Goal: Task Accomplishment & Management: Use online tool/utility

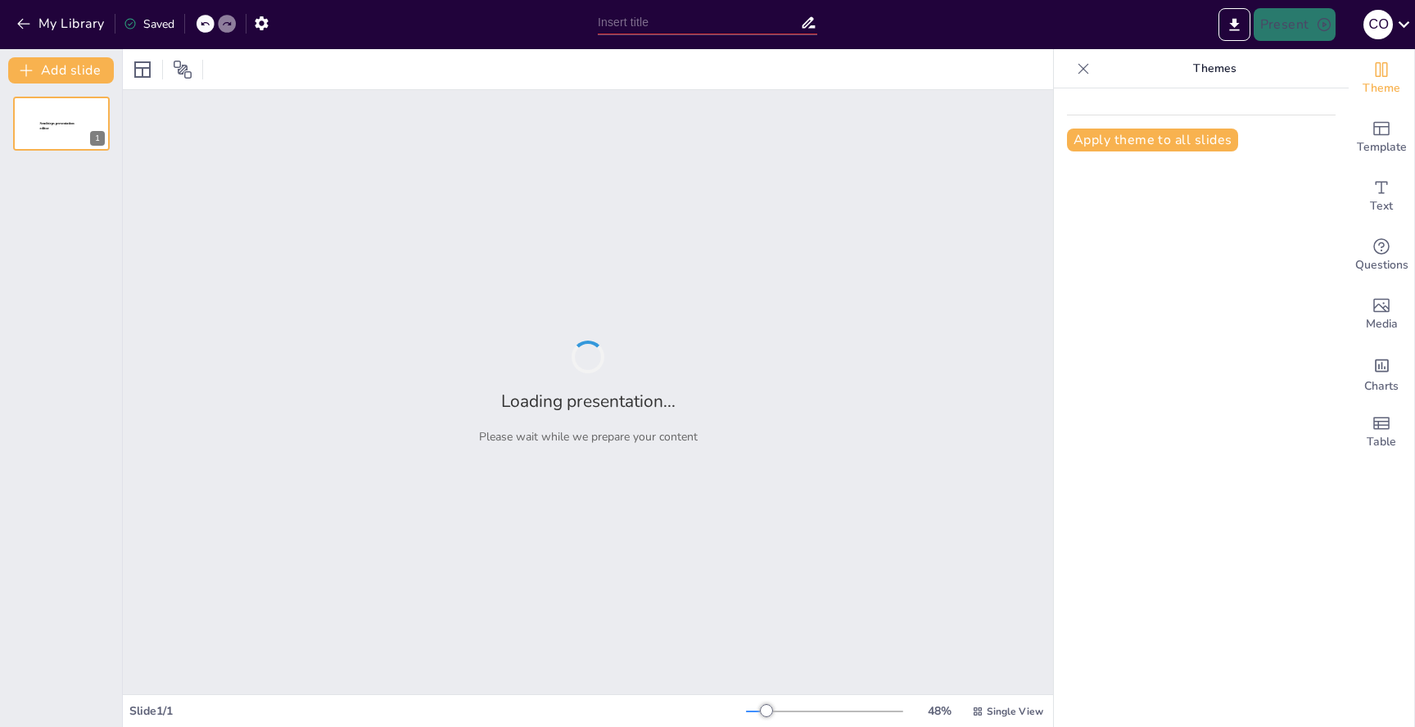
type input "Implicaciones Normativas del Decreto Supremo N° 44/2024: Unificación y Actualiz…"
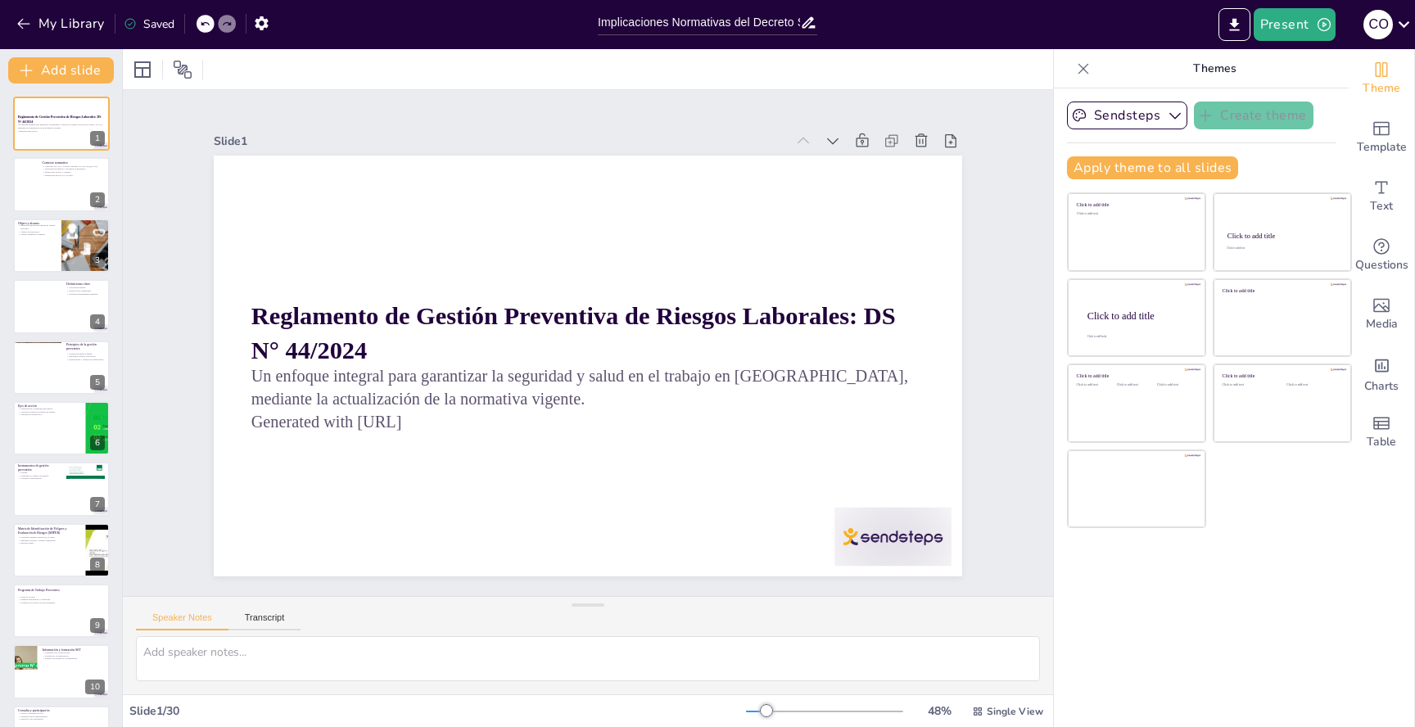
checkbox input "true"
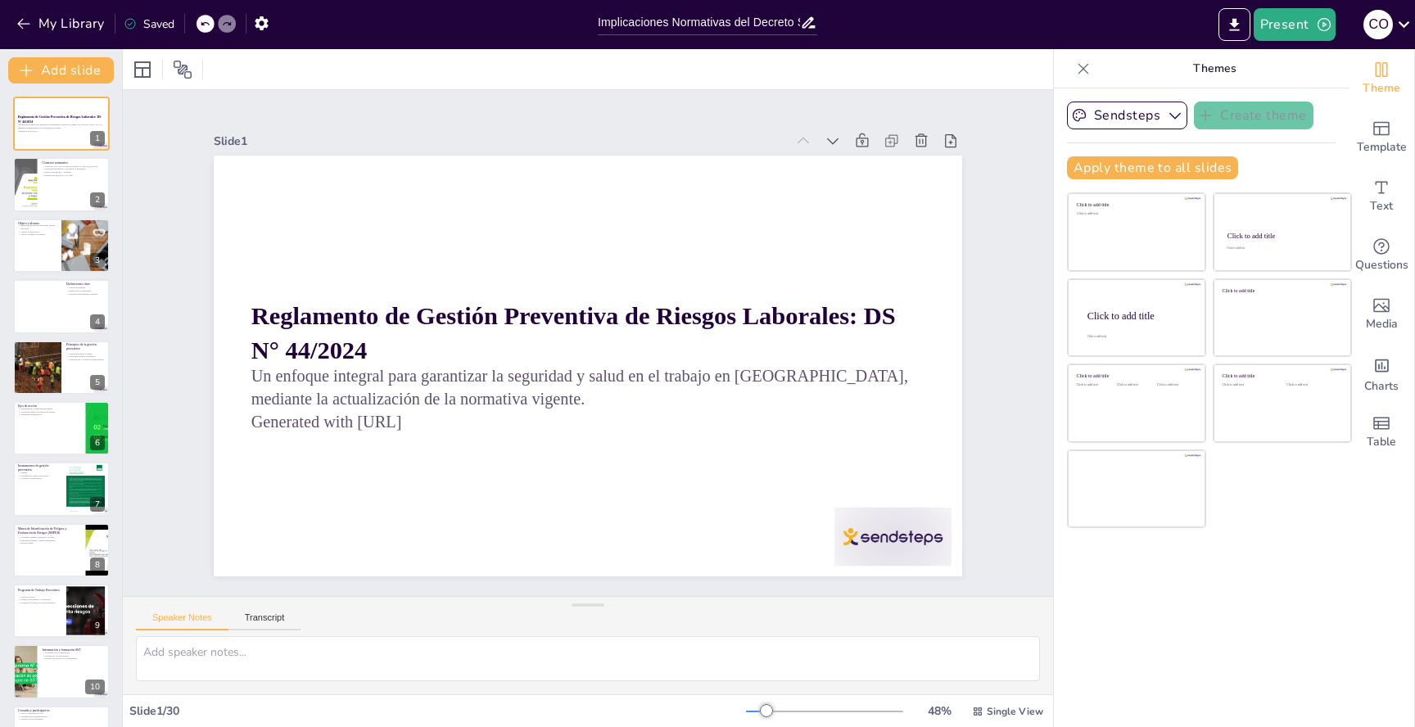
checkbox input "true"
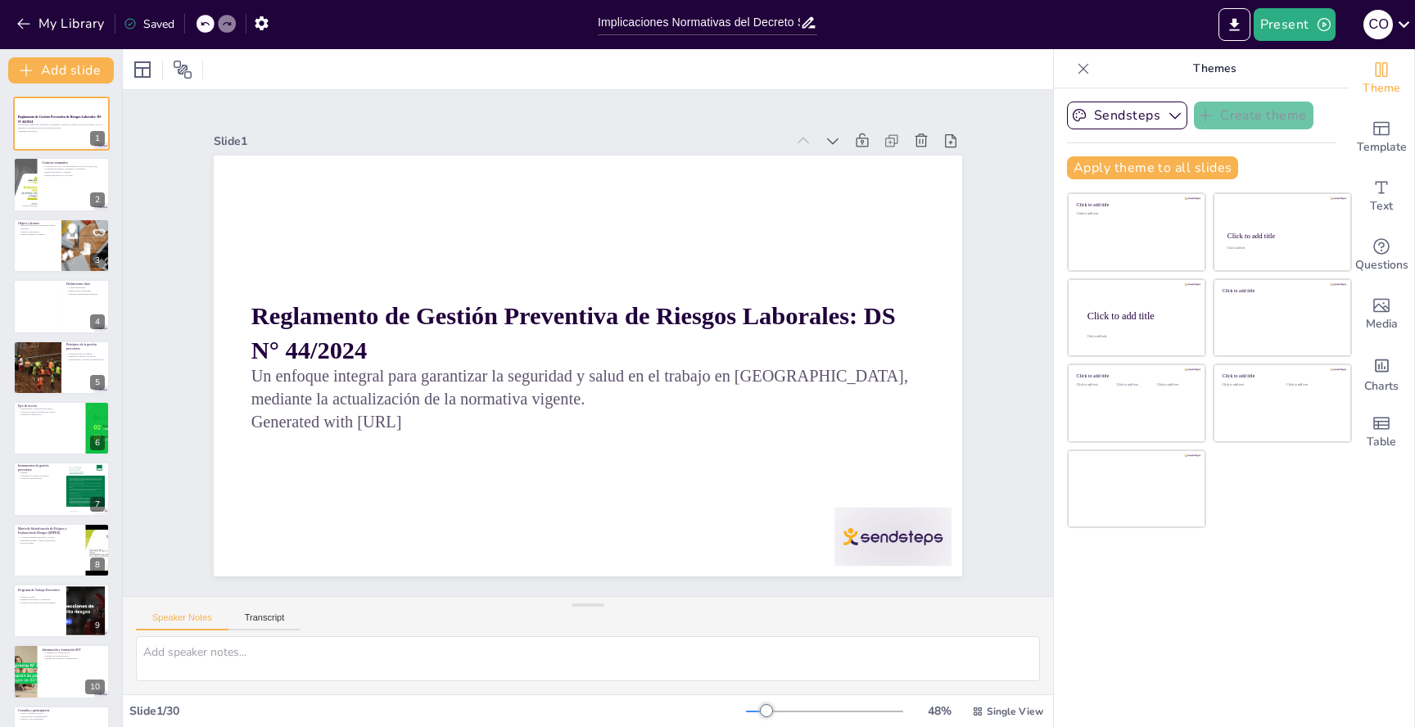
checkbox input "true"
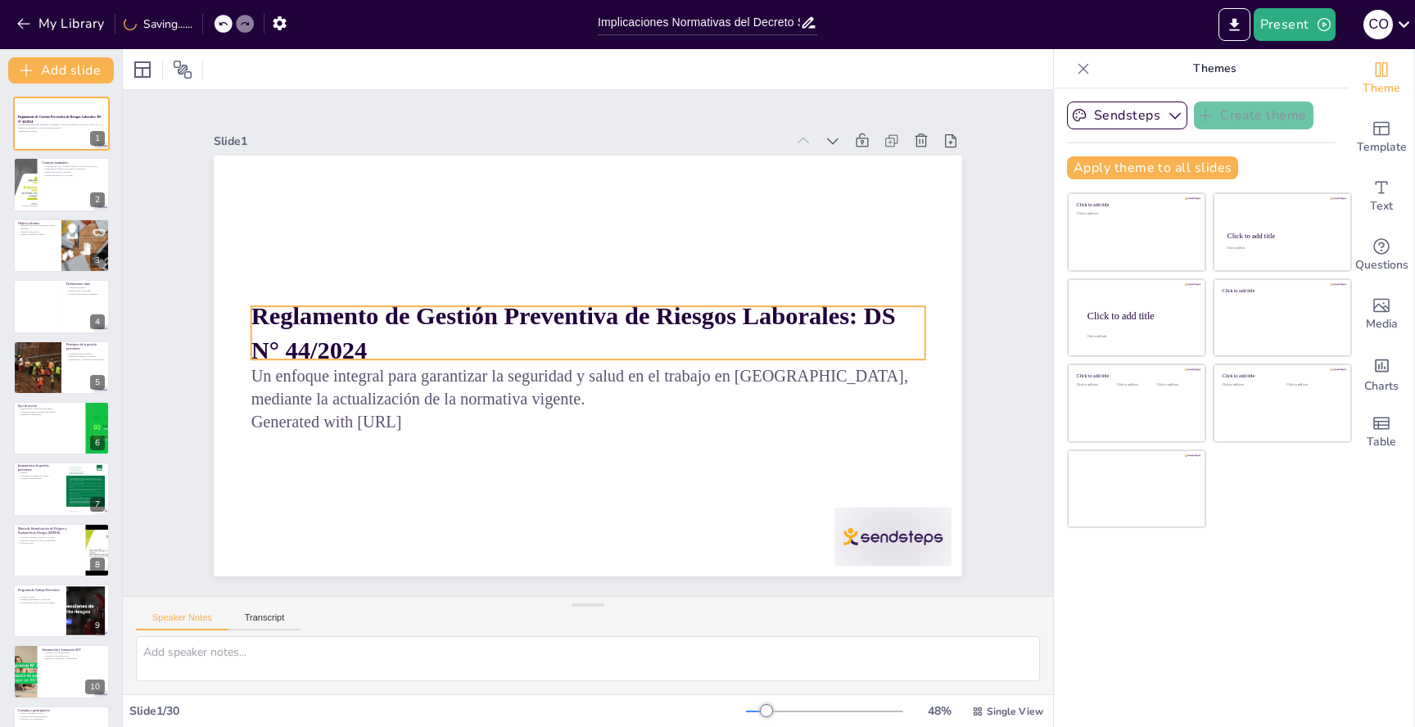
checkbox input "true"
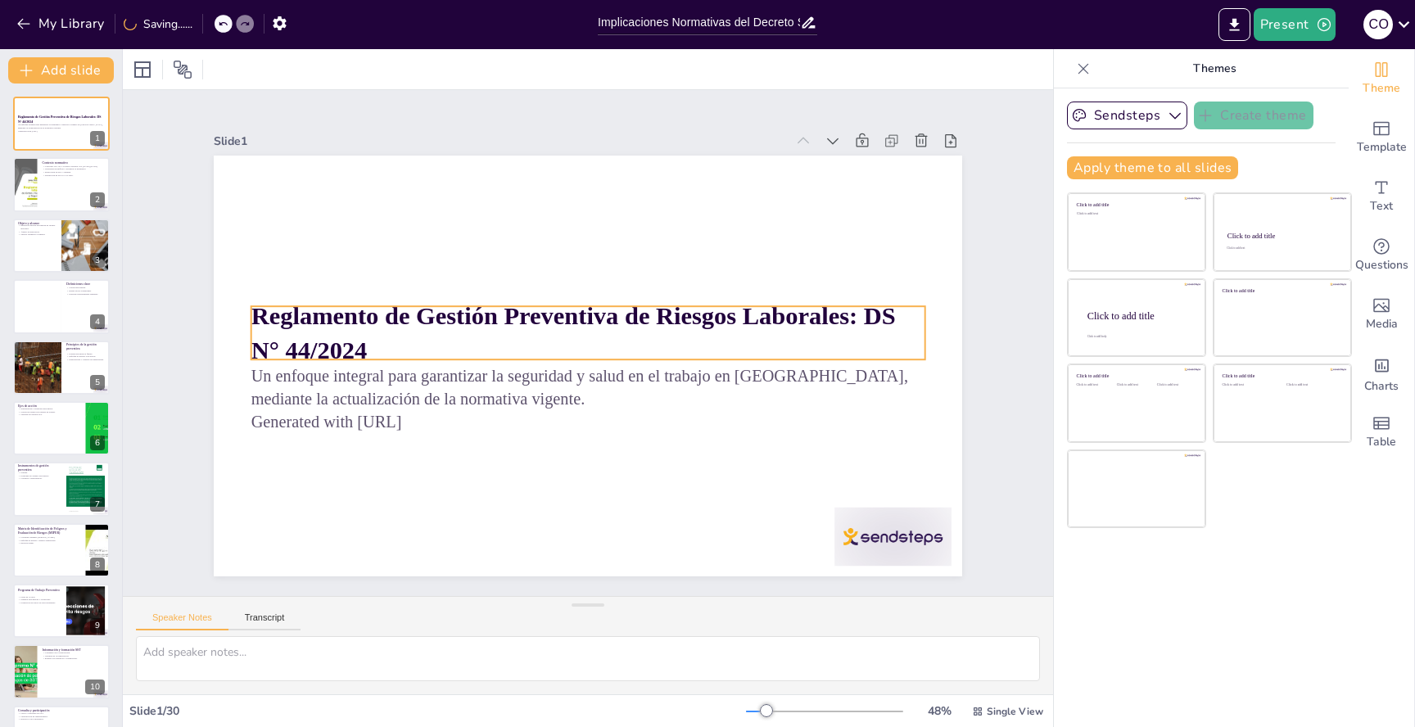
checkbox input "true"
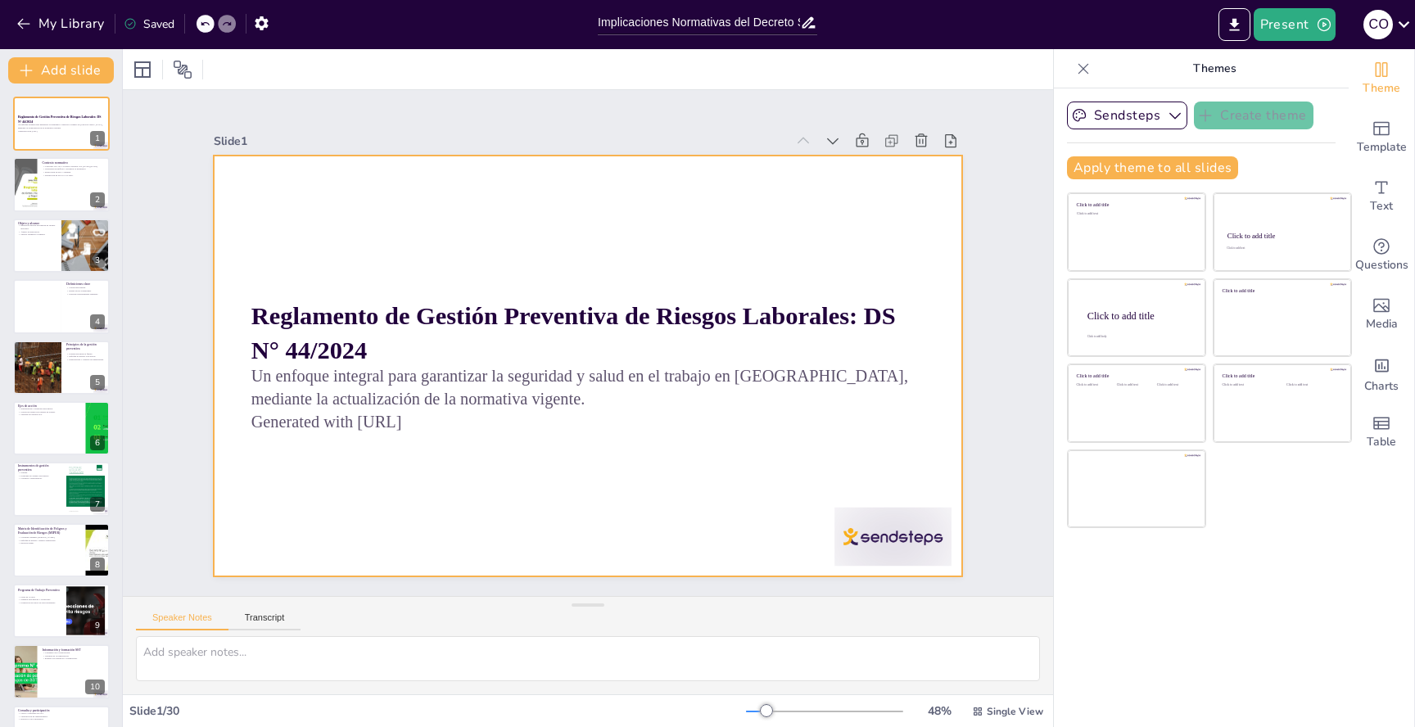
checkbox input "true"
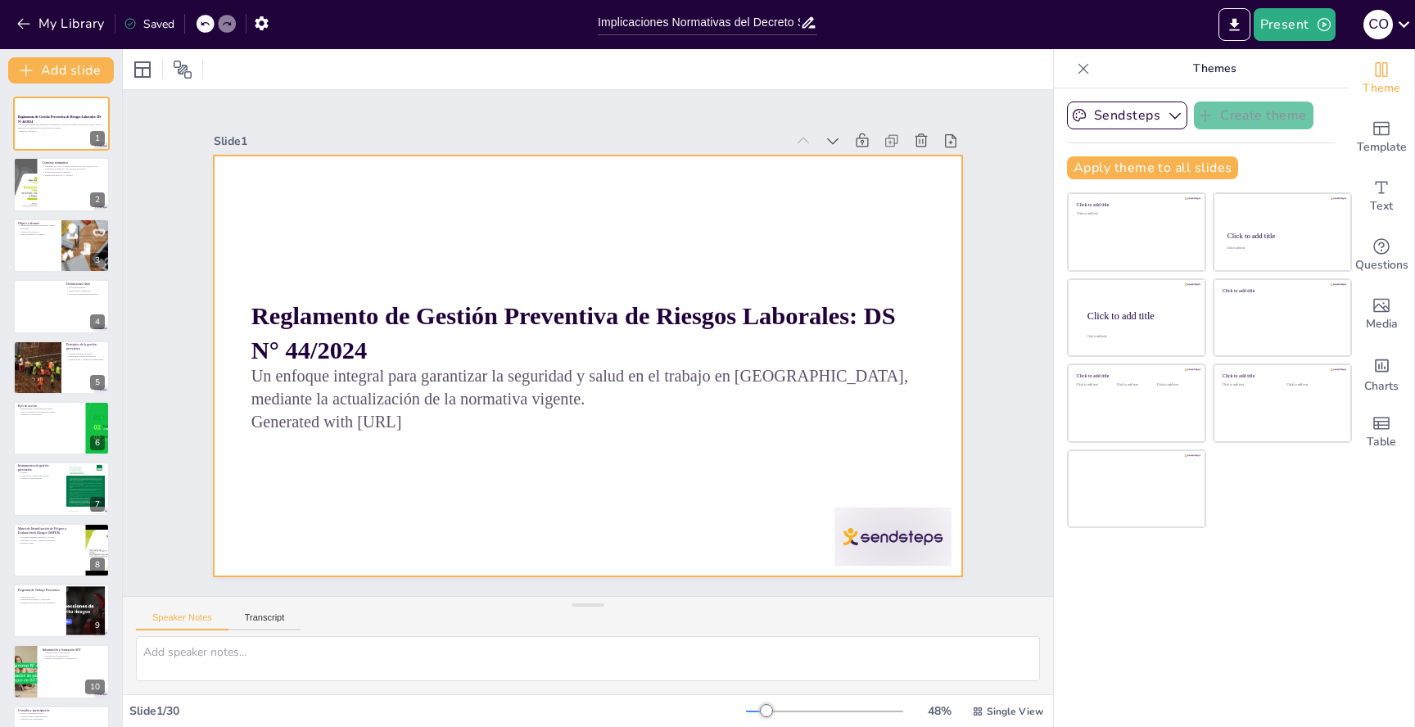
checkbox input "true"
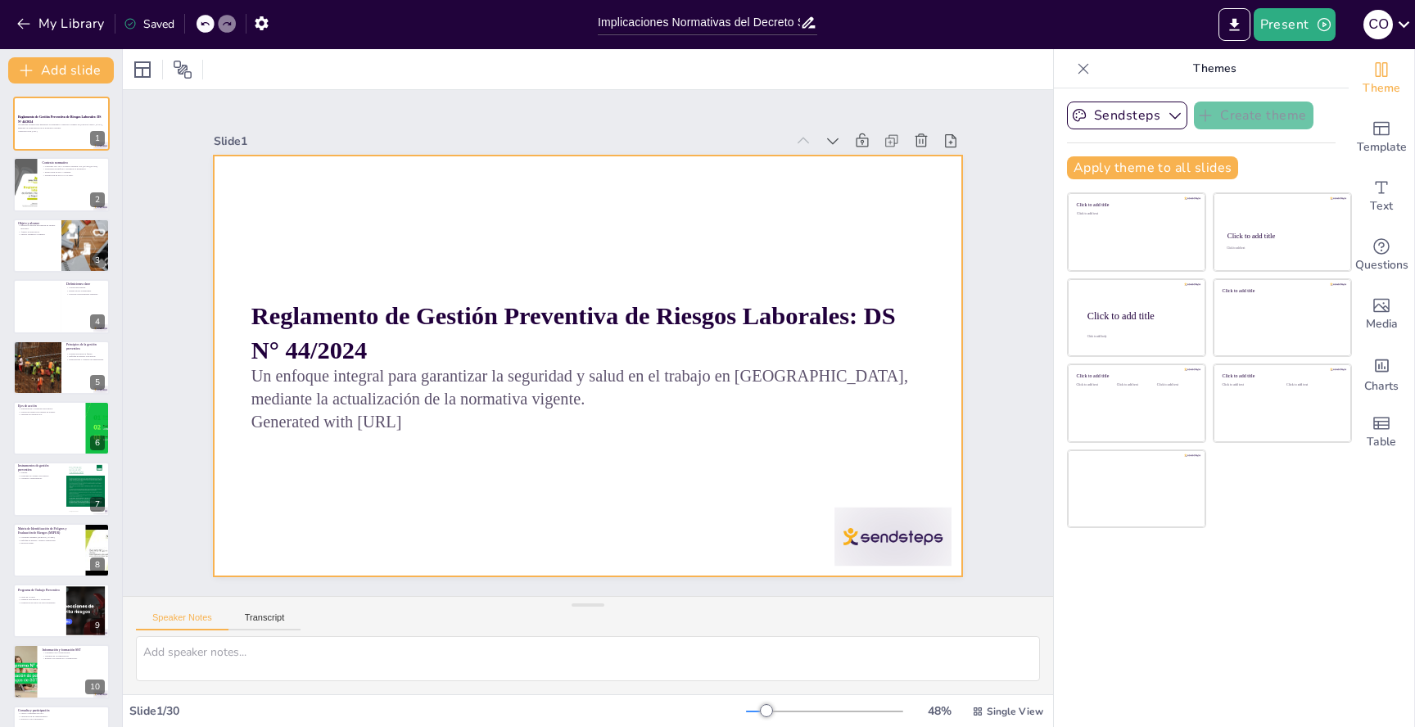
checkbox input "true"
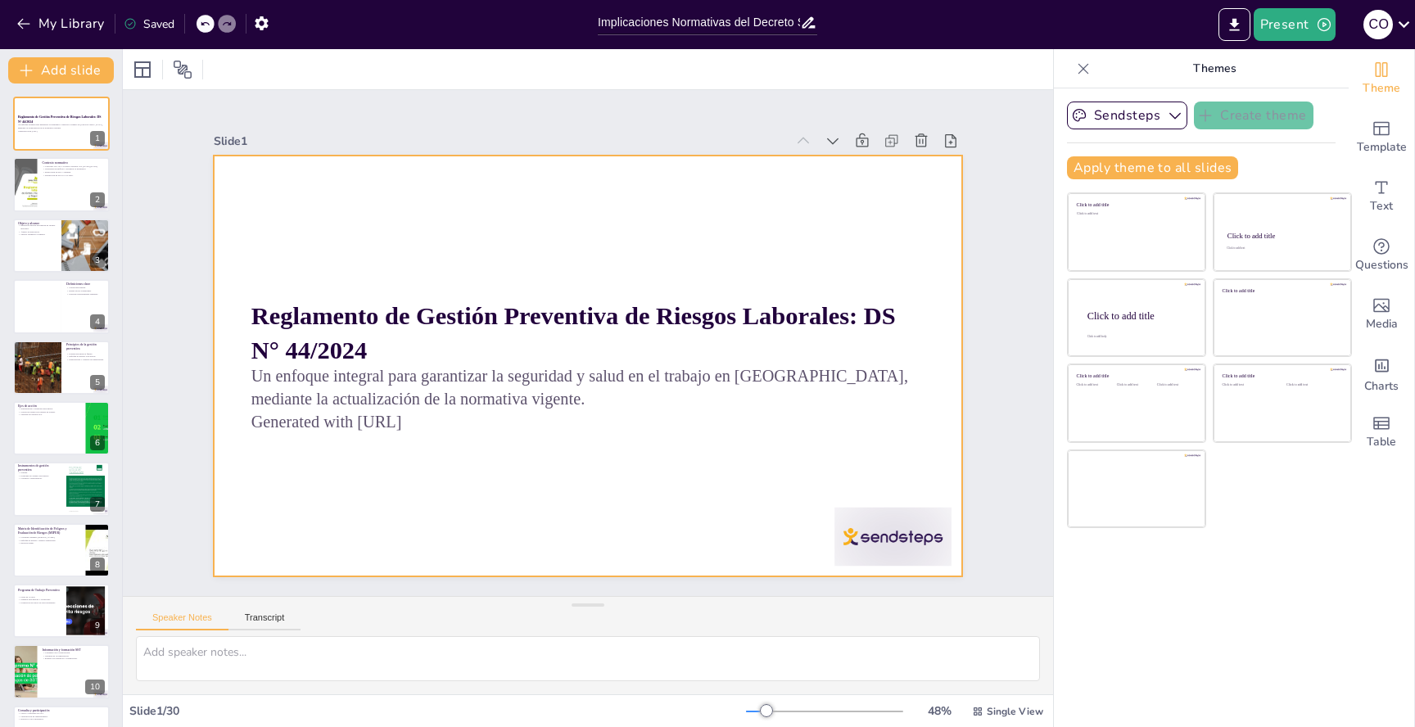
checkbox input "true"
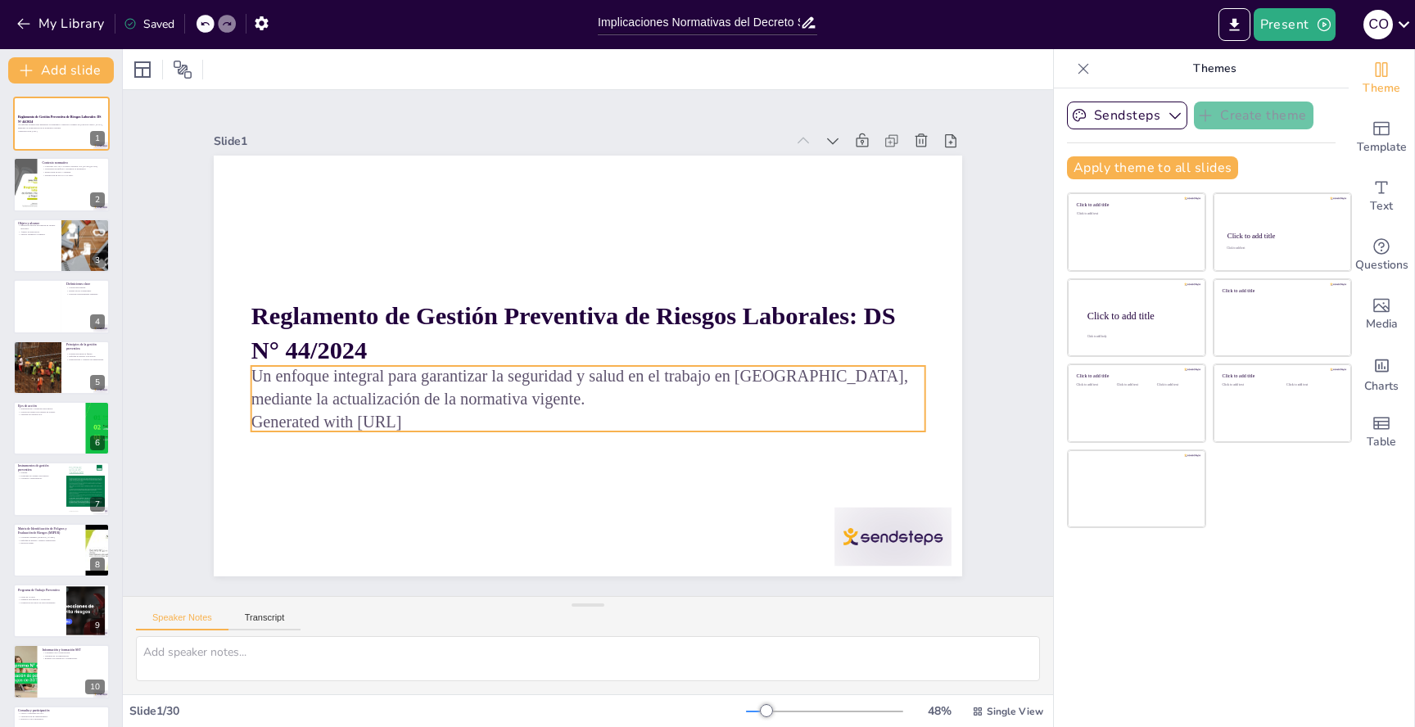
checkbox input "true"
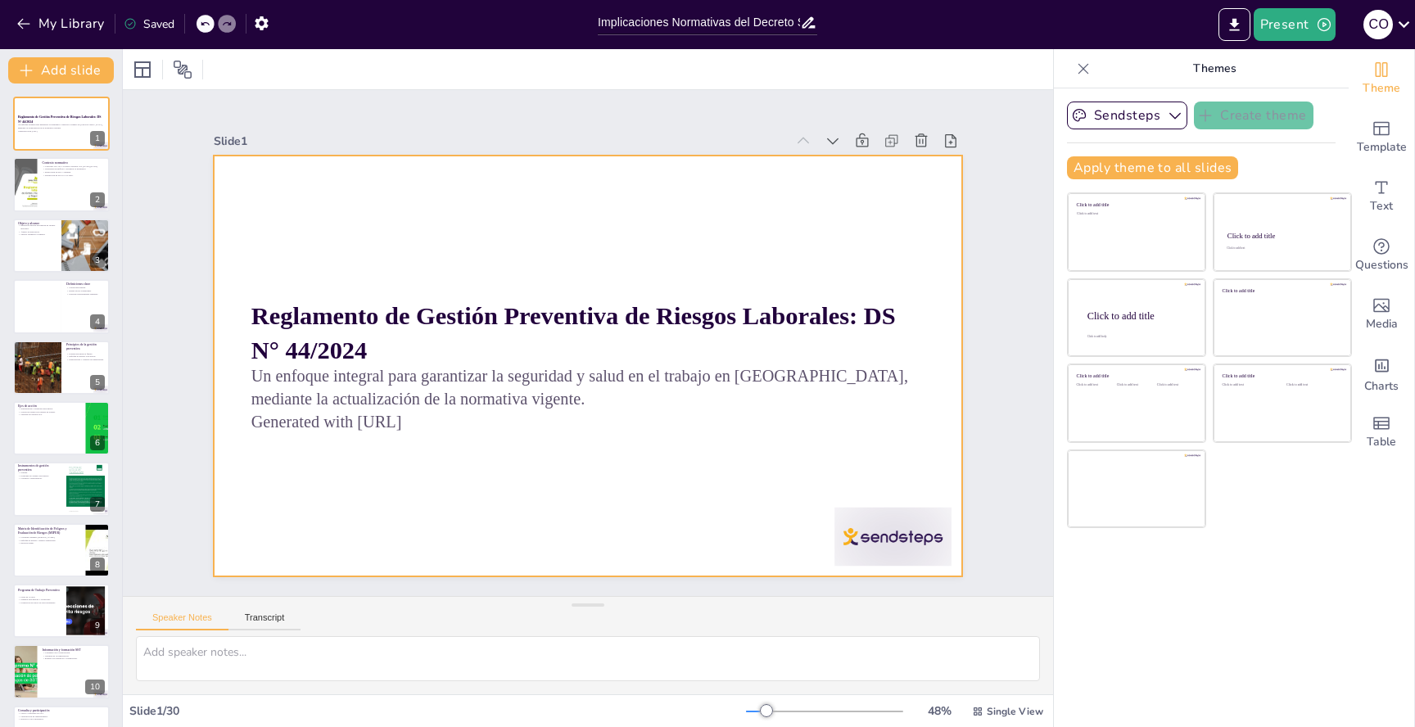
checkbox input "true"
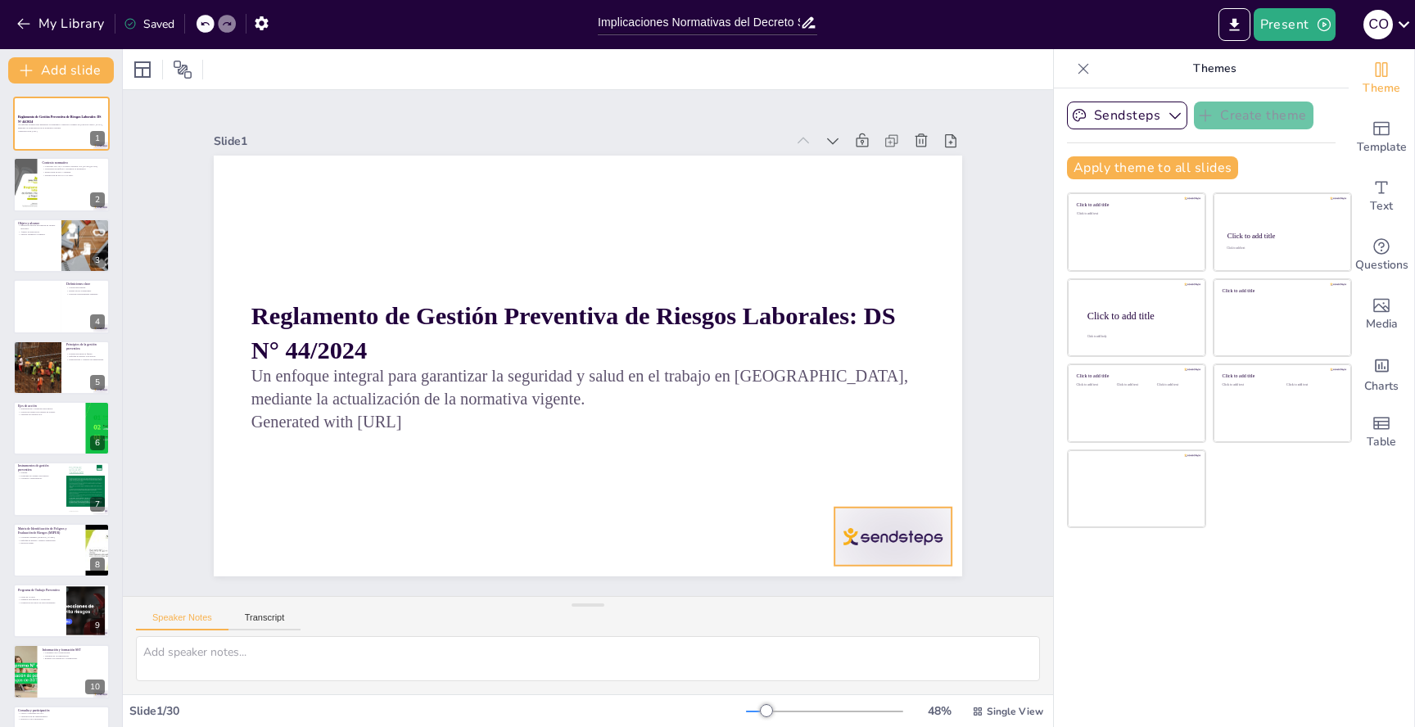
checkbox input "true"
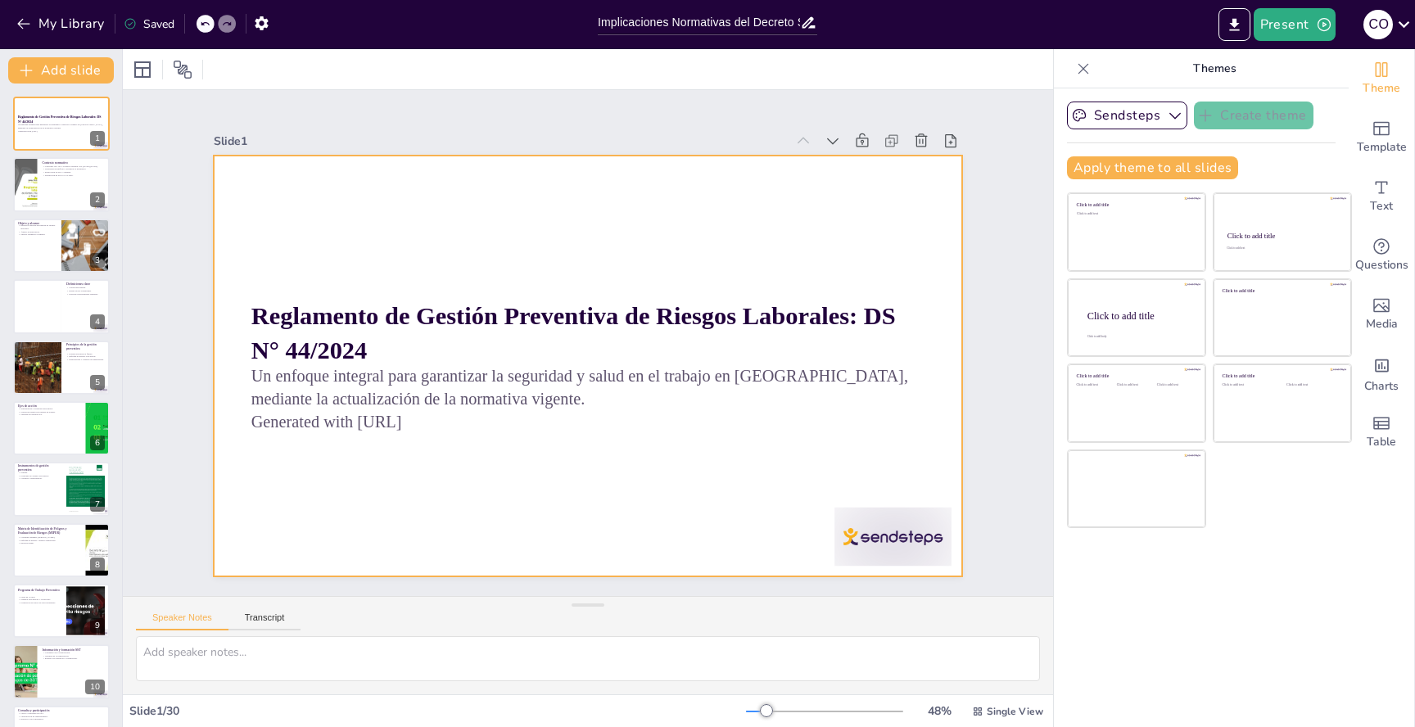
checkbox input "true"
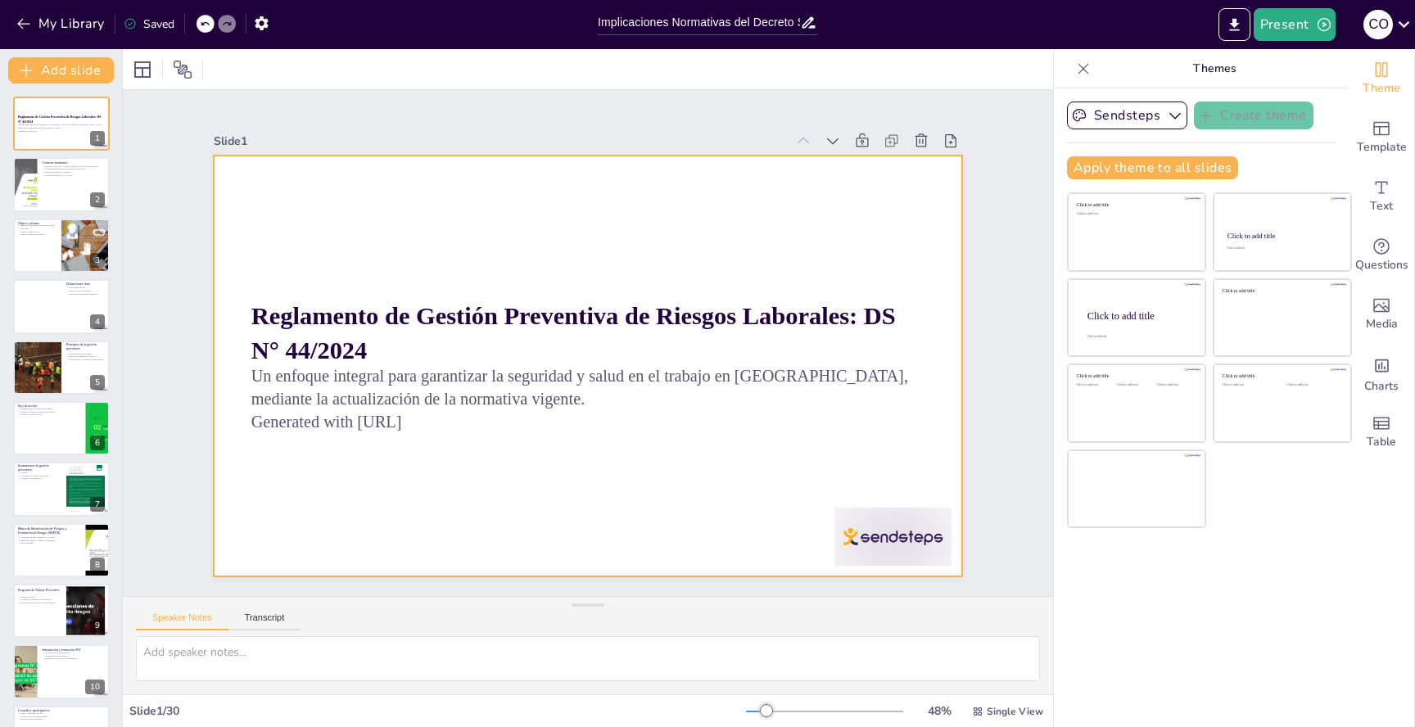
checkbox input "true"
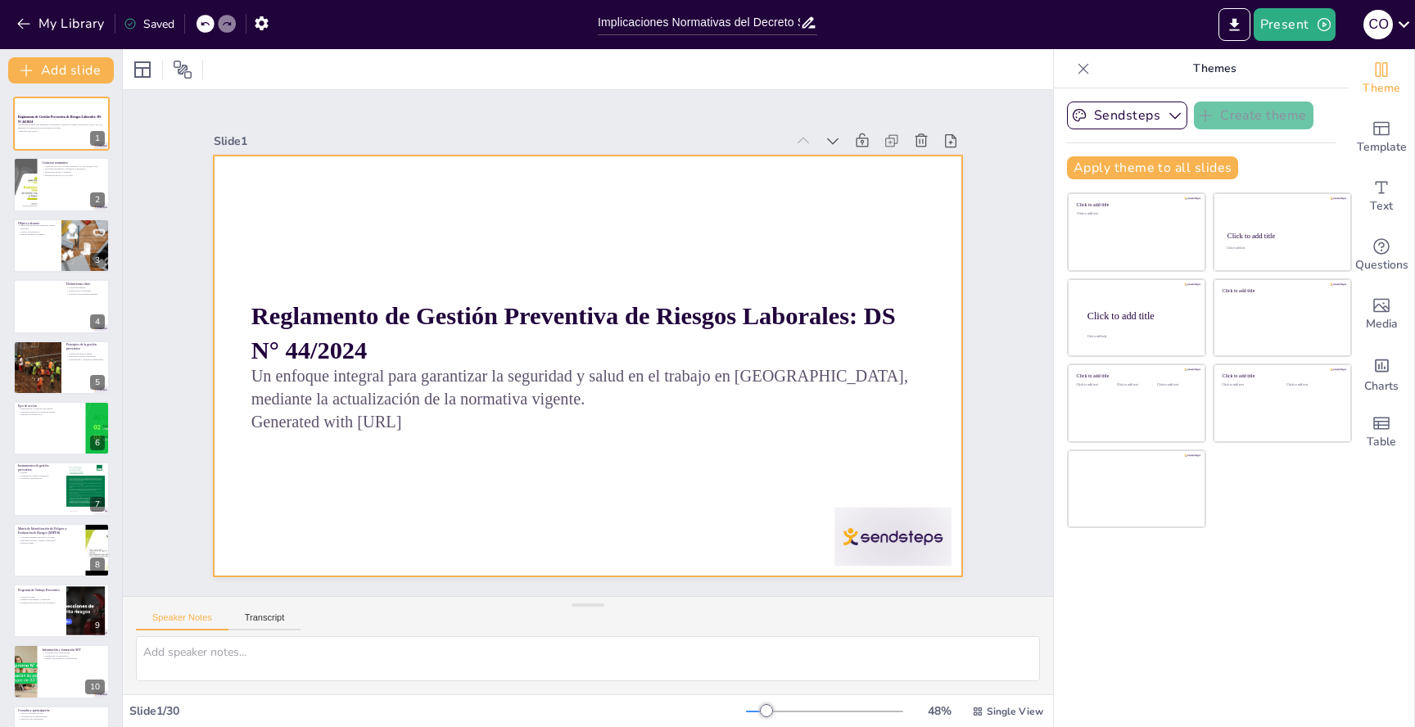
checkbox input "true"
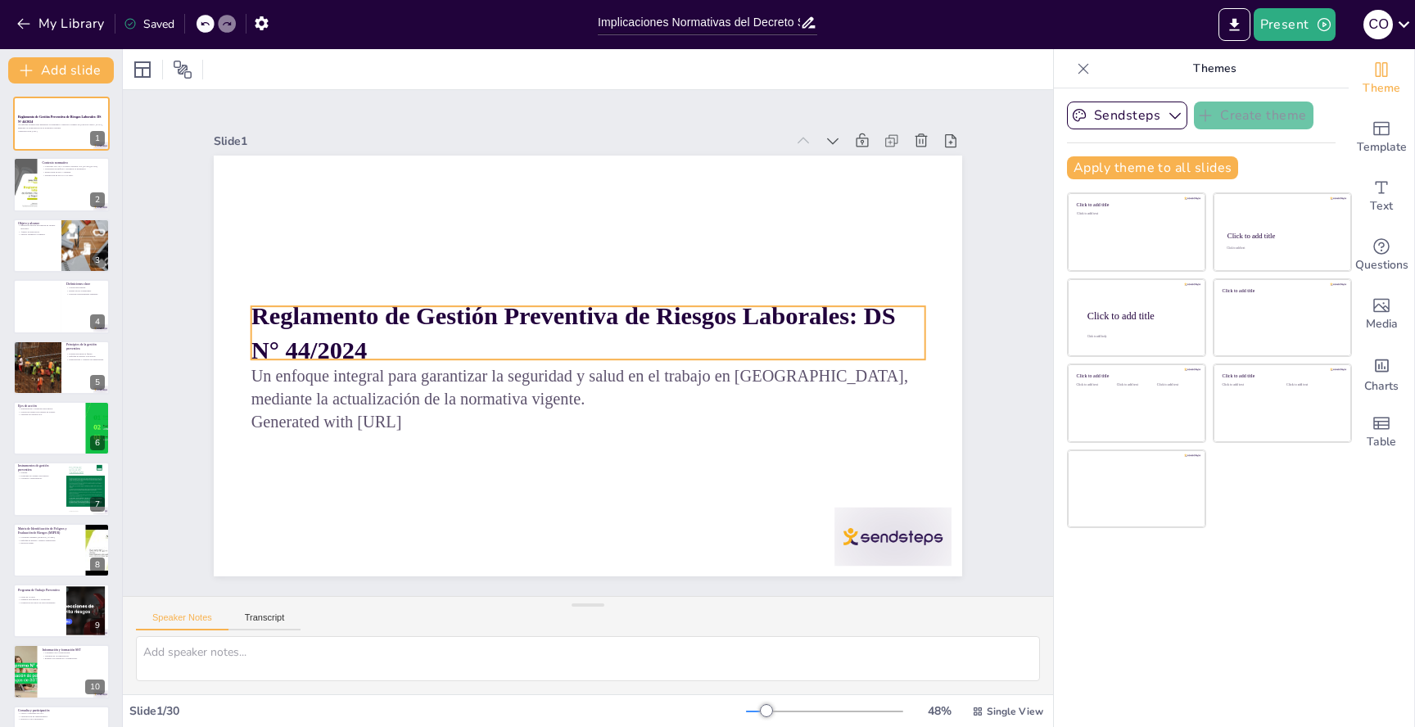
checkbox input "true"
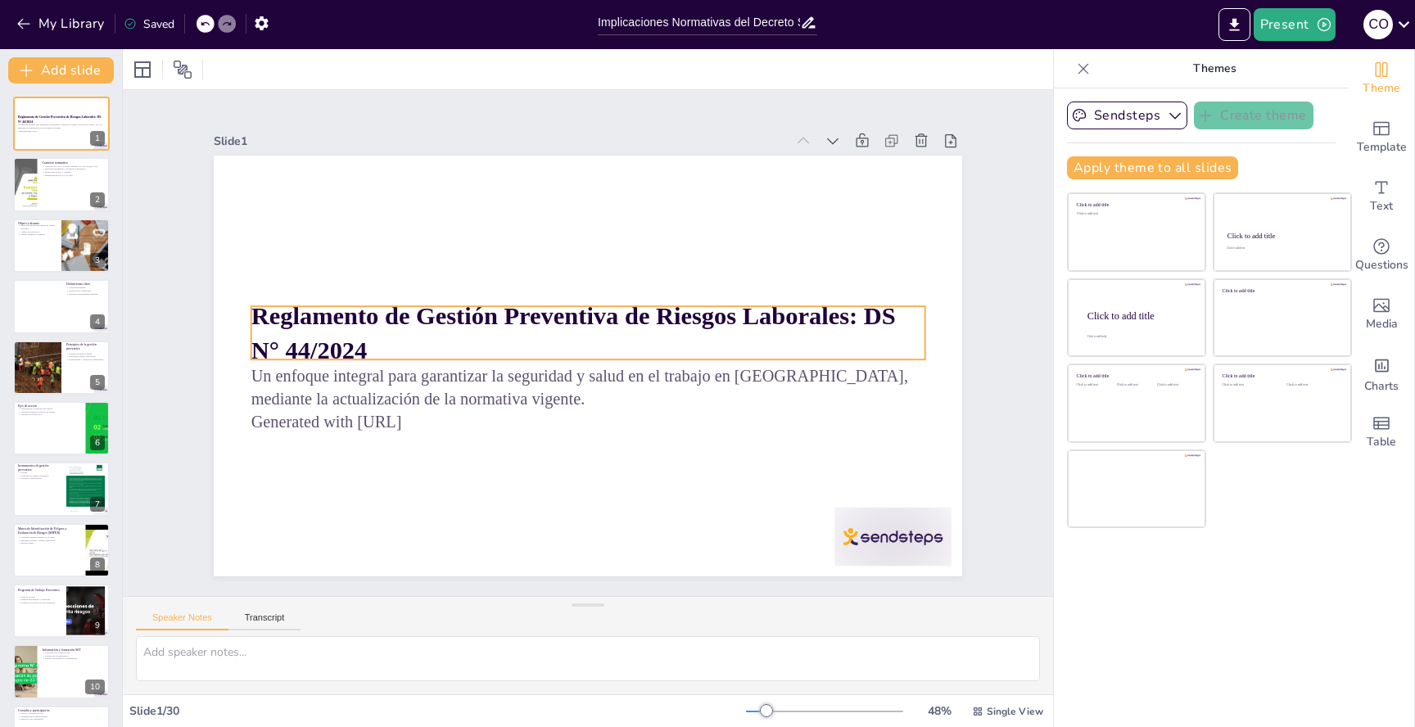
checkbox input "true"
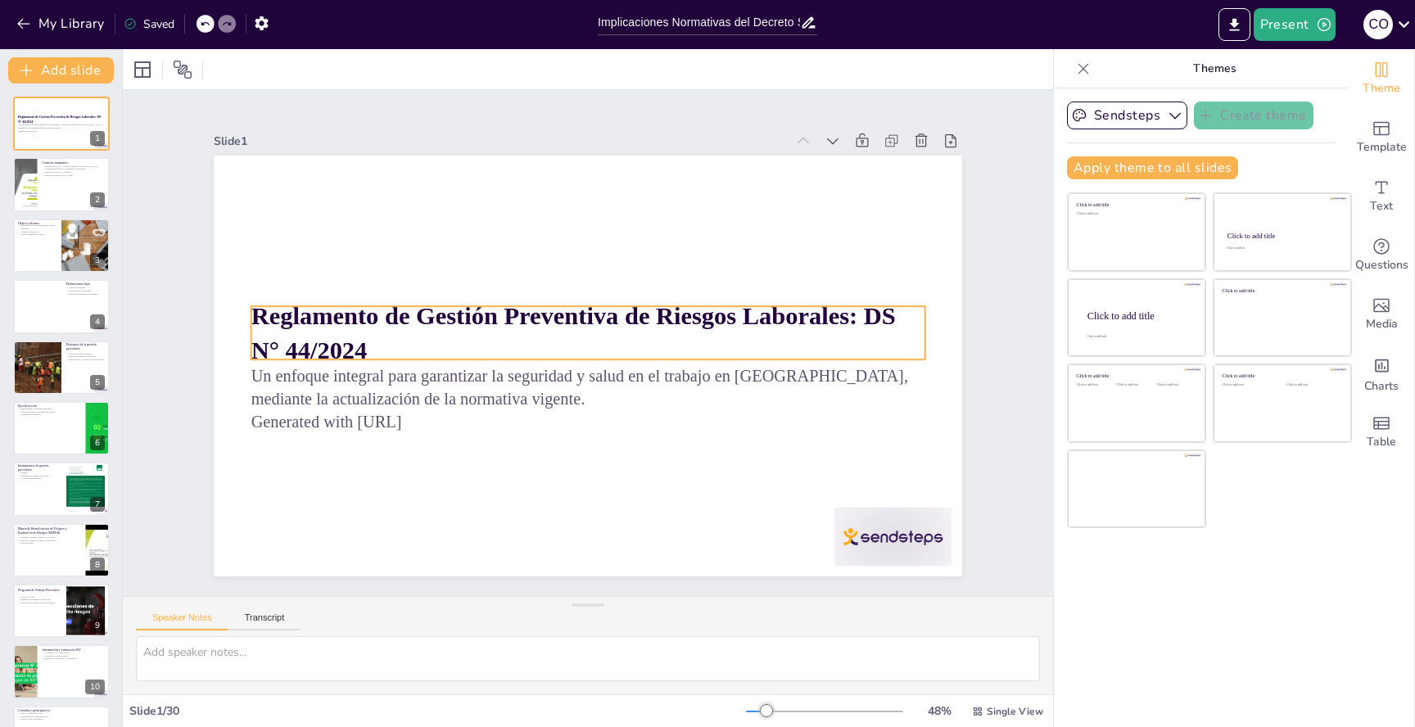
checkbox input "true"
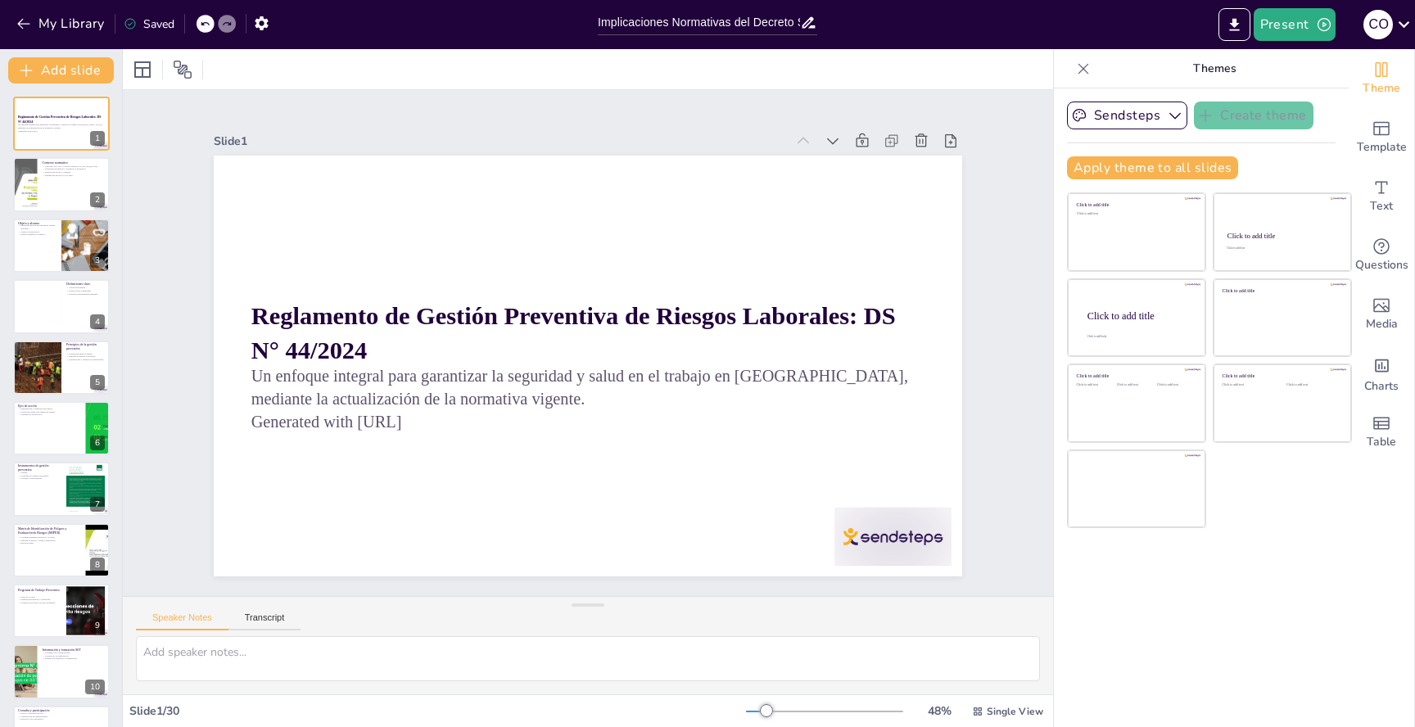
checkbox input "true"
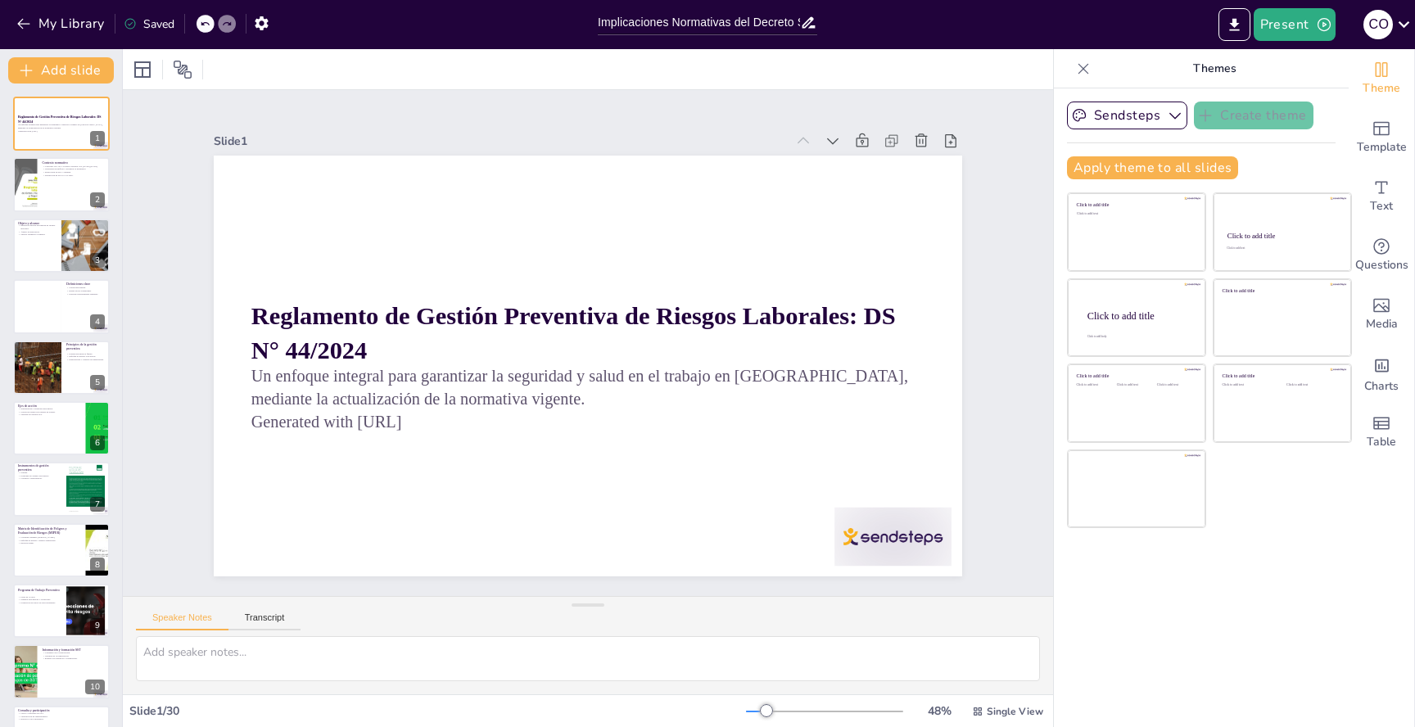
checkbox input "true"
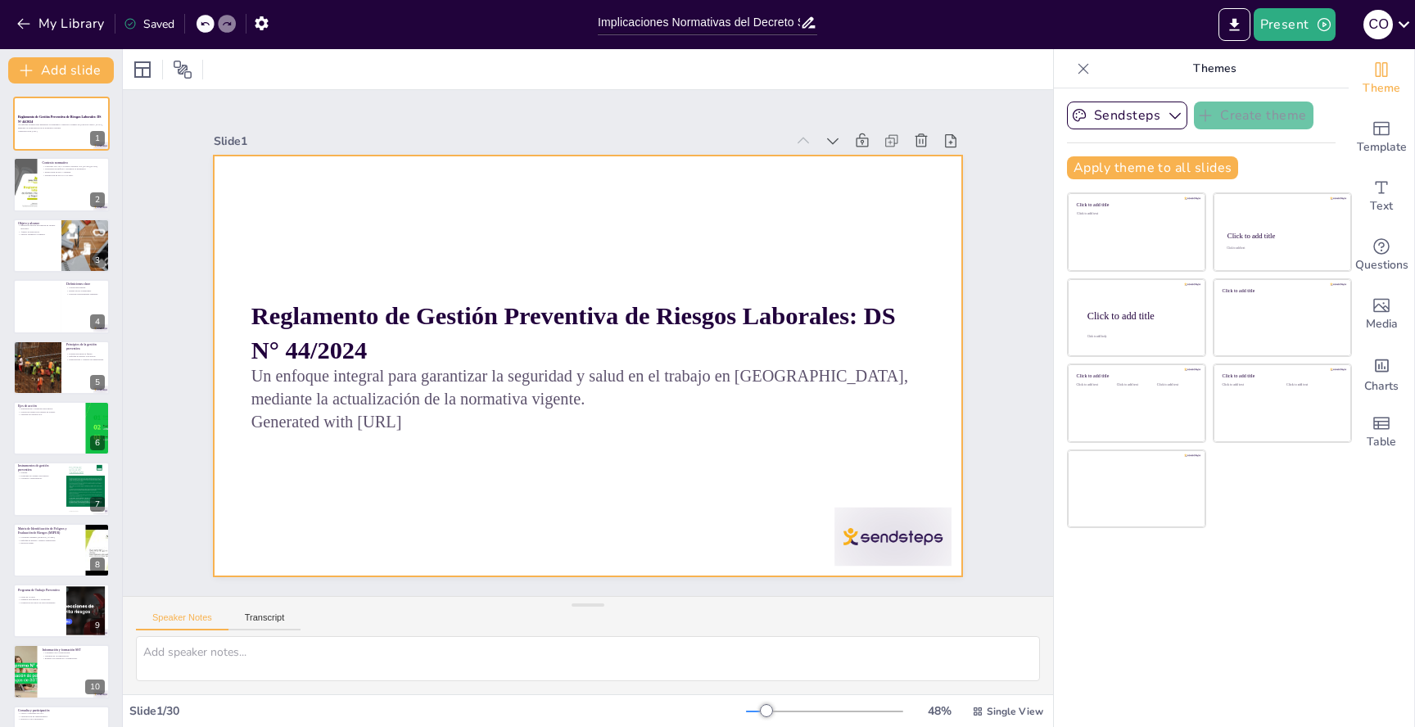
checkbox input "true"
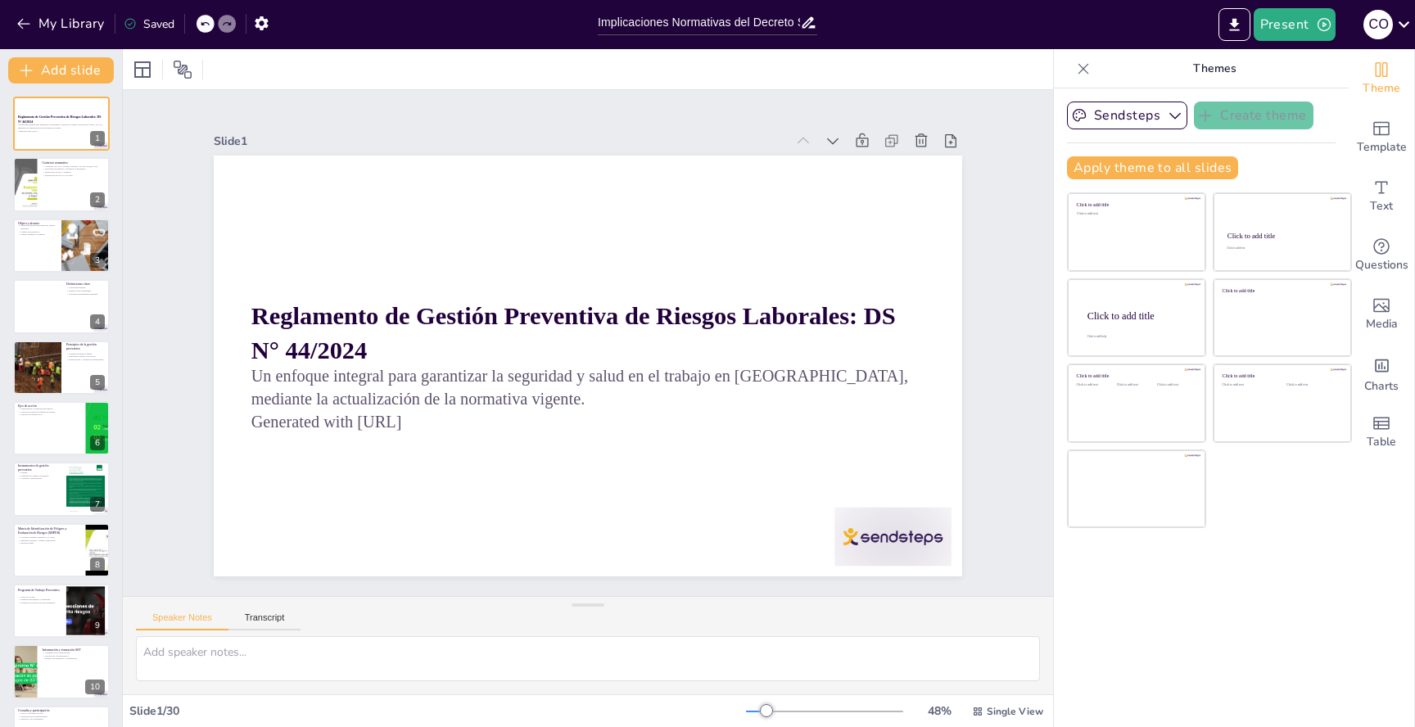
checkbox input "true"
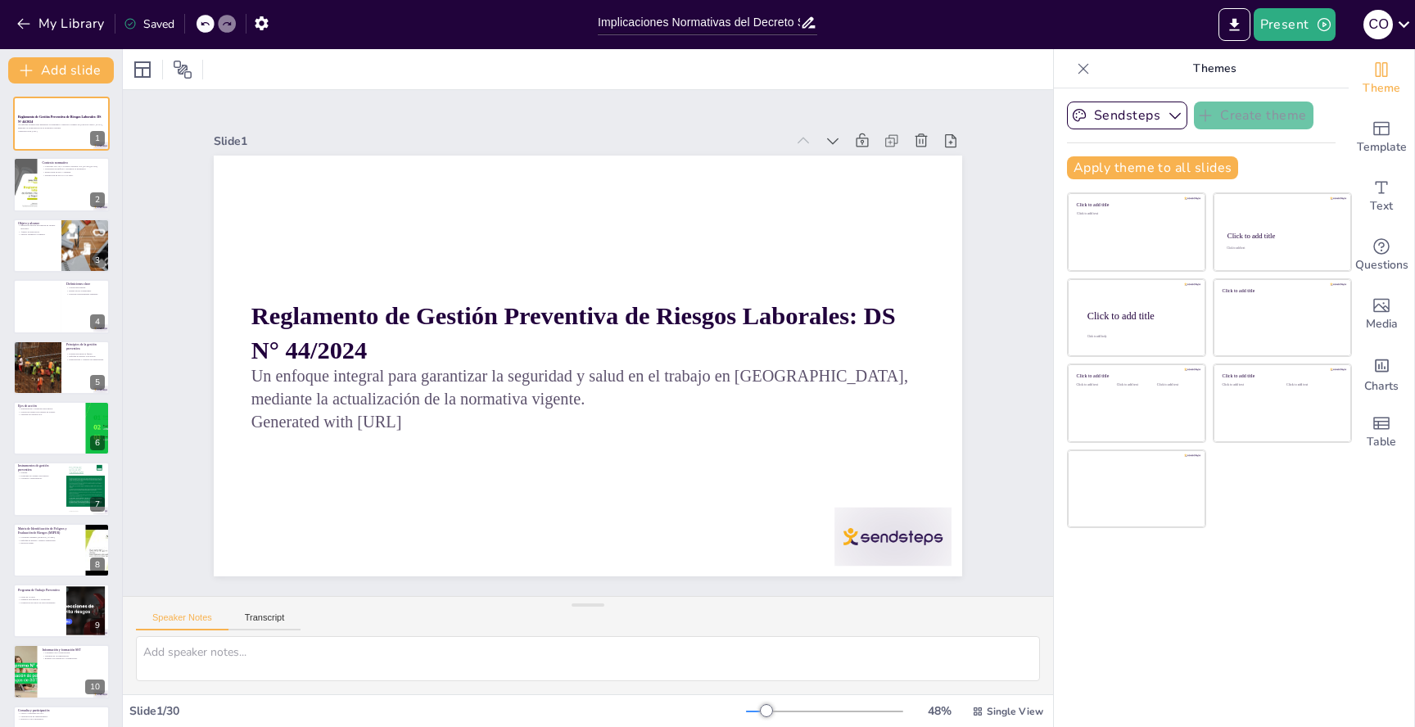
checkbox input "true"
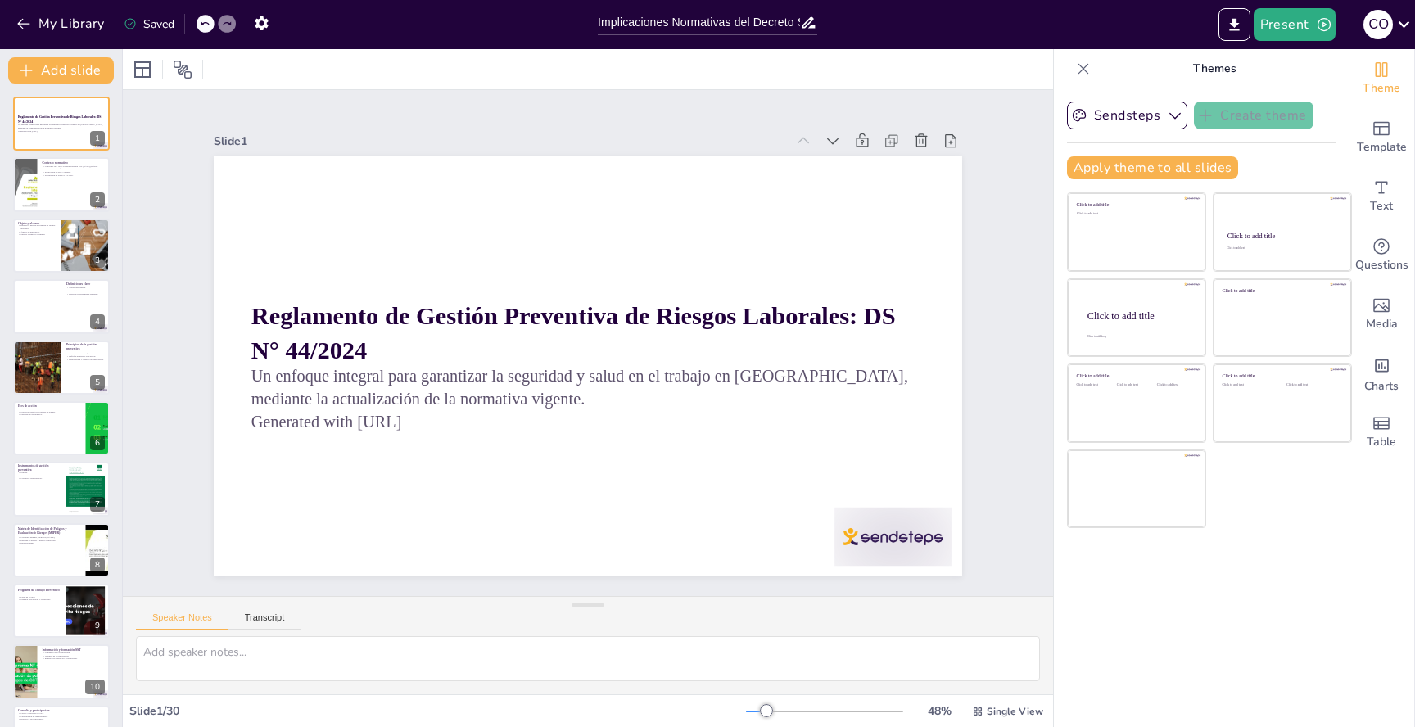
checkbox input "true"
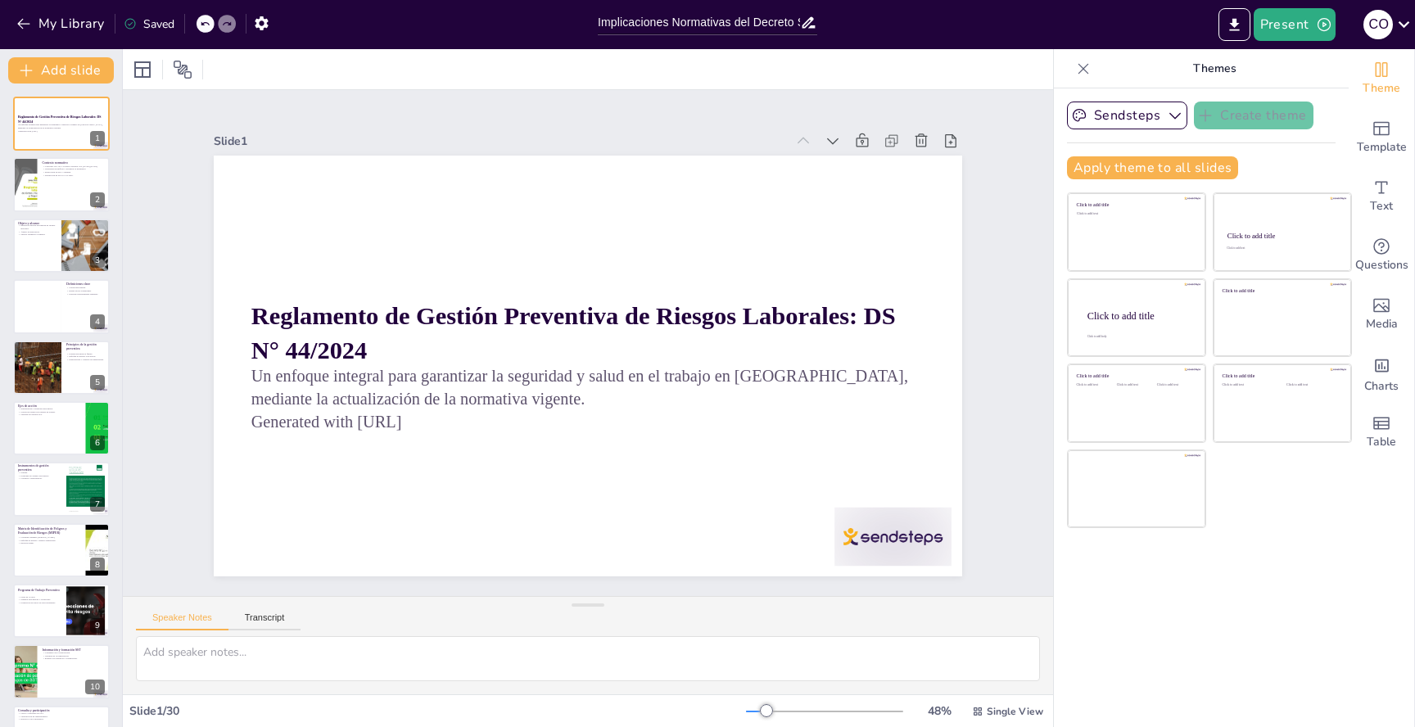
checkbox input "true"
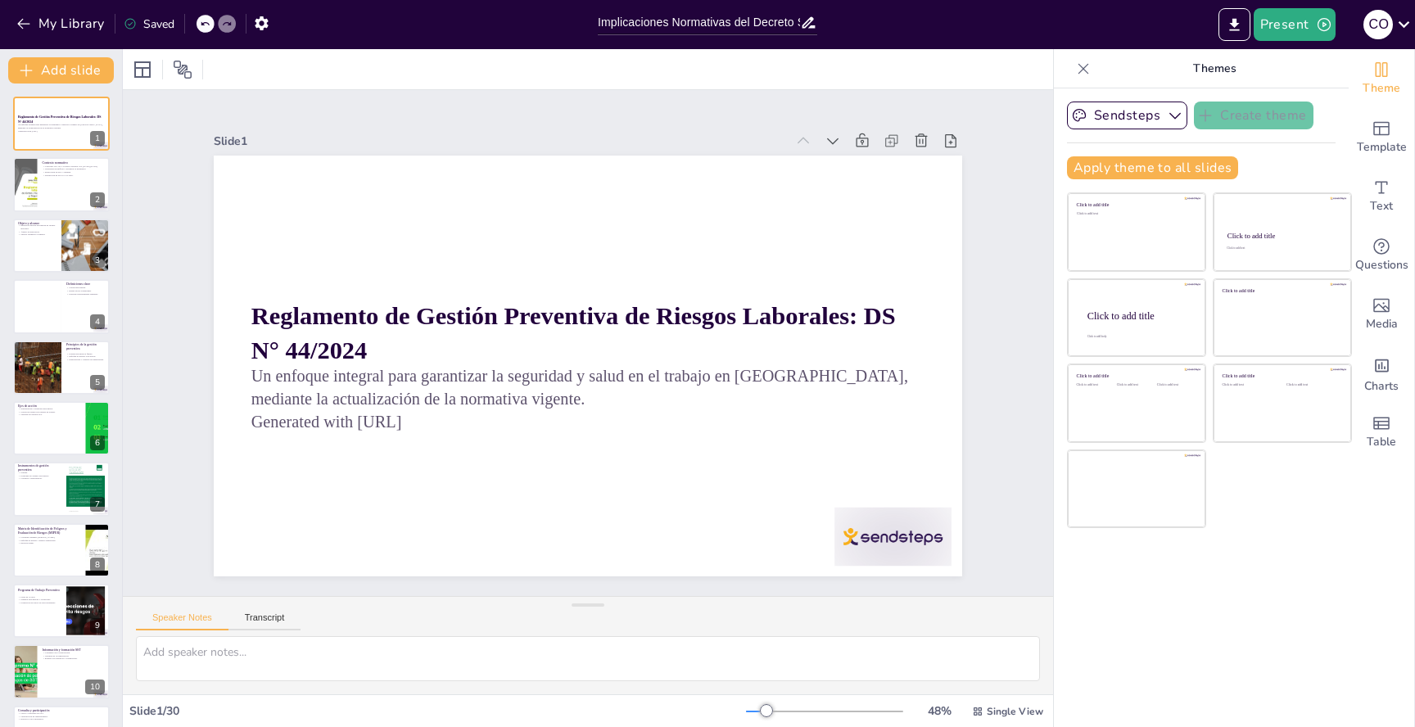
checkbox input "true"
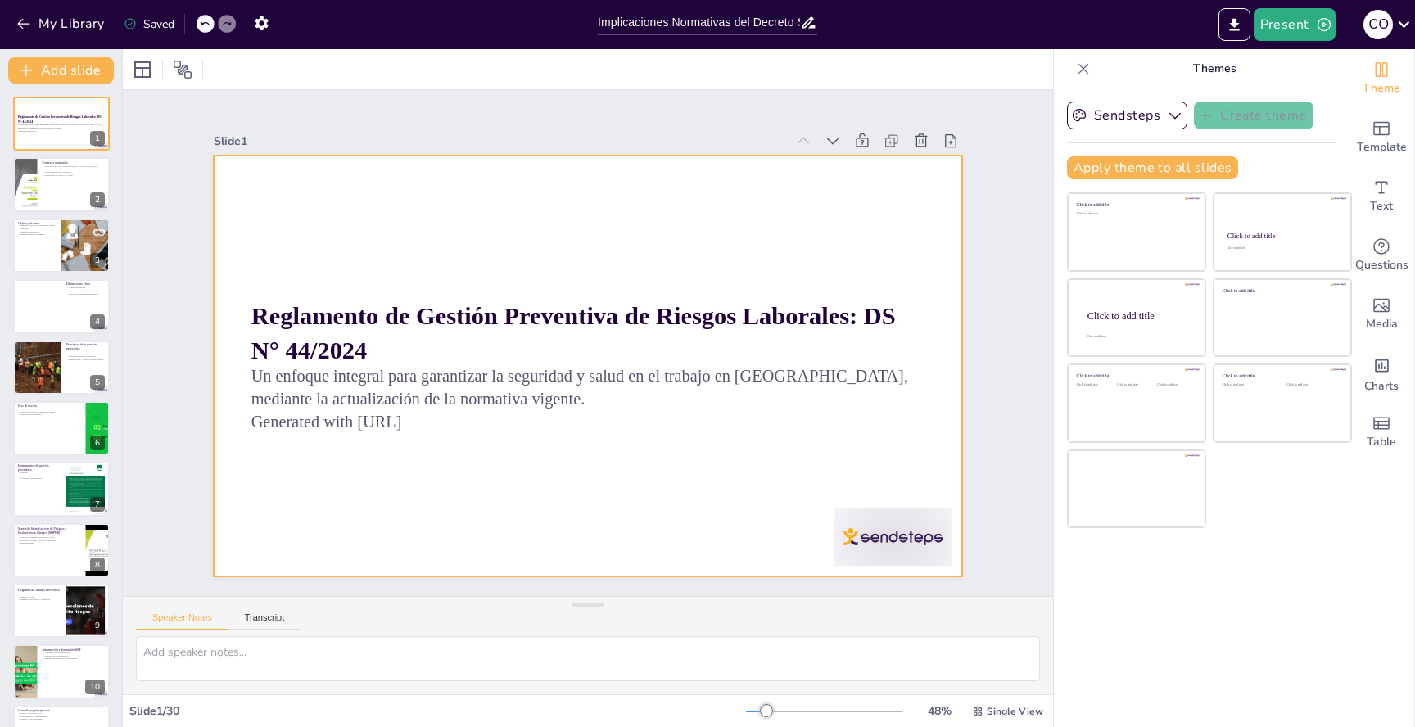
checkbox input "true"
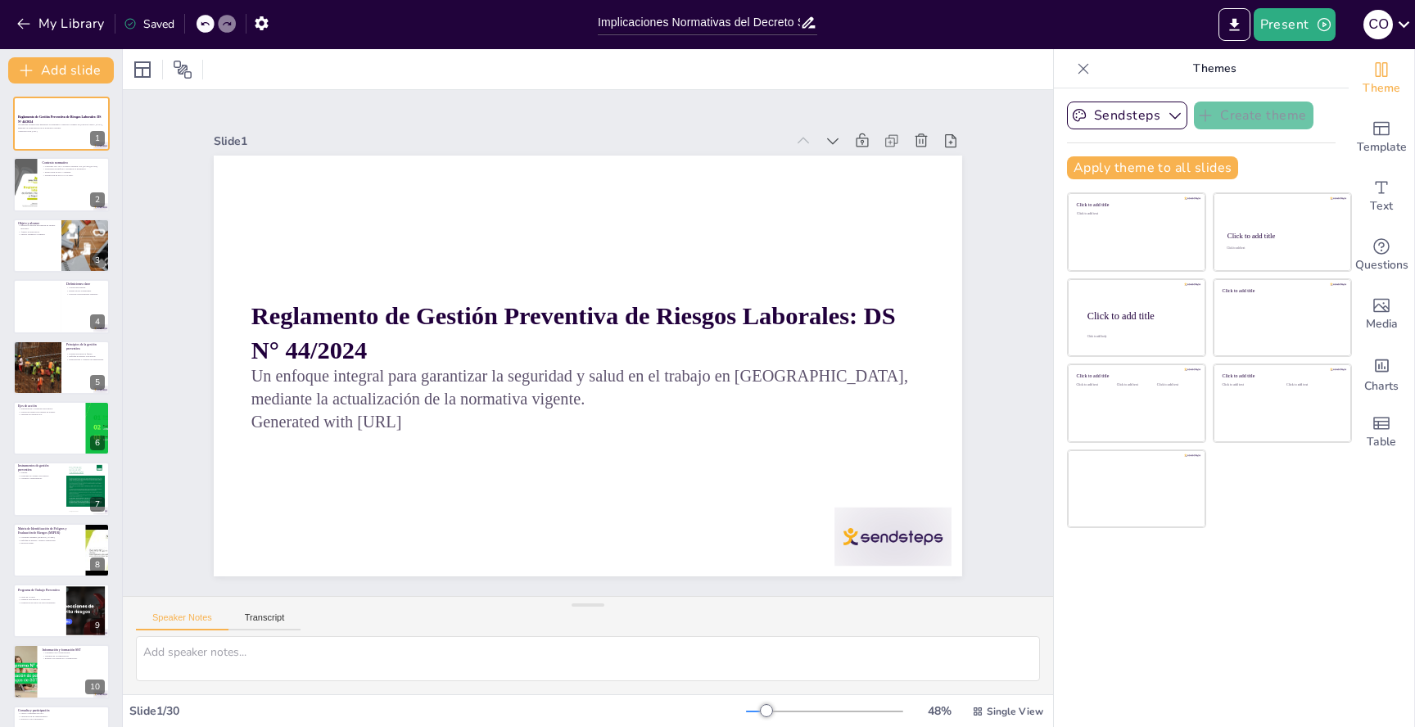
checkbox input "true"
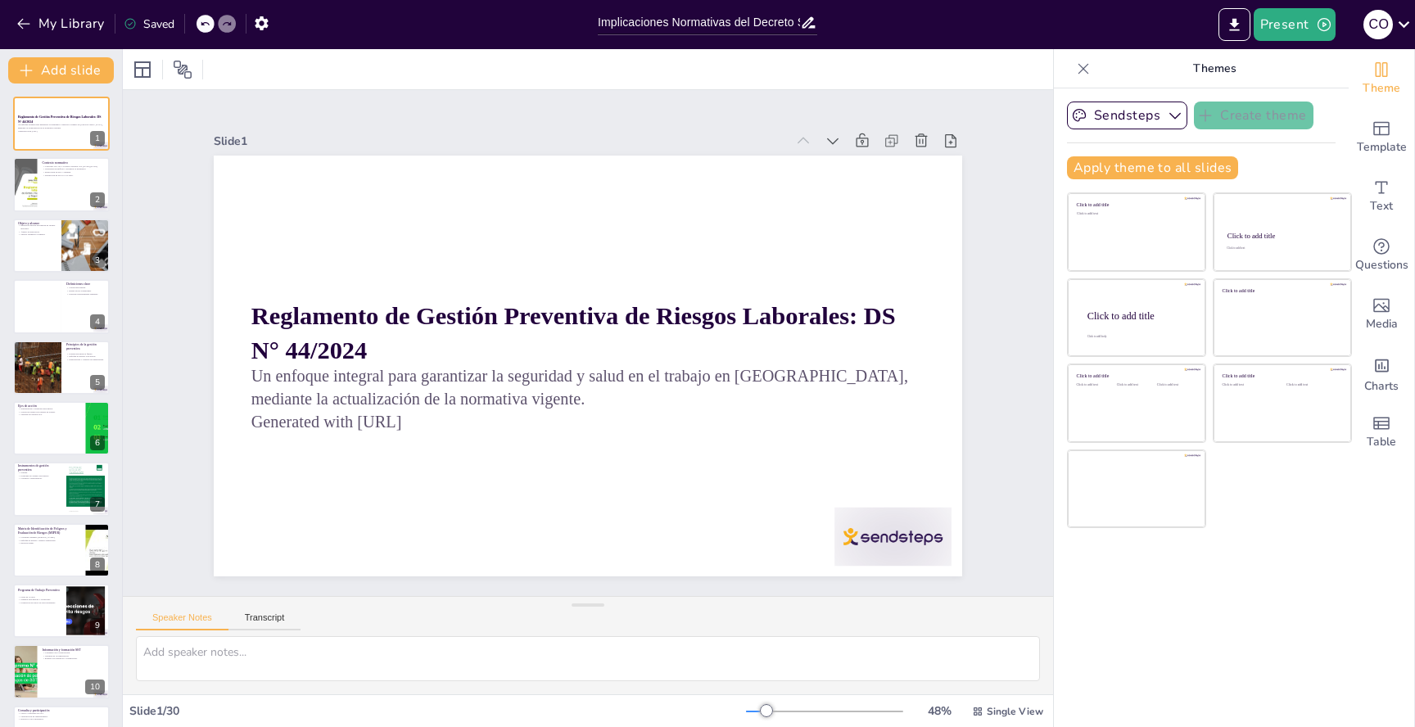
checkbox input "true"
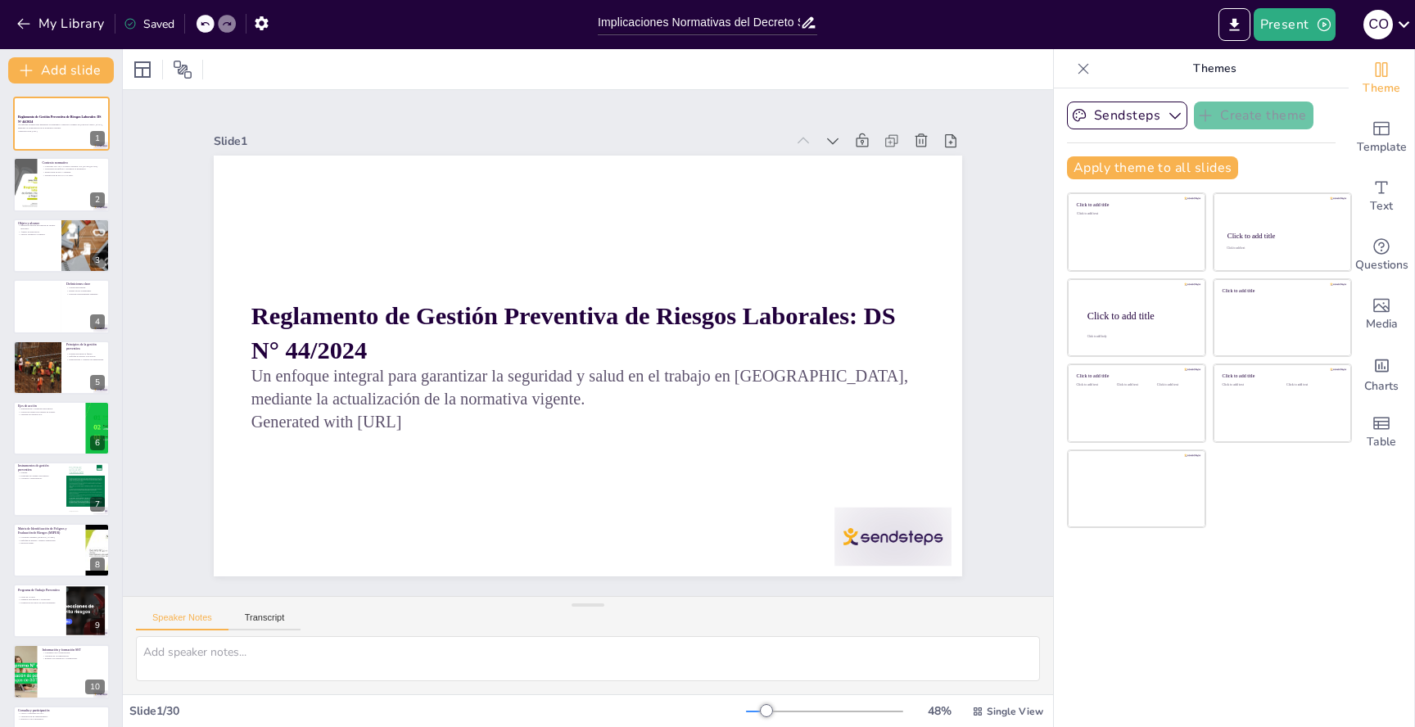
checkbox input "true"
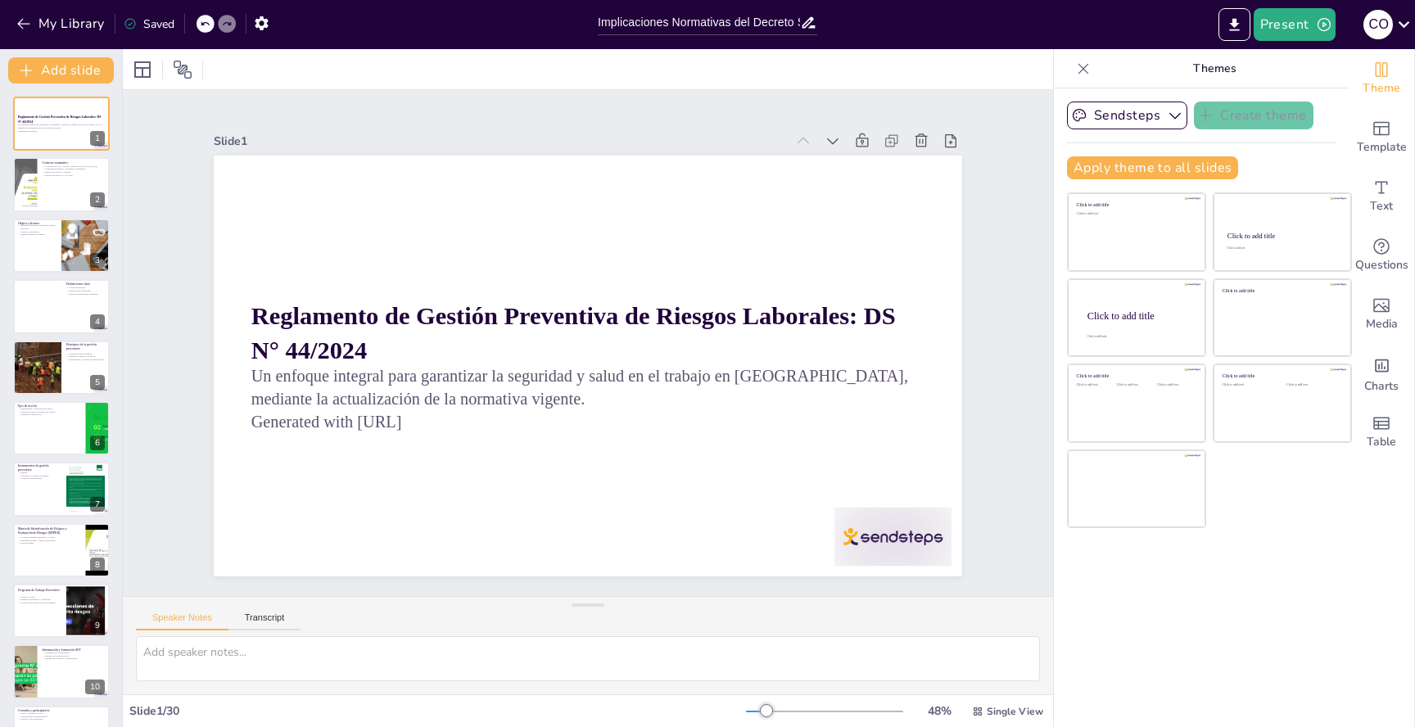
checkbox input "true"
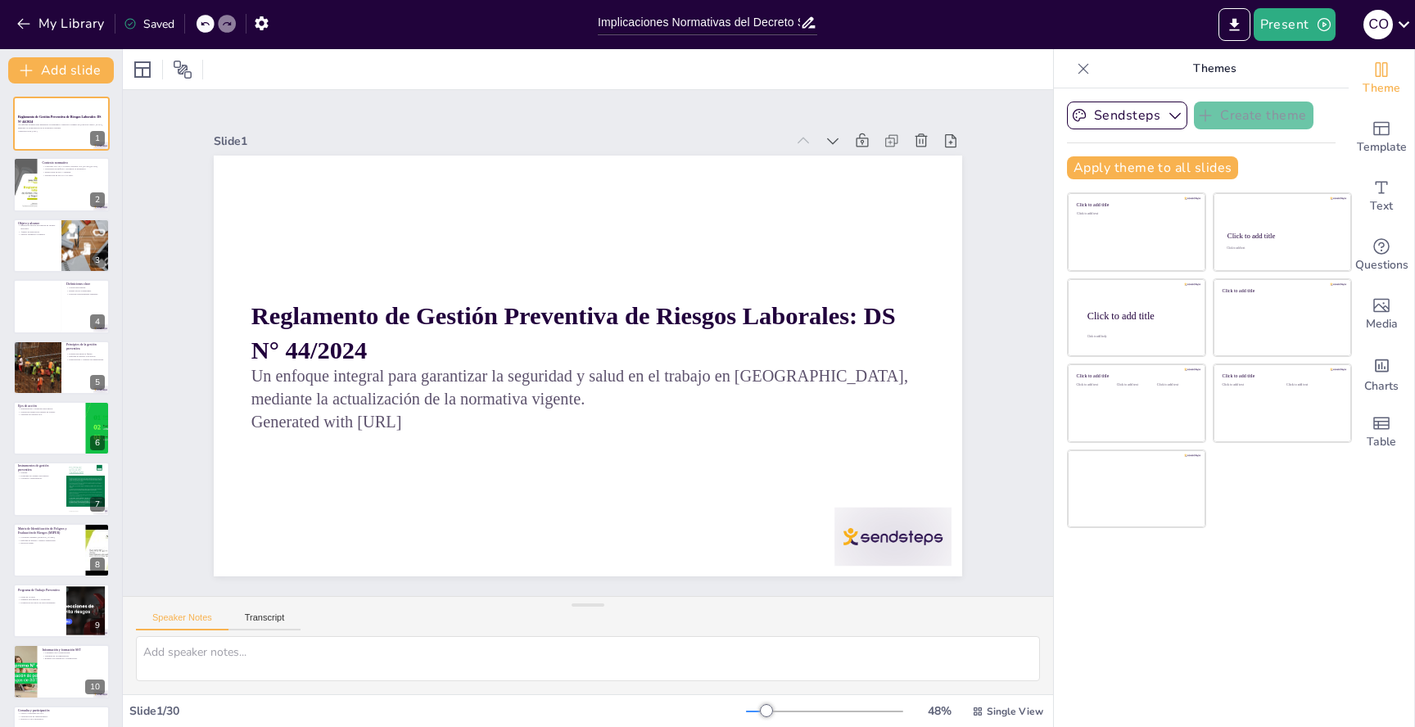
checkbox input "true"
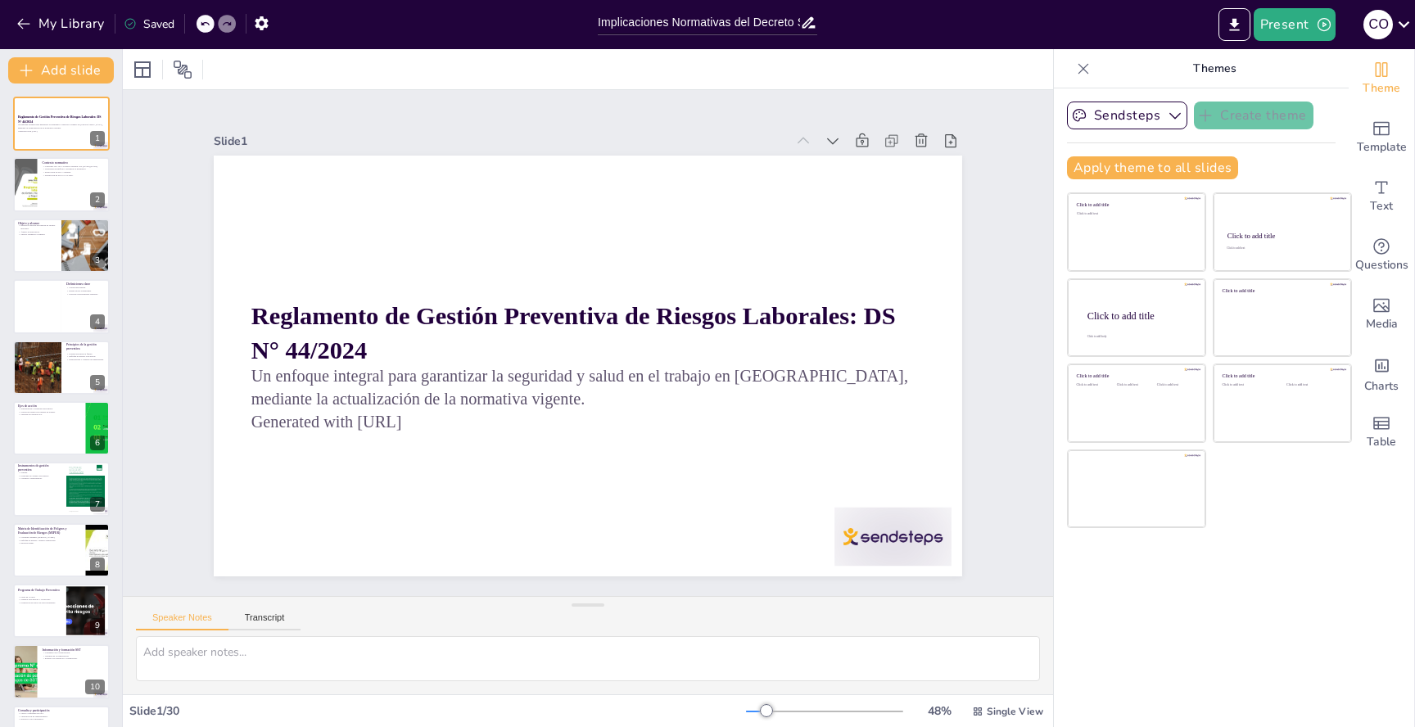
checkbox input "true"
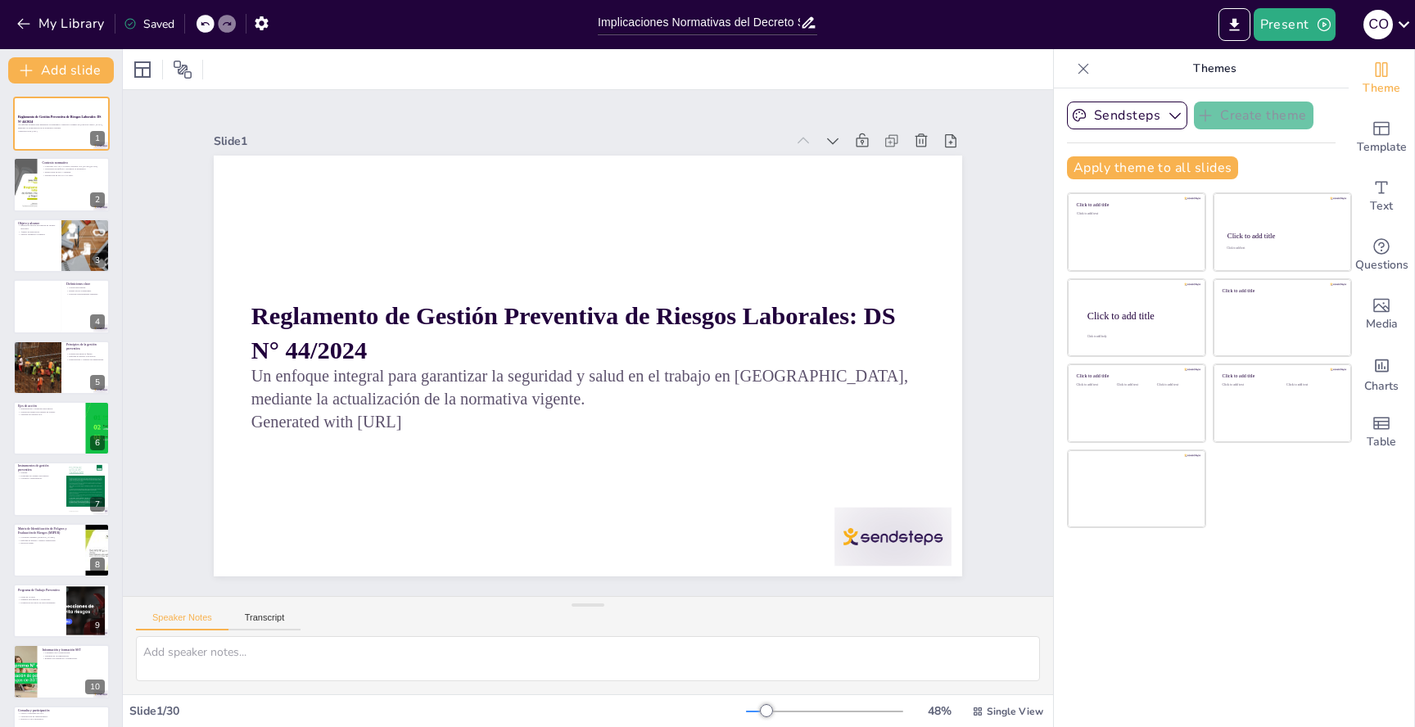
checkbox input "true"
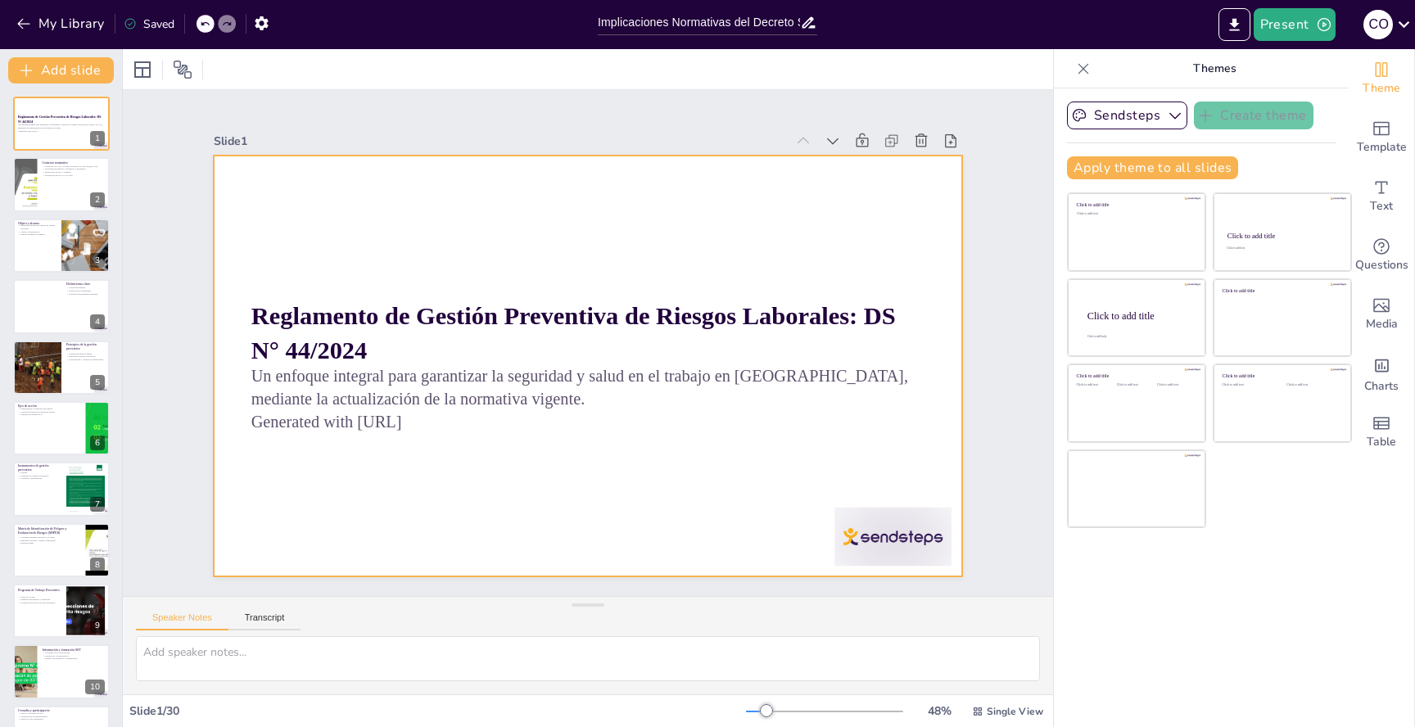
checkbox input "true"
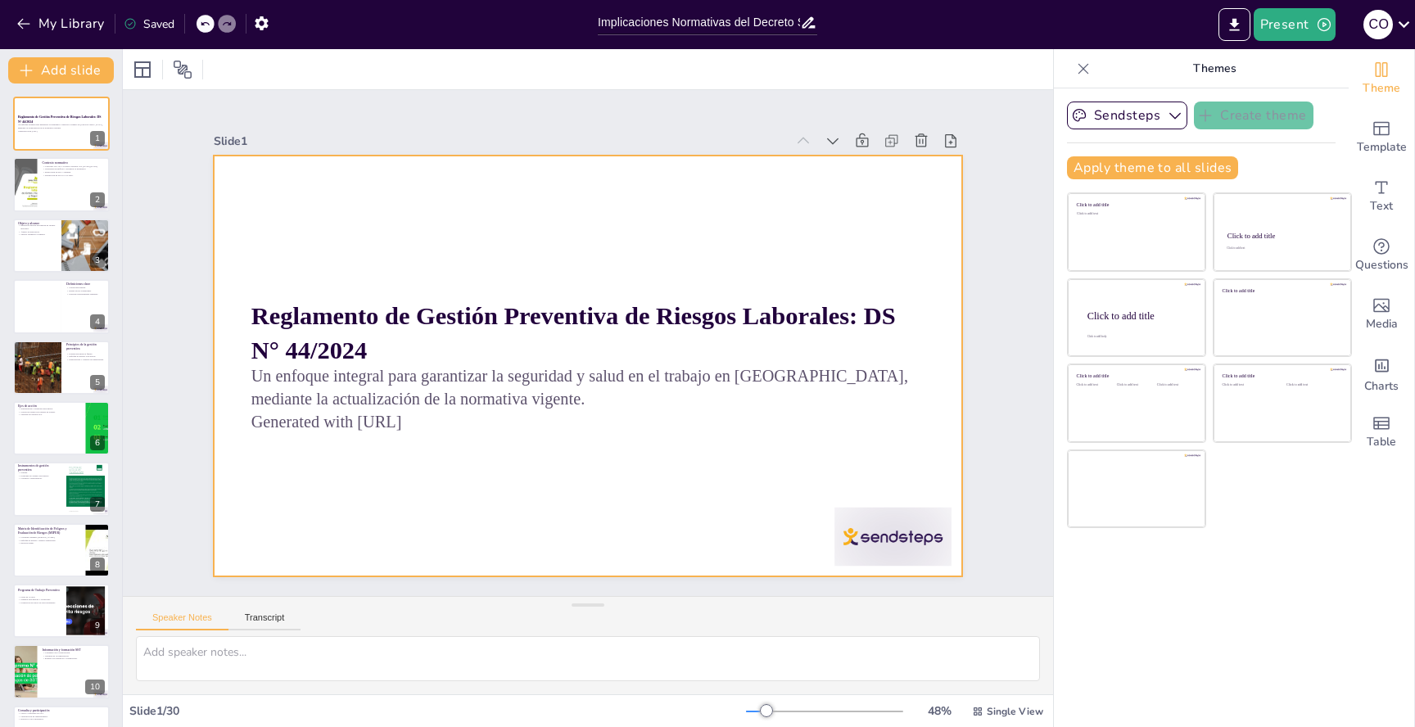
checkbox input "true"
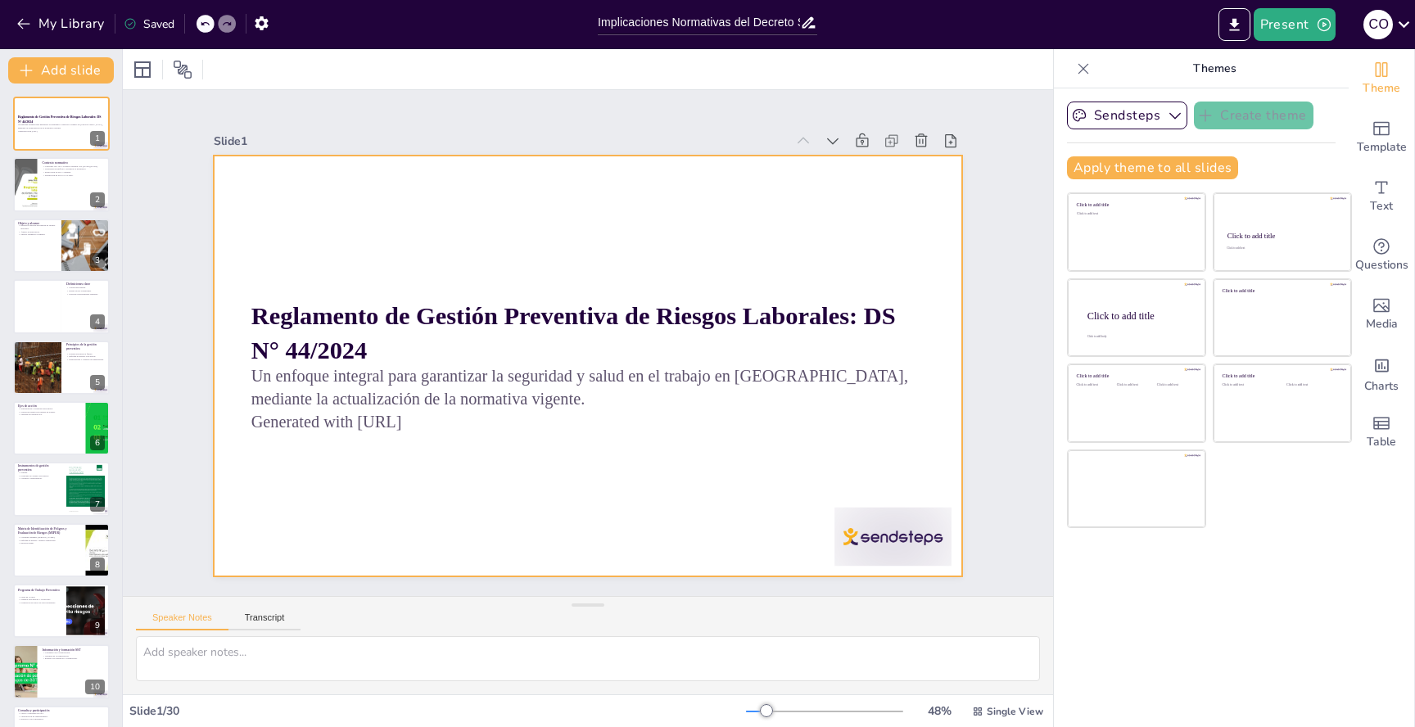
checkbox input "true"
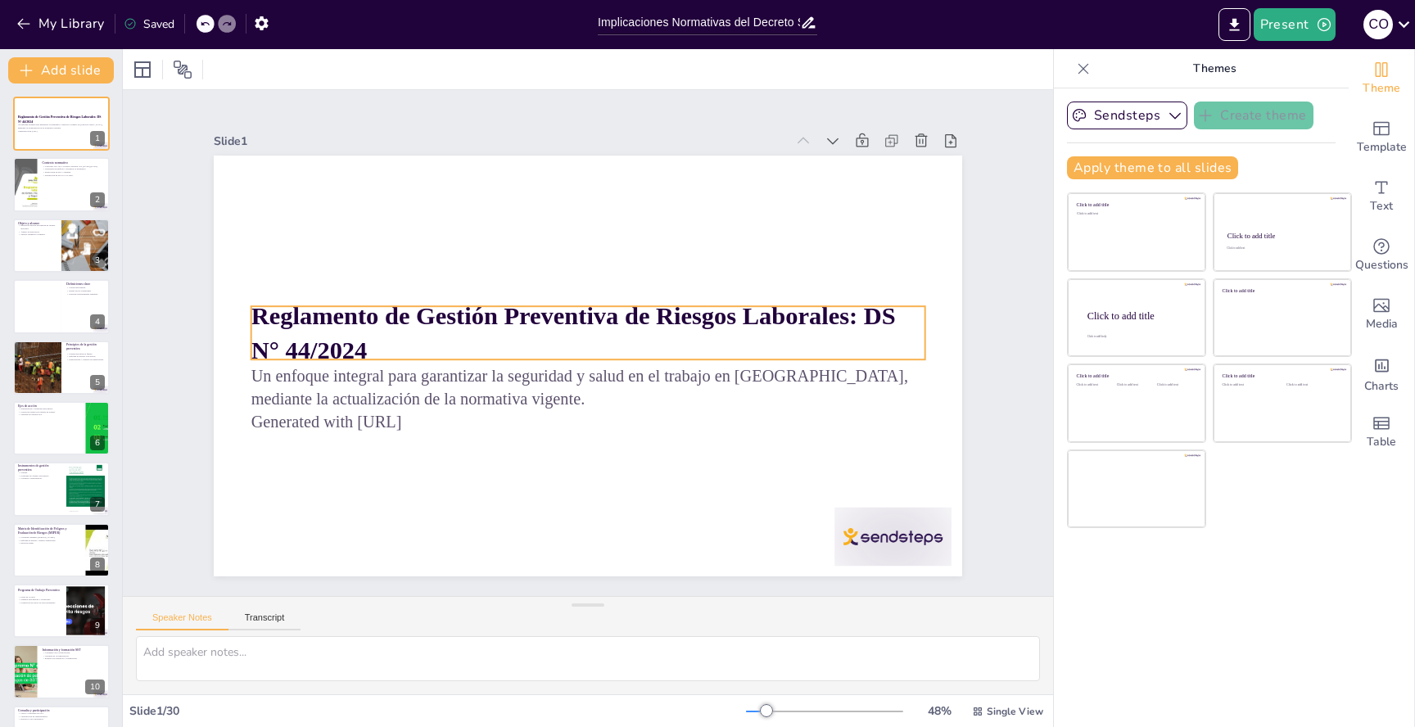
checkbox input "true"
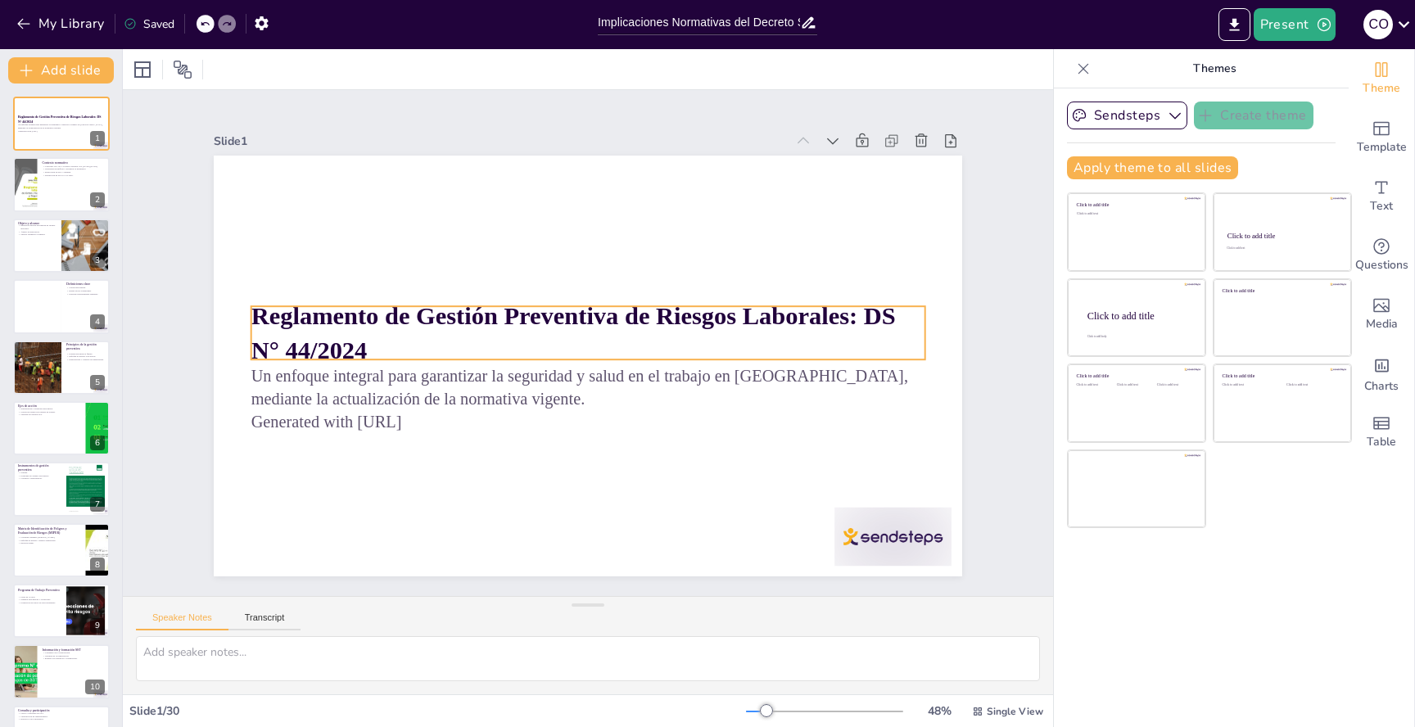
checkbox input "true"
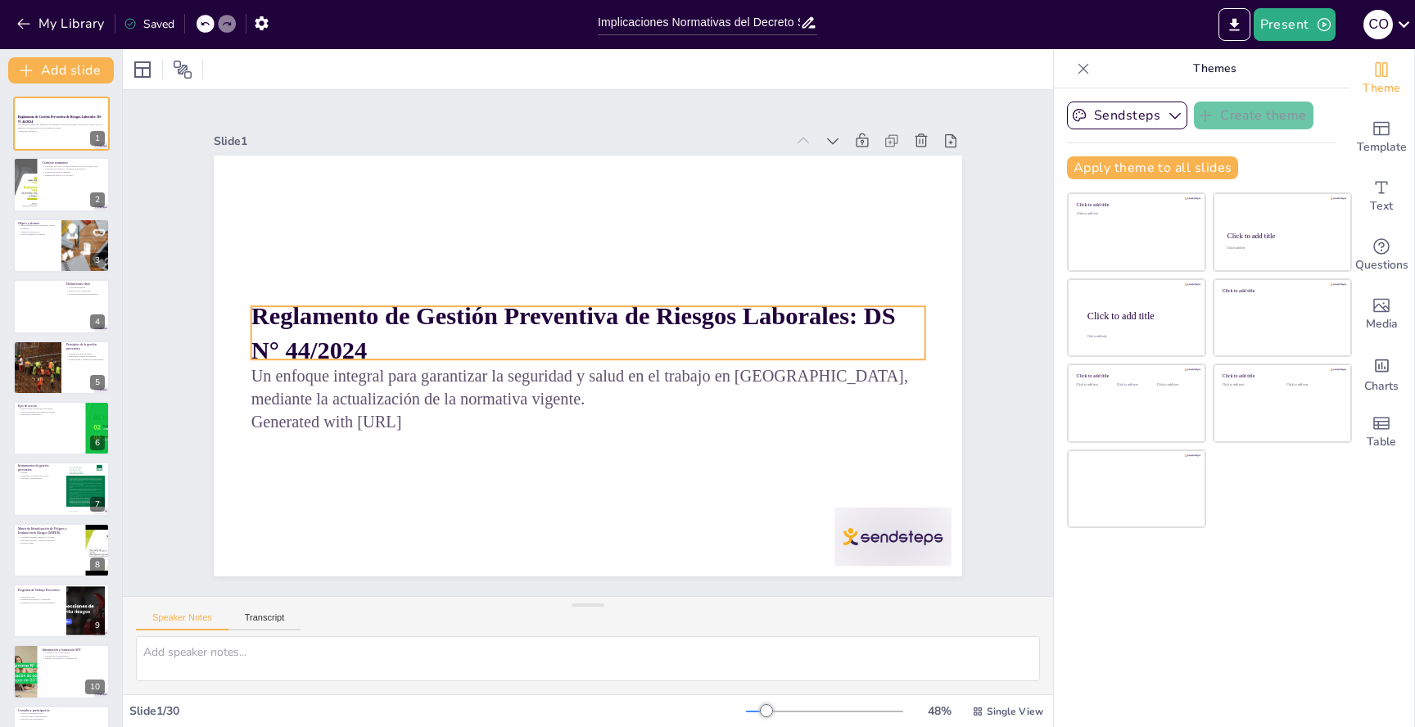
checkbox input "true"
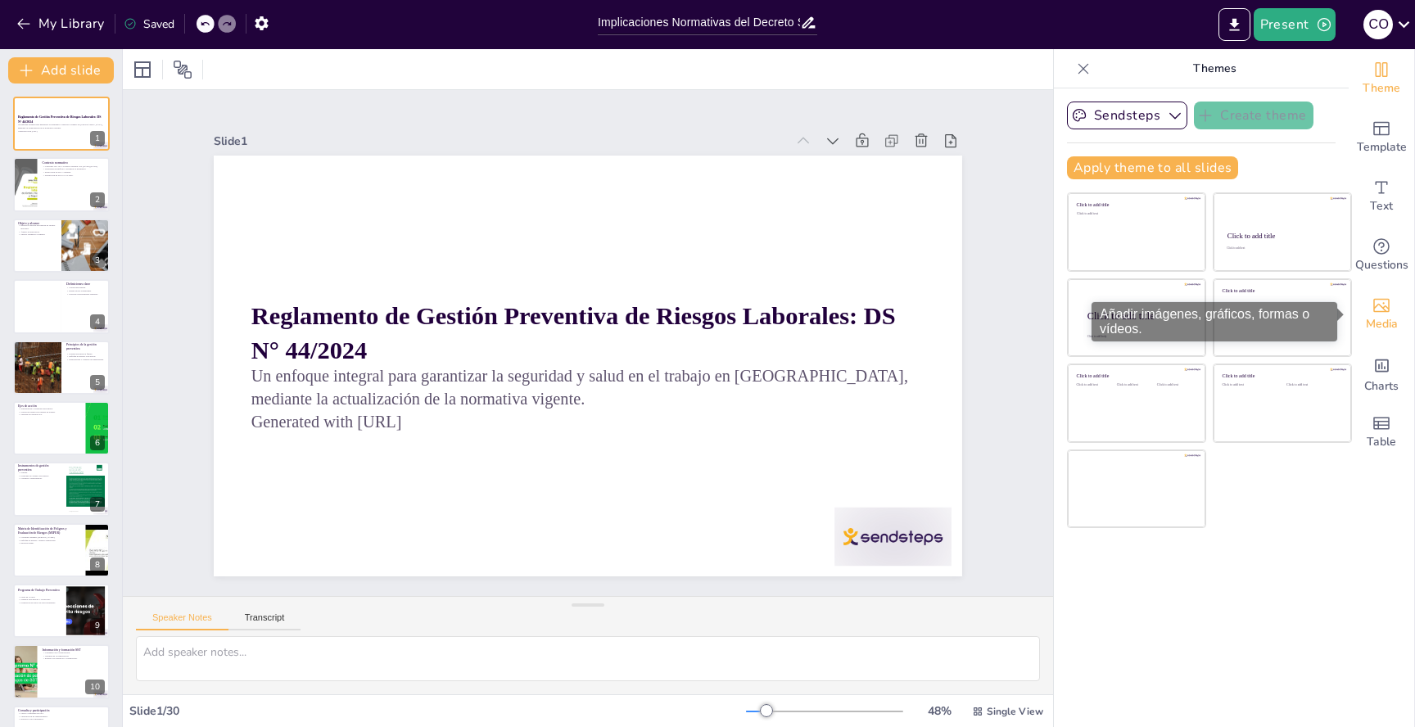
click at [1382, 318] on span "Media" at bounding box center [1382, 324] width 32 height 18
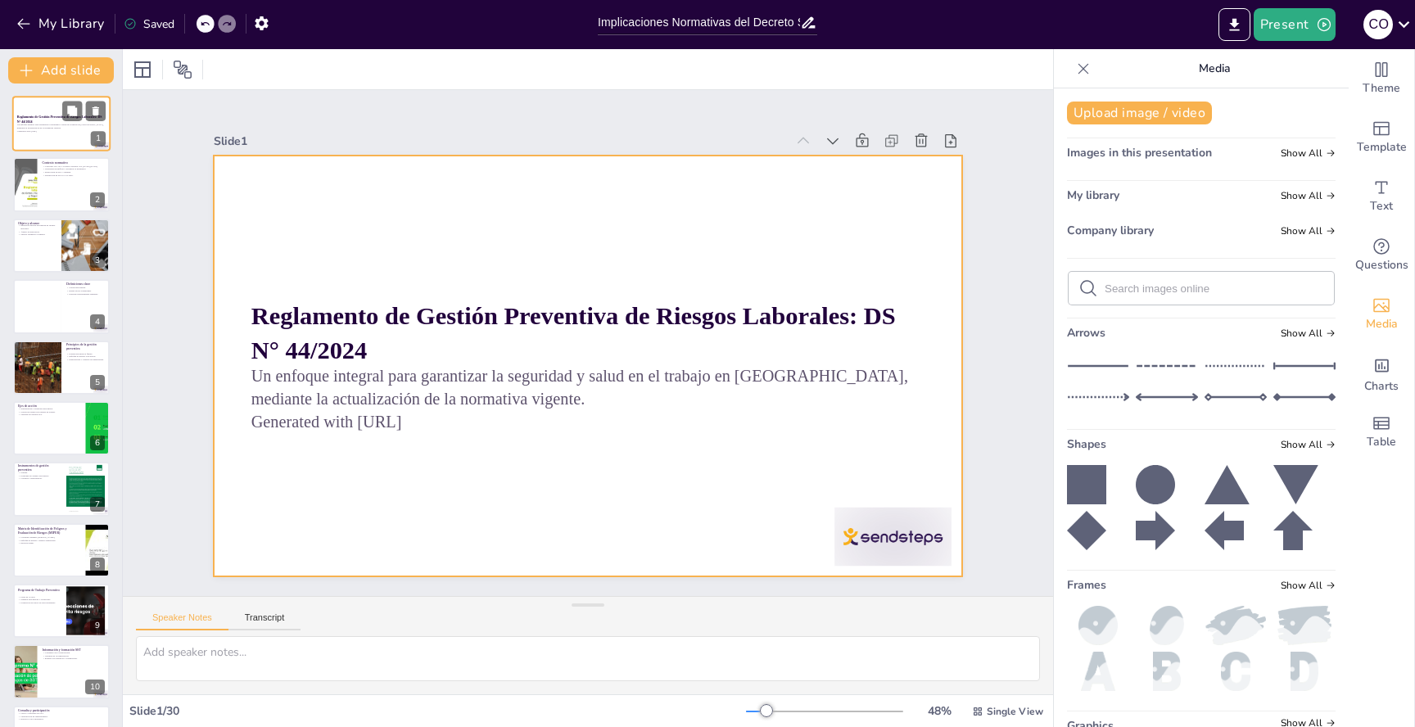
click at [46, 109] on div at bounding box center [61, 124] width 98 height 56
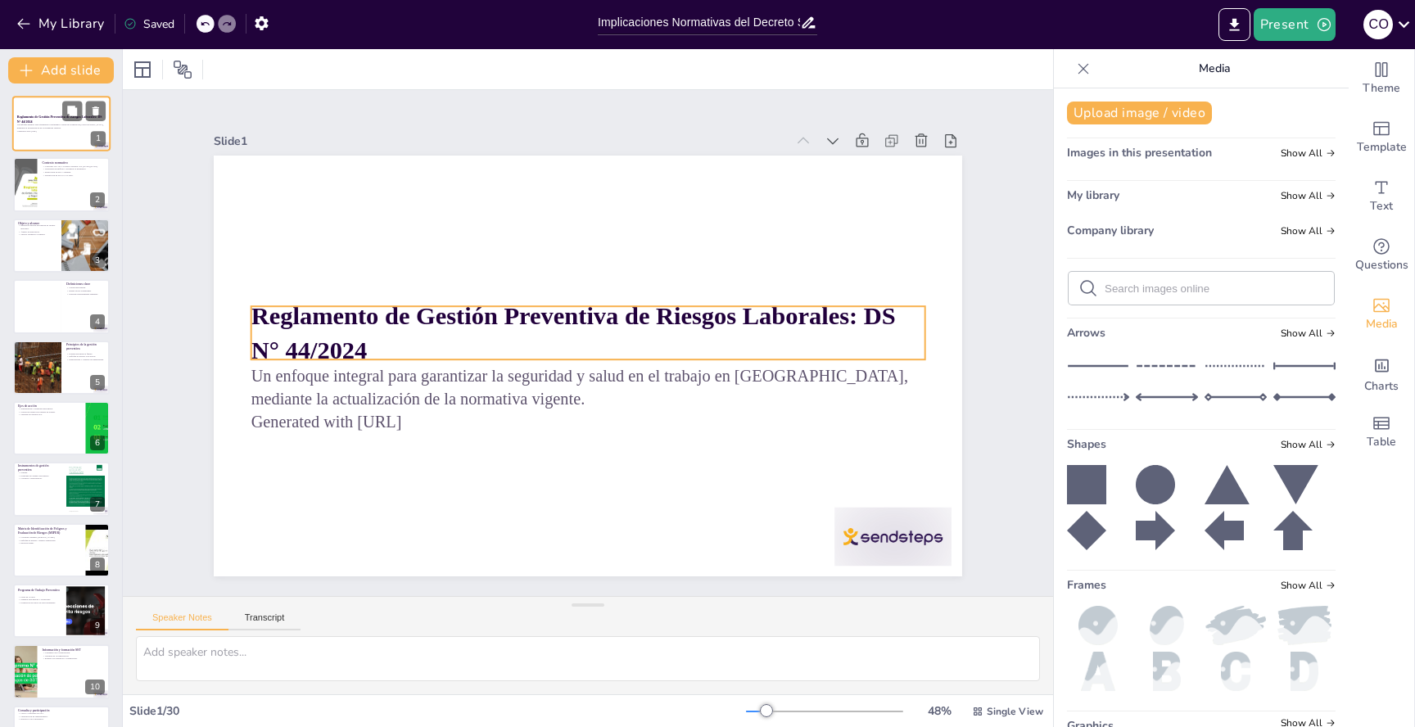
click at [46, 122] on p "Reglamento de Gestión Preventiva de Riesgos Laborales: DS N° 44/2024" at bounding box center [61, 119] width 88 height 9
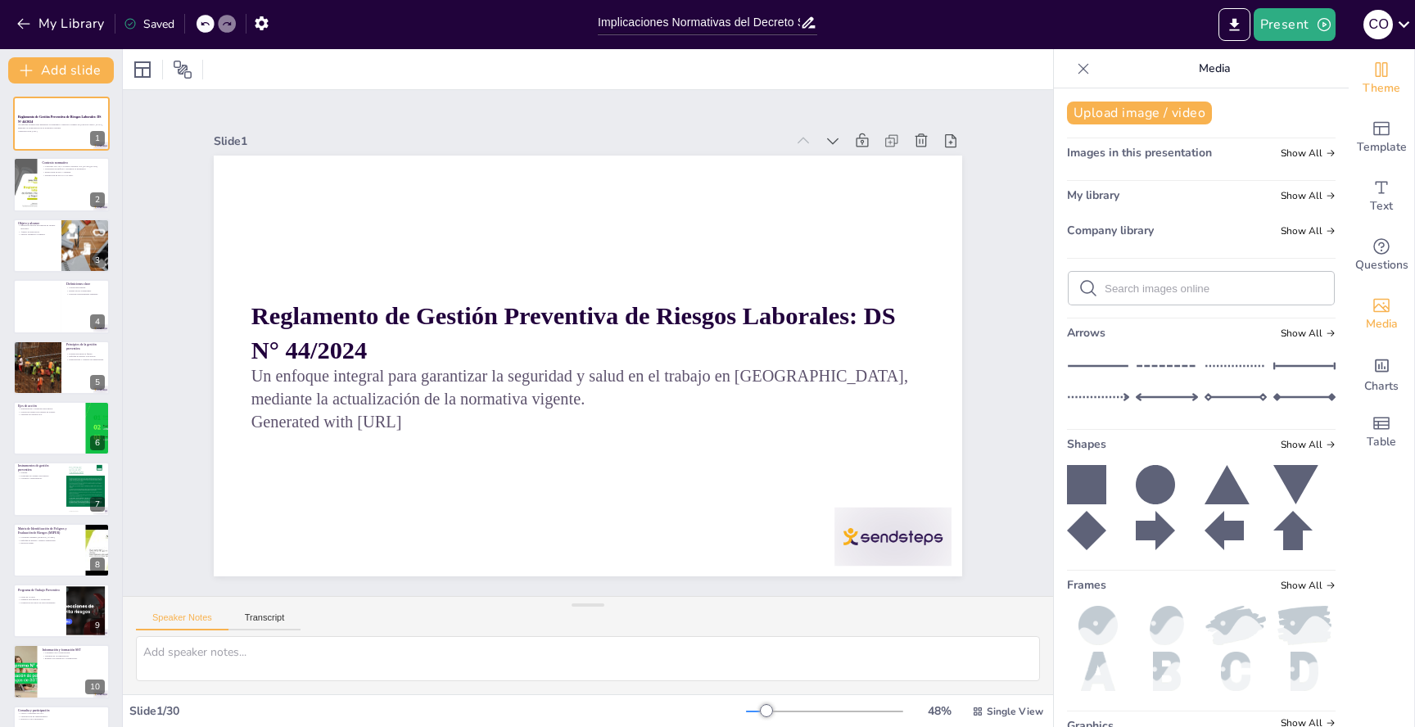
click at [1377, 77] on icon "Change the overall theme" at bounding box center [1381, 70] width 20 height 20
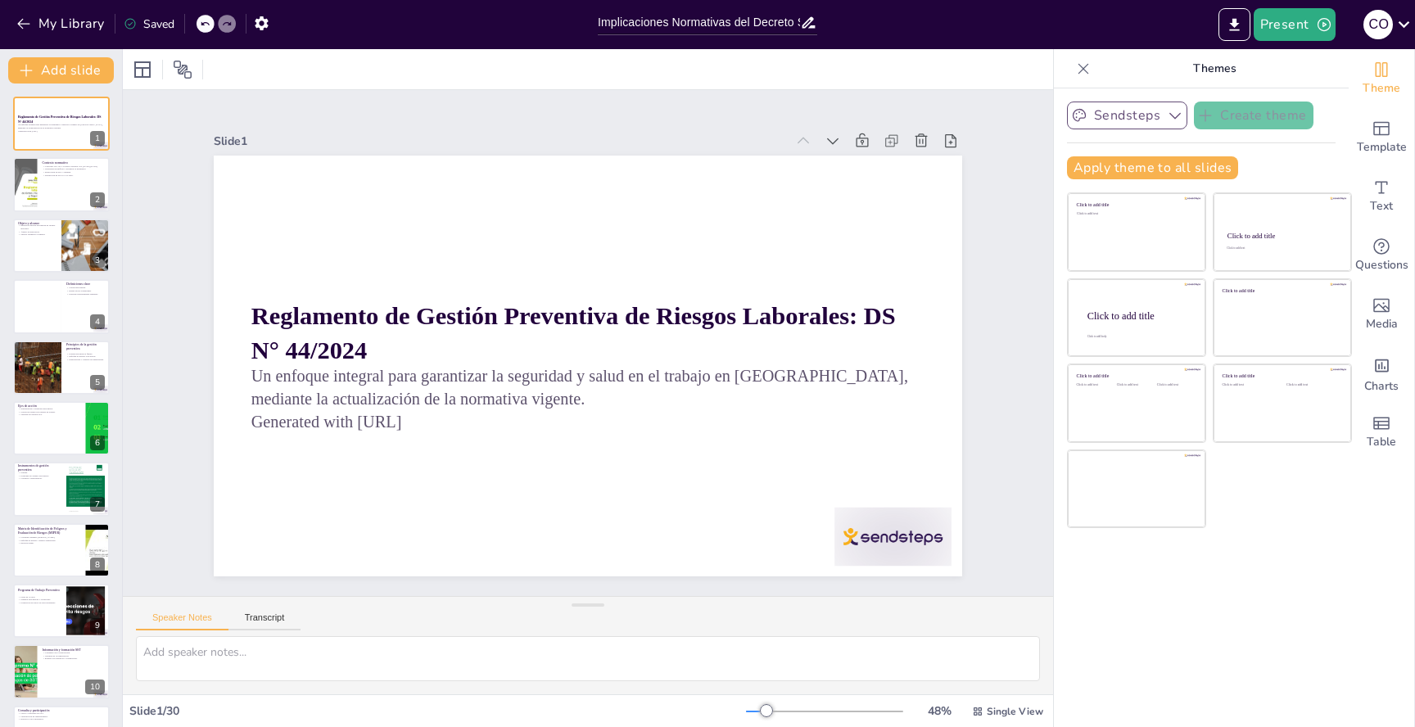
click at [1153, 116] on button "Sendsteps" at bounding box center [1127, 116] width 120 height 28
click at [149, 70] on icon at bounding box center [142, 69] width 16 height 16
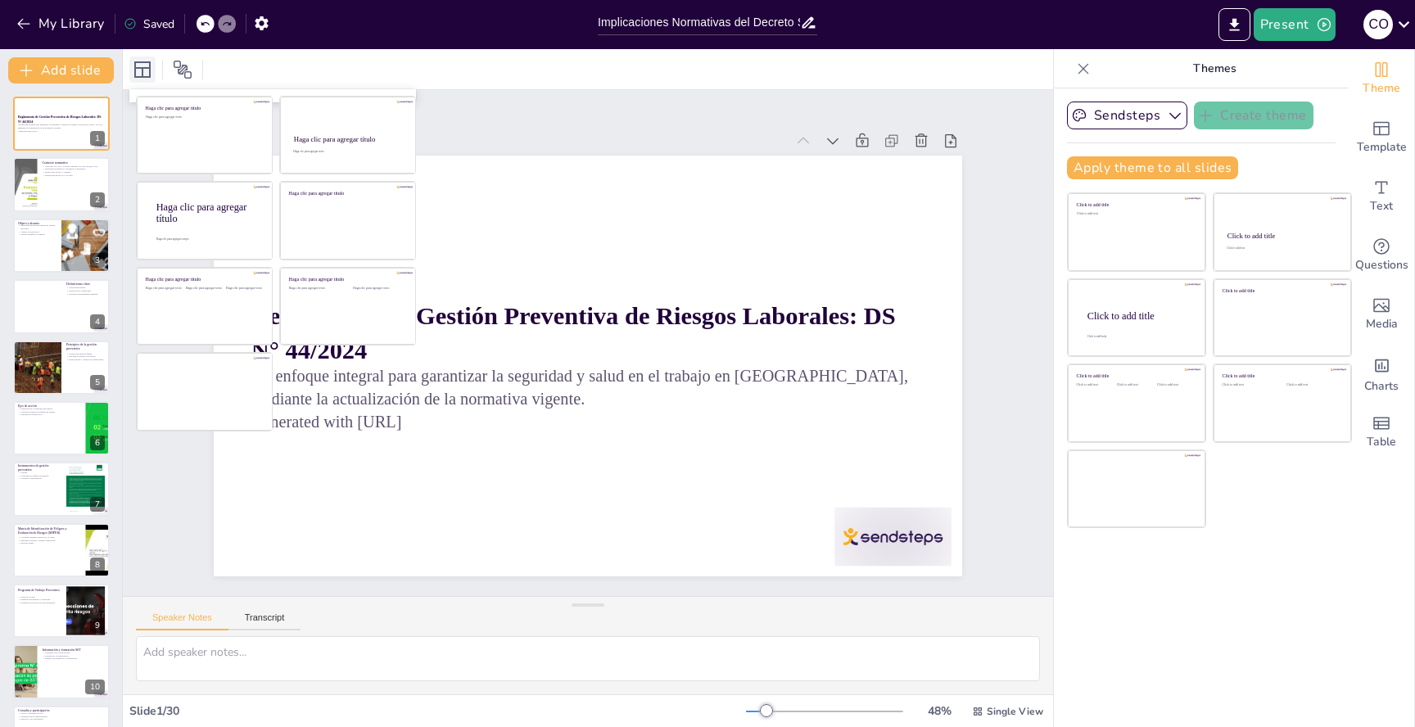
click at [149, 70] on icon at bounding box center [142, 69] width 16 height 16
click at [1294, 25] on button "Present" at bounding box center [1294, 24] width 82 height 33
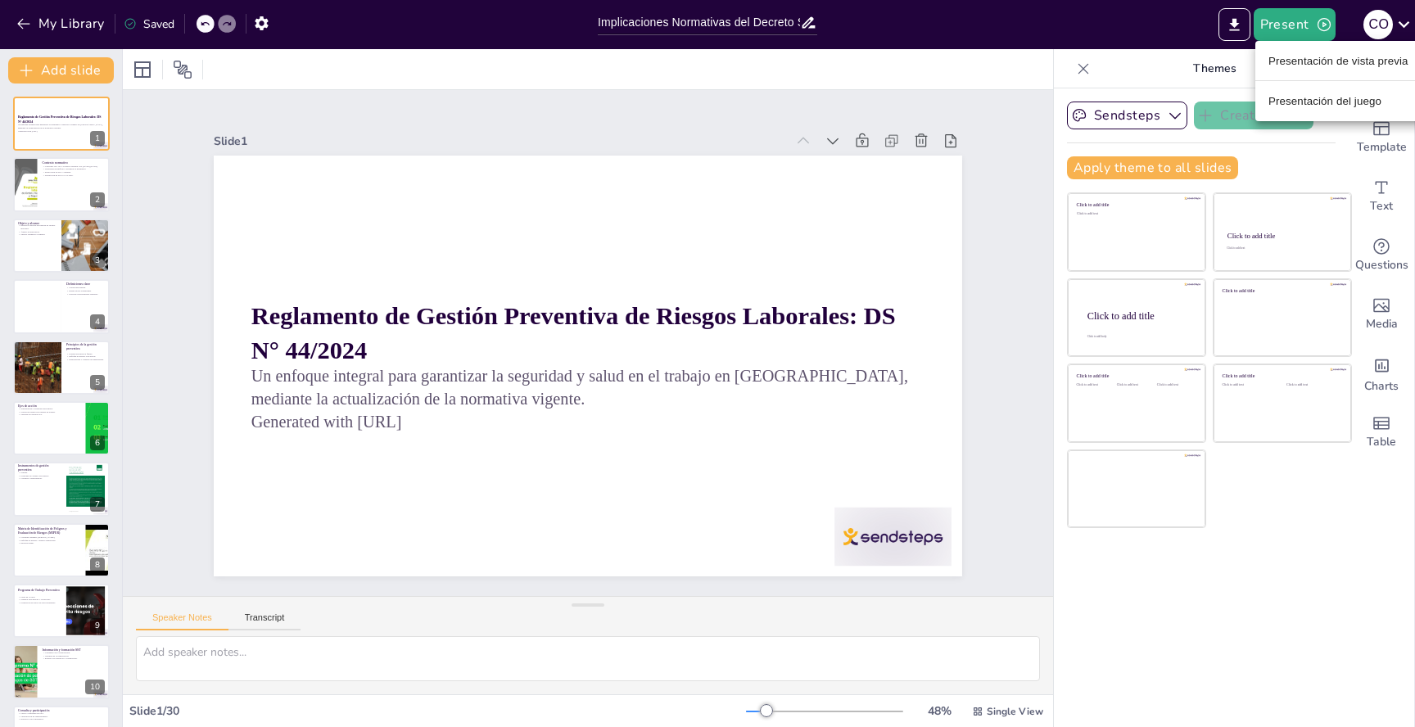
click at [1307, 67] on font "Presentación de vista previa" at bounding box center [1338, 60] width 140 height 16
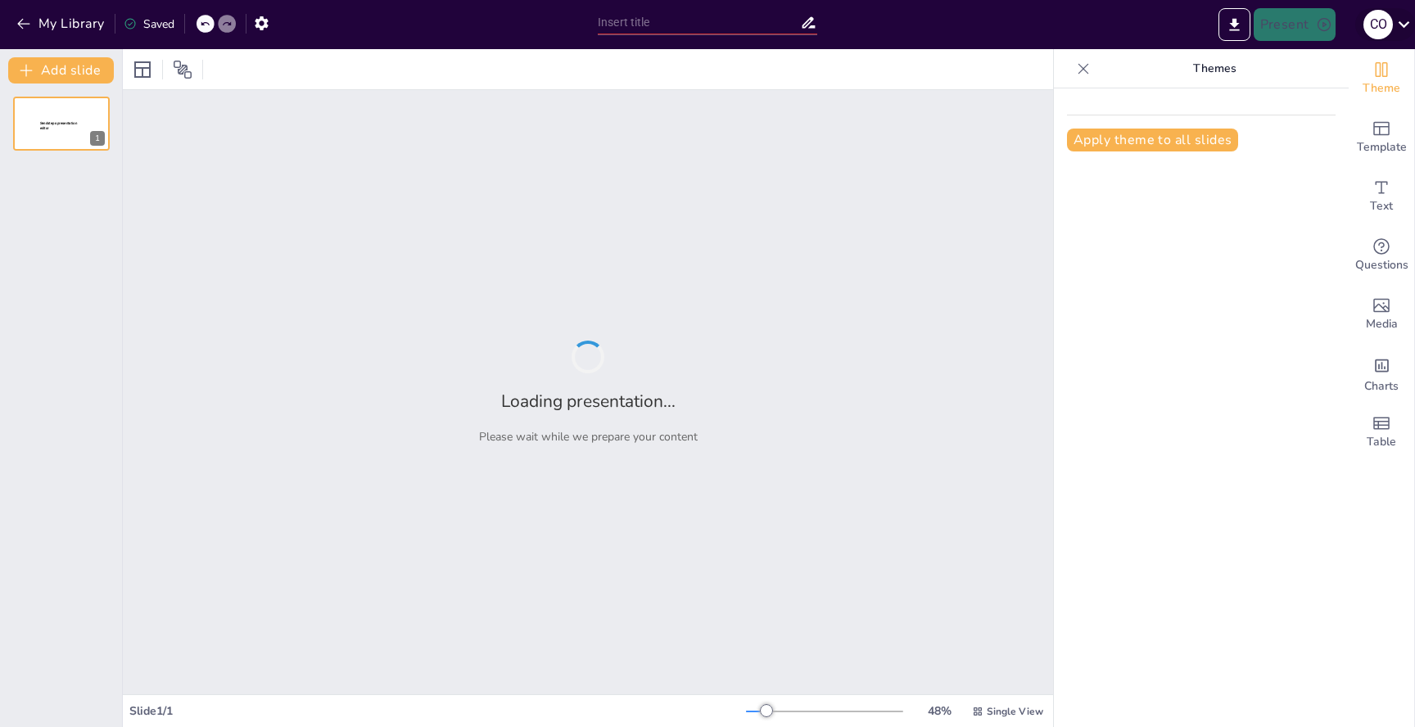
type input "Implicaciones Normativas del Decreto Supremo N° 44/2024: Unificación y Actualiz…"
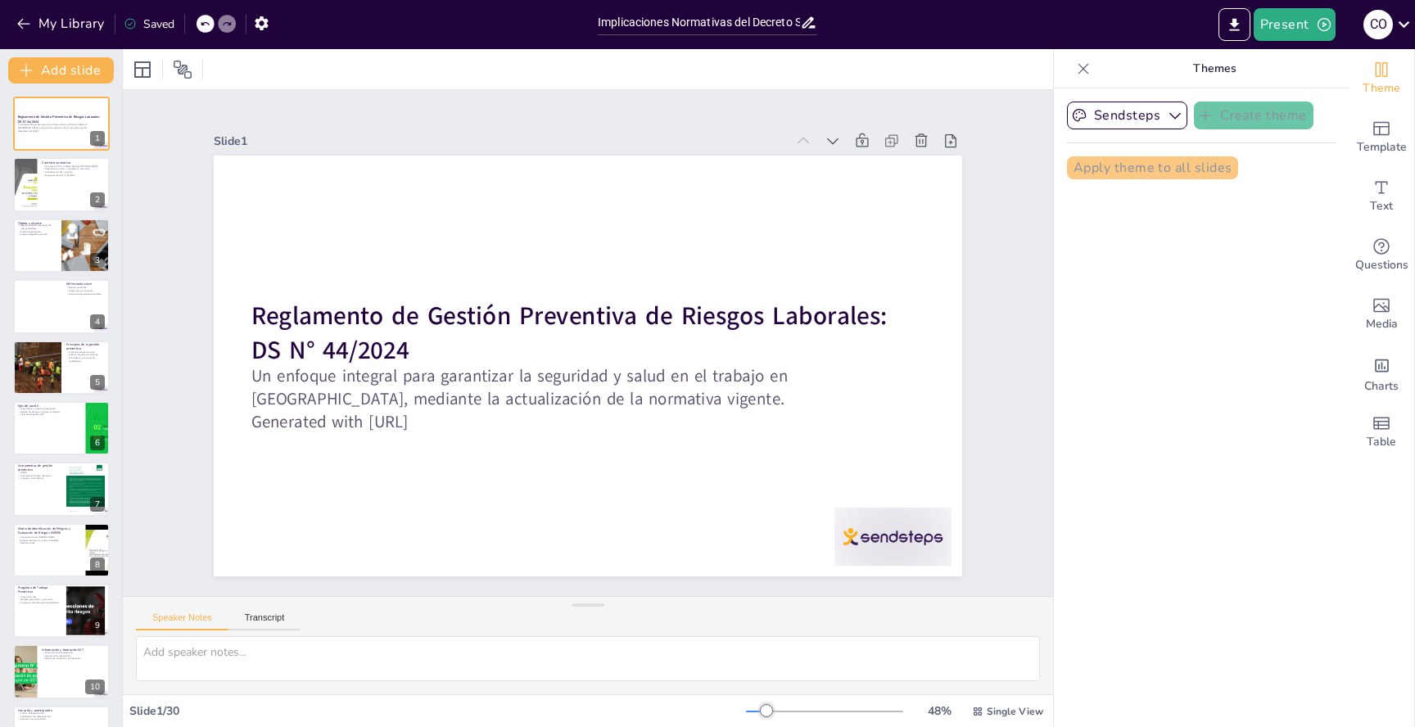
checkbox input "true"
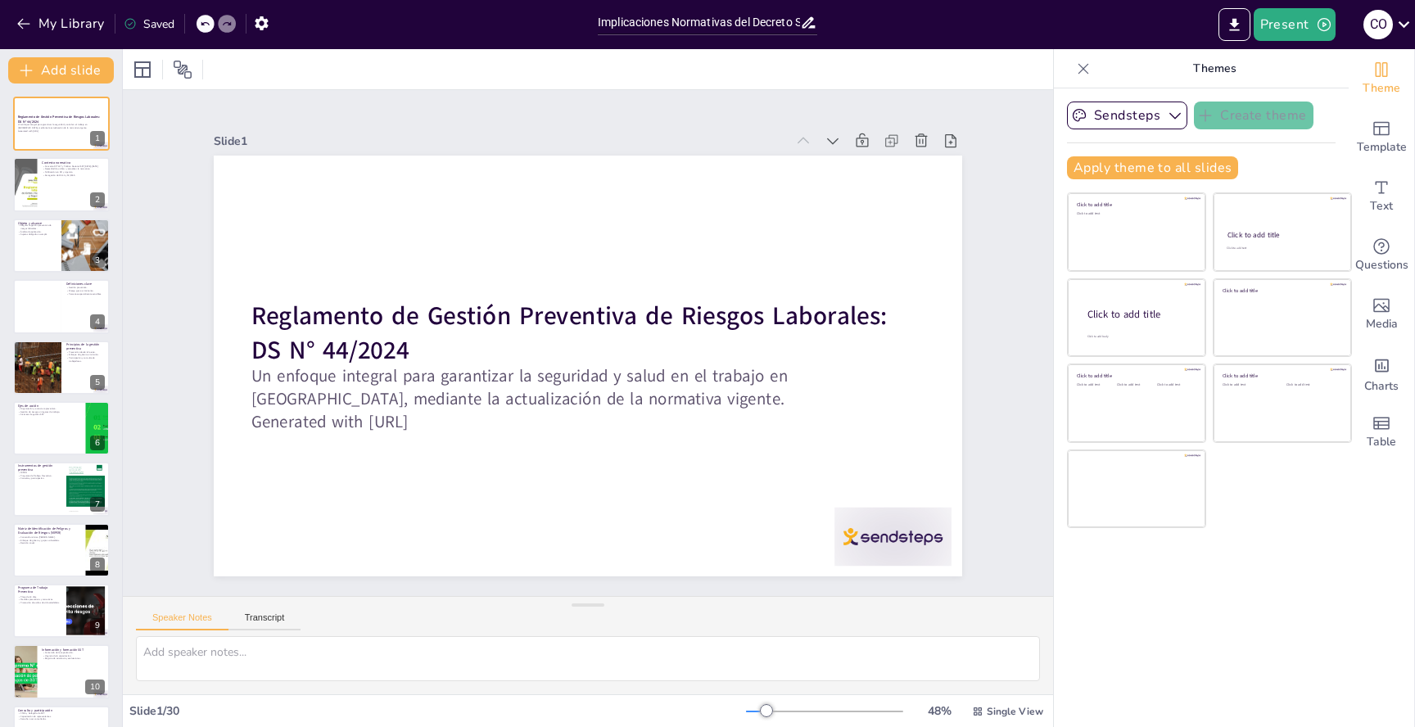
checkbox input "true"
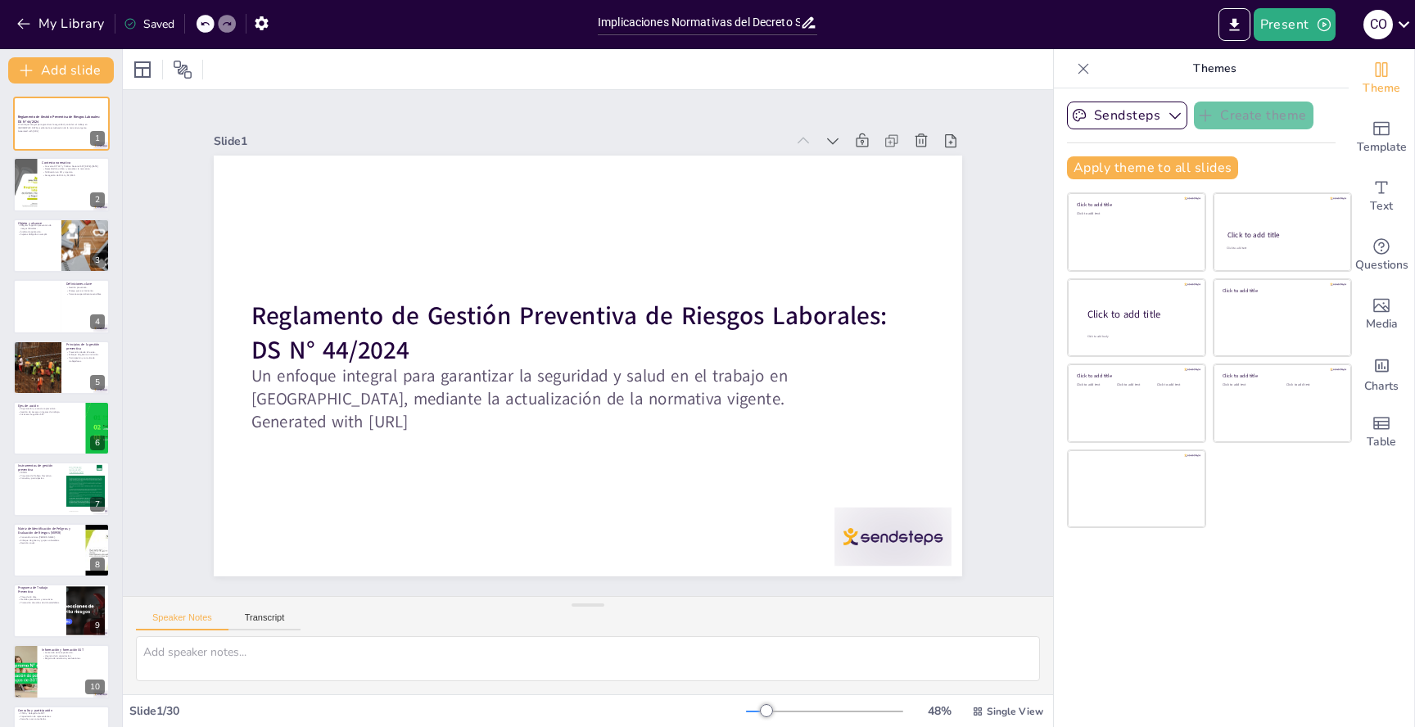
checkbox input "true"
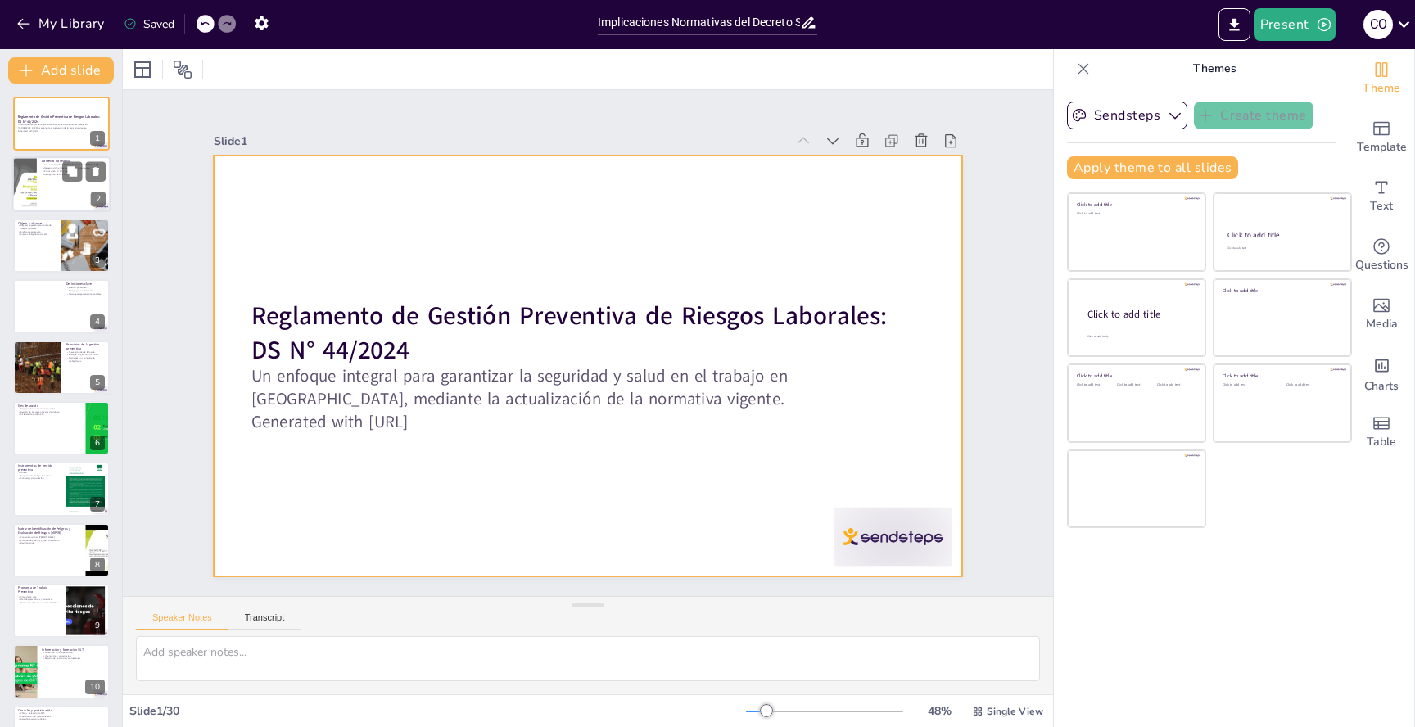
checkbox input "true"
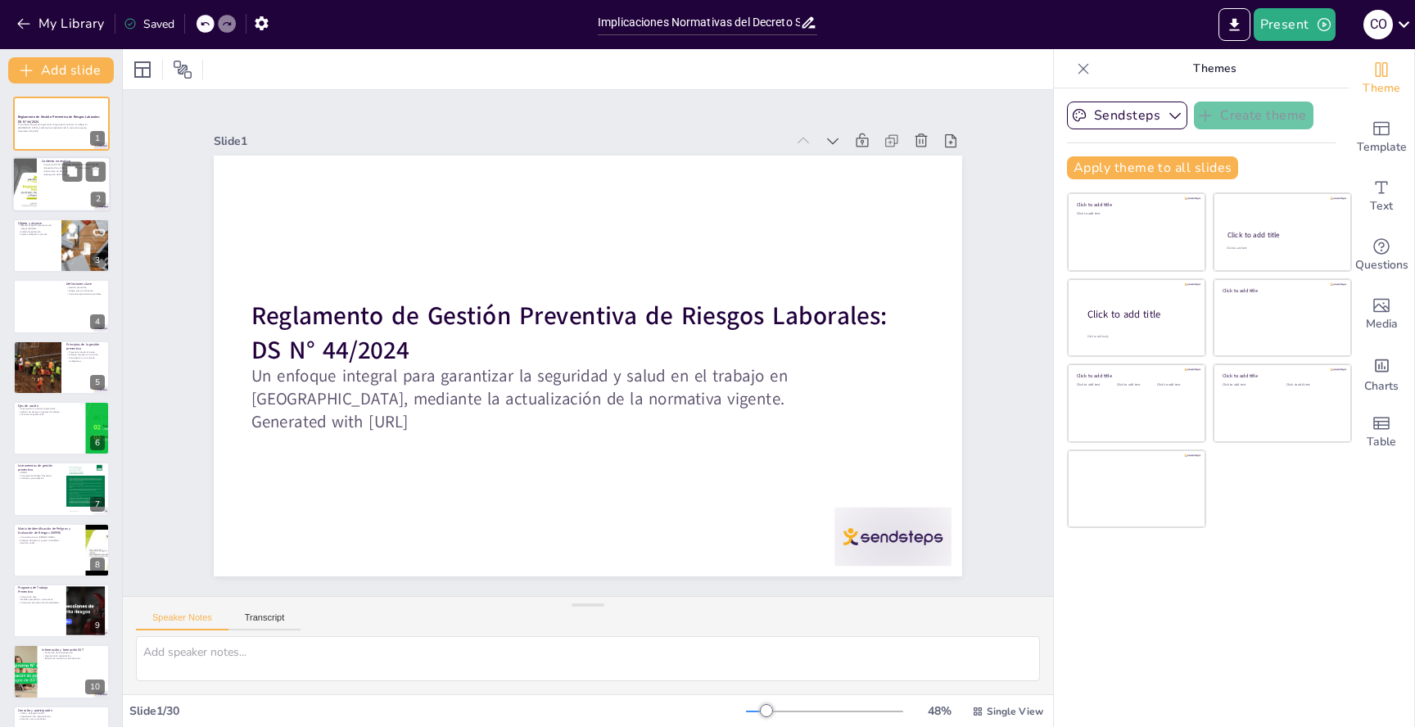
click at [94, 198] on div "2" at bounding box center [98, 199] width 15 height 15
type textarea "Este punto destaca la importancia de la firma del Convenio OIT 187 y la Polític…"
checkbox input "true"
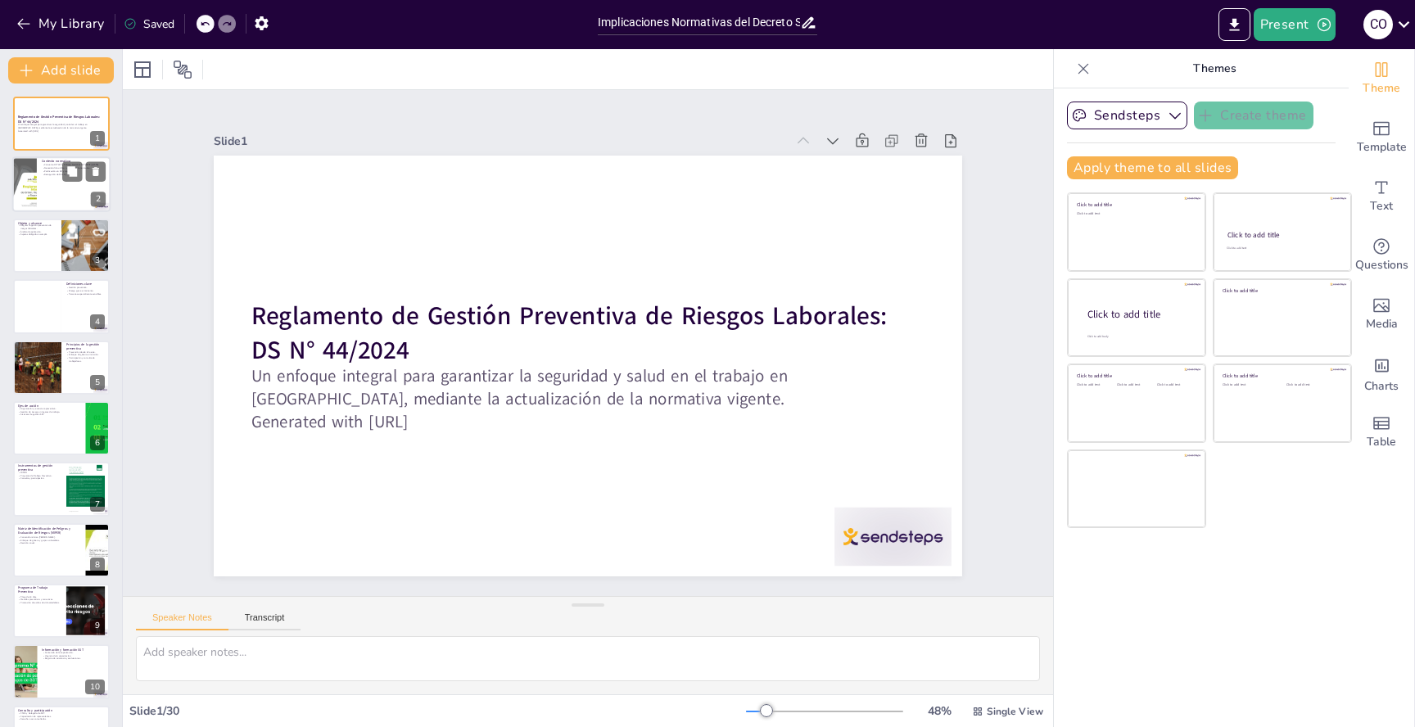
checkbox input "true"
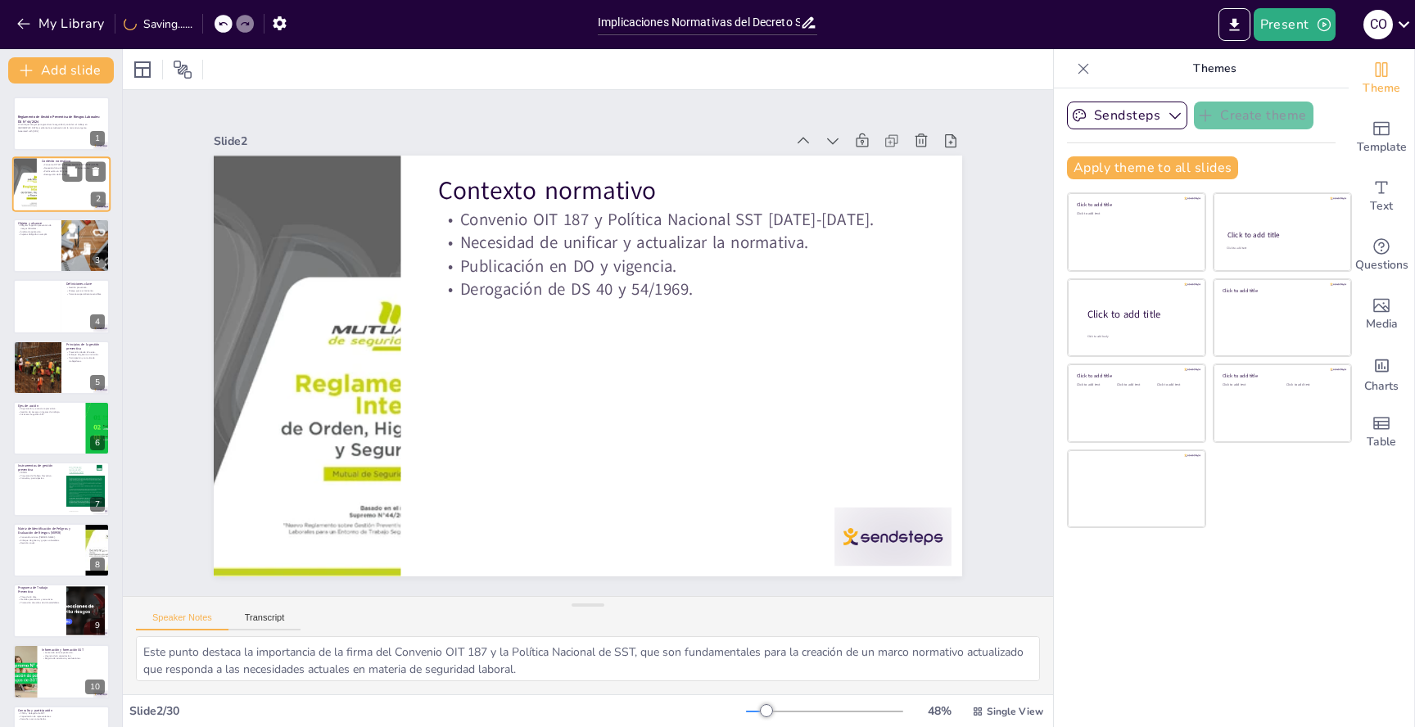
checkbox input "true"
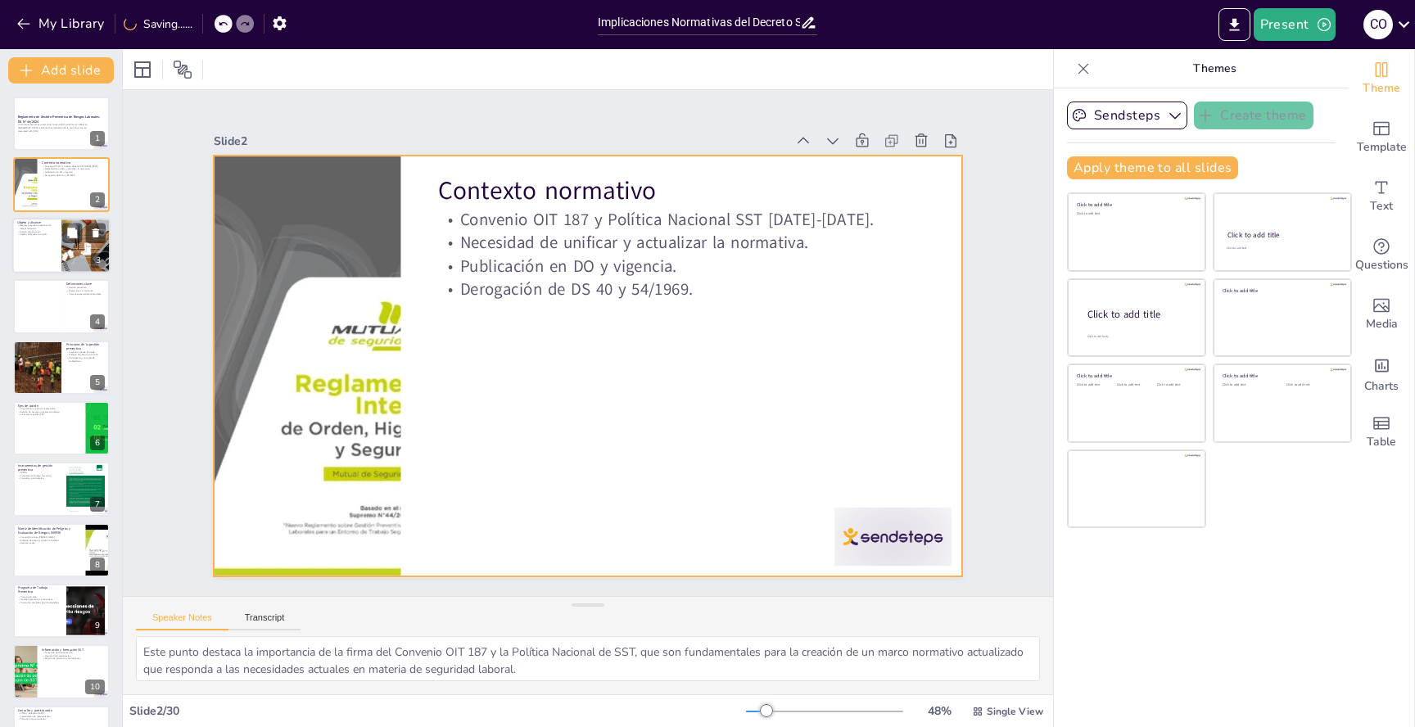
checkbox input "true"
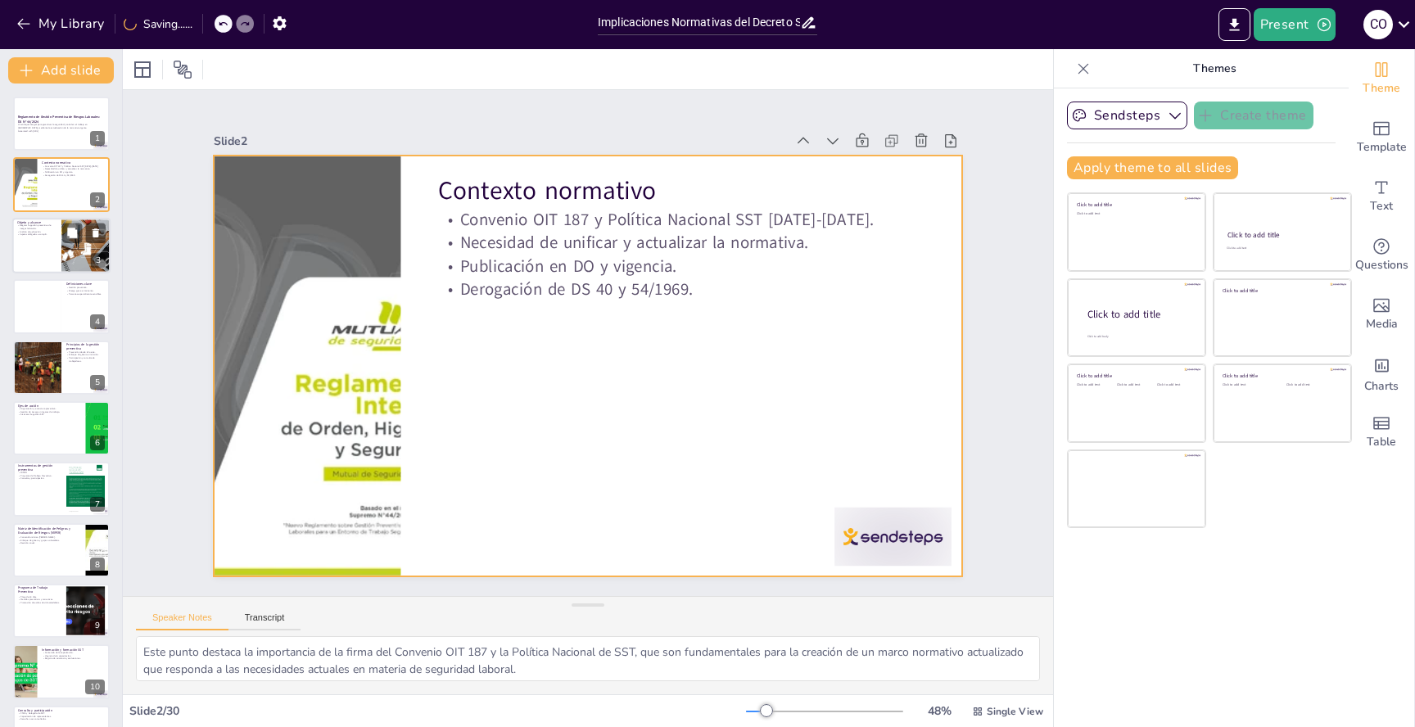
checkbox input "true"
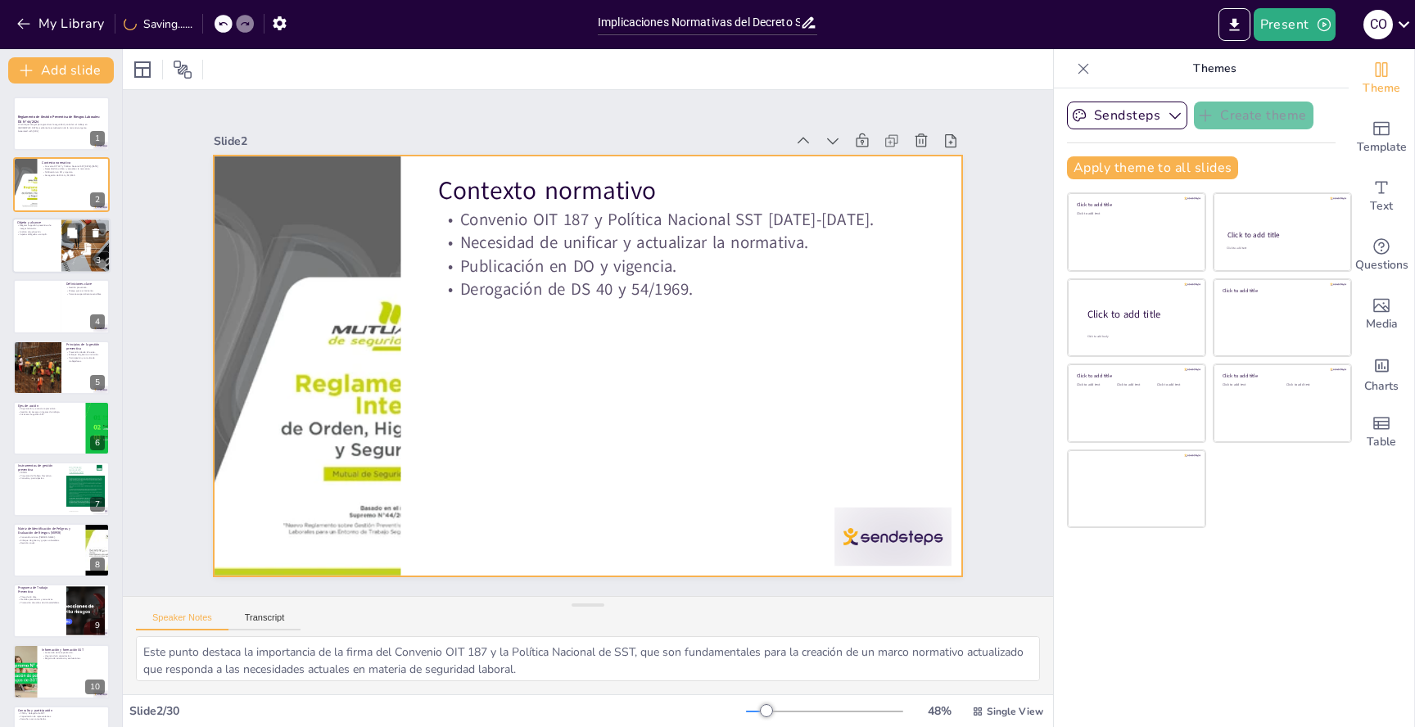
checkbox input "true"
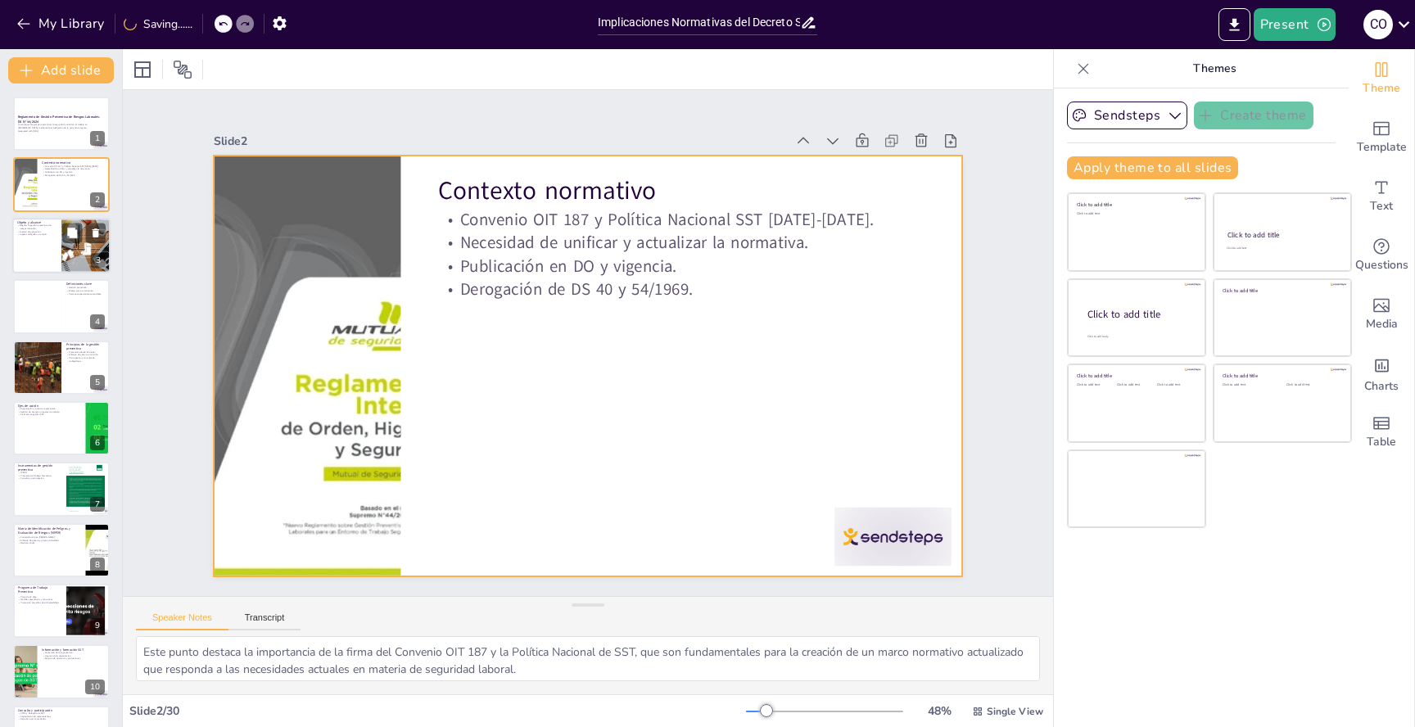
checkbox input "true"
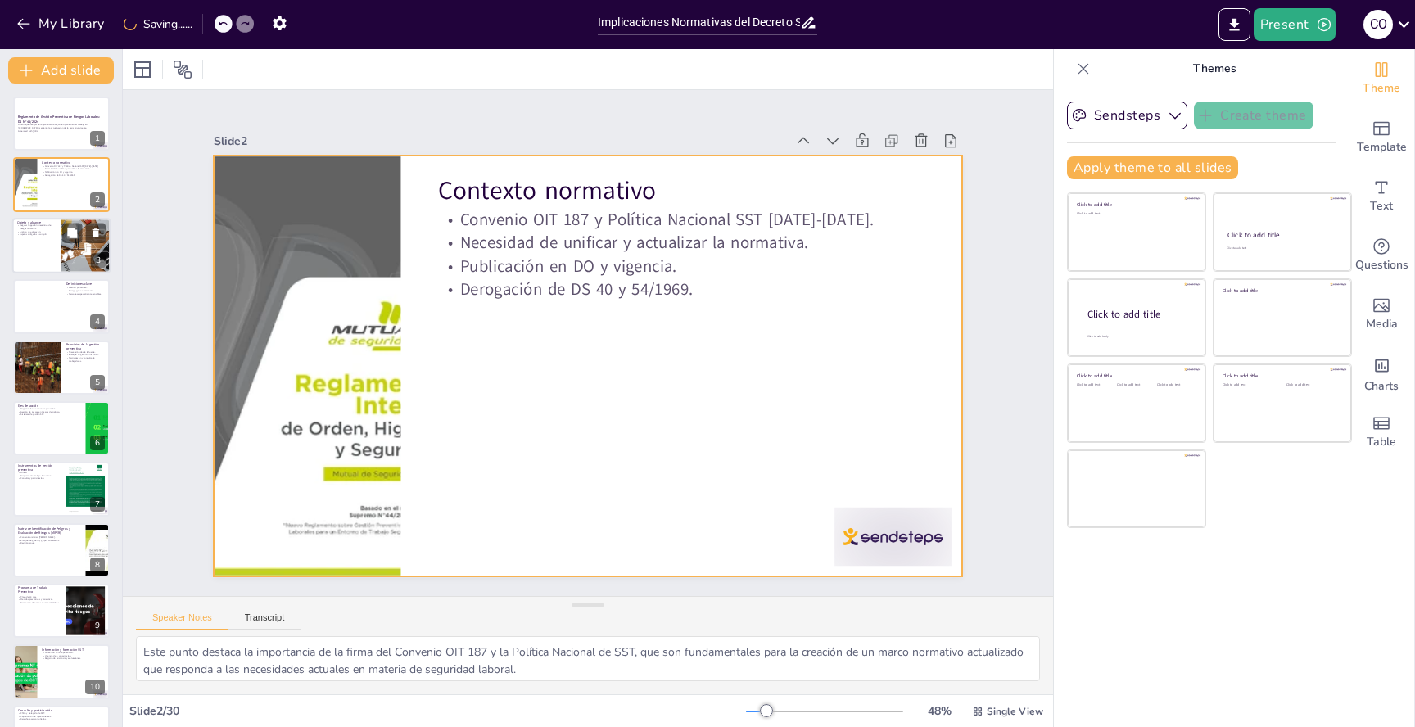
checkbox input "true"
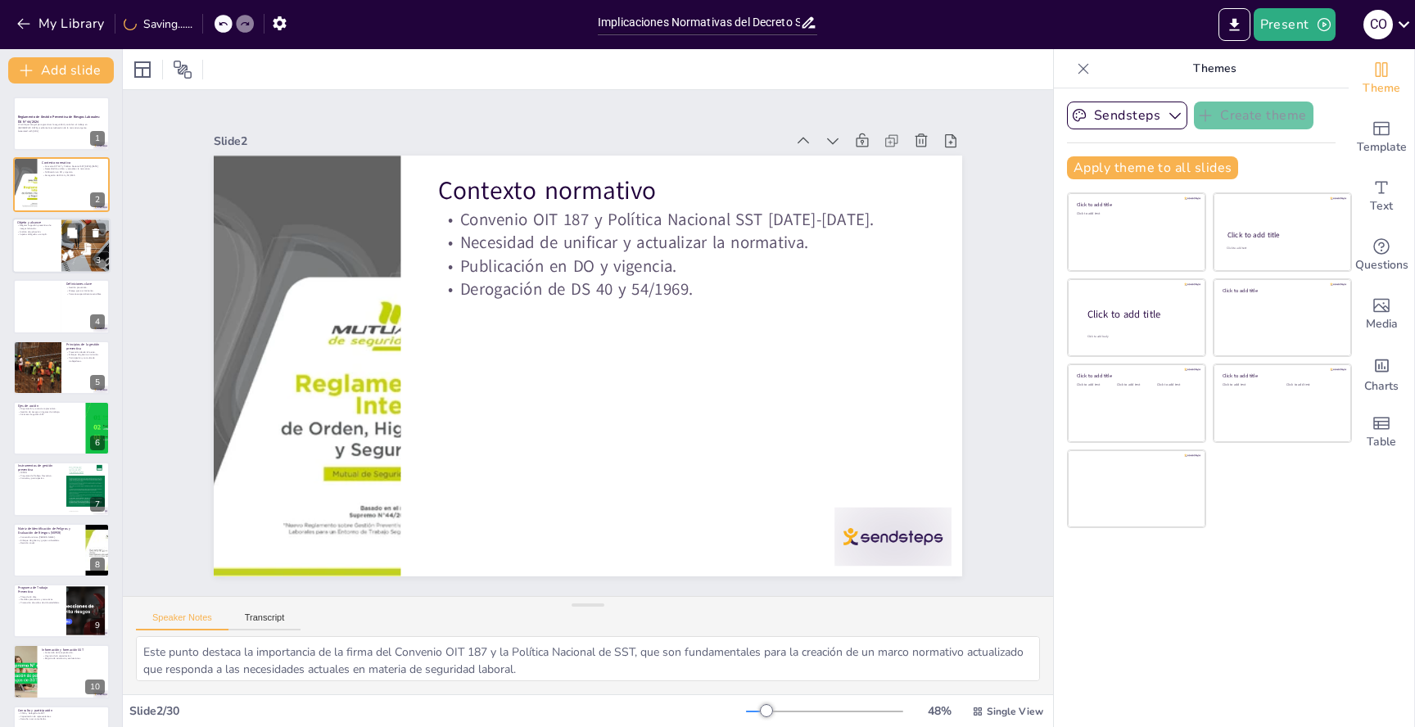
click at [54, 234] on p "Sujetos obligados a cumplir." at bounding box center [36, 233] width 39 height 3
type textarea "La regulación de la gestión preventiva de riesgos laborales es un aspecto funda…"
checkbox input "true"
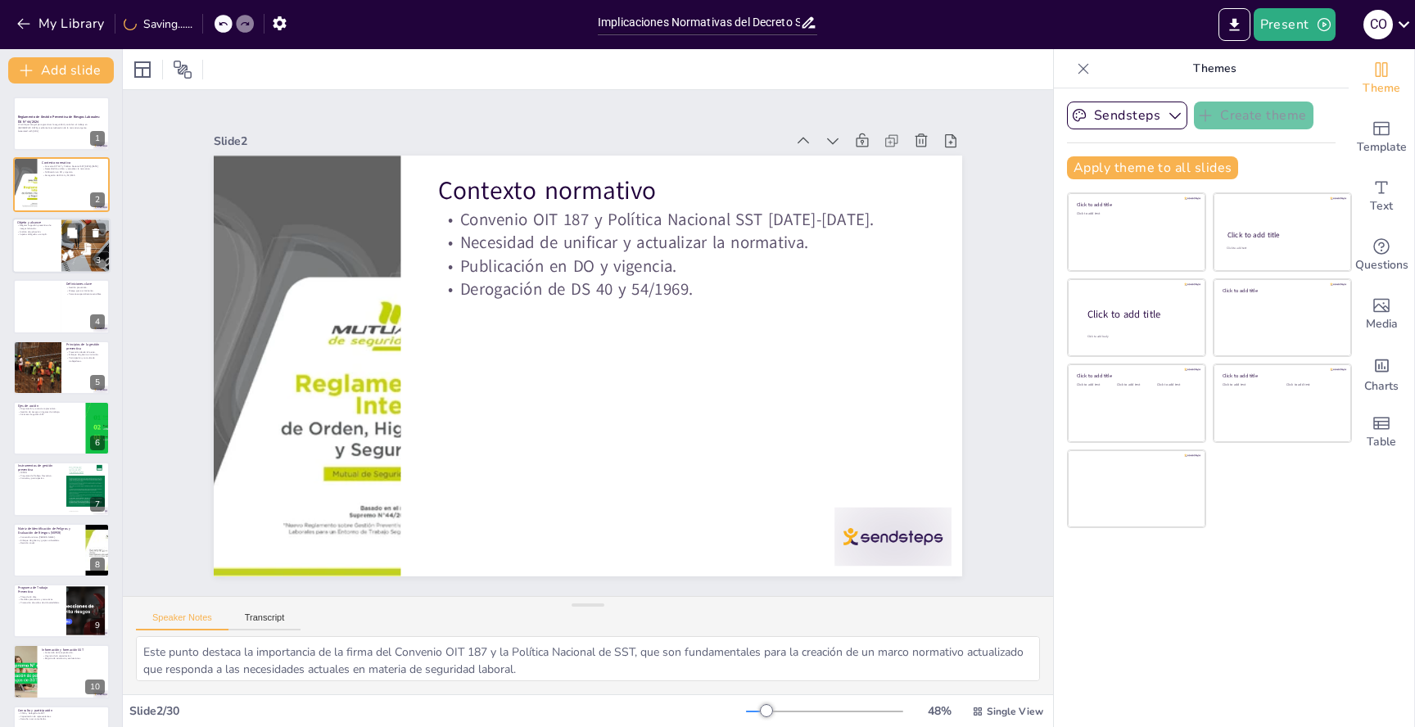
checkbox input "true"
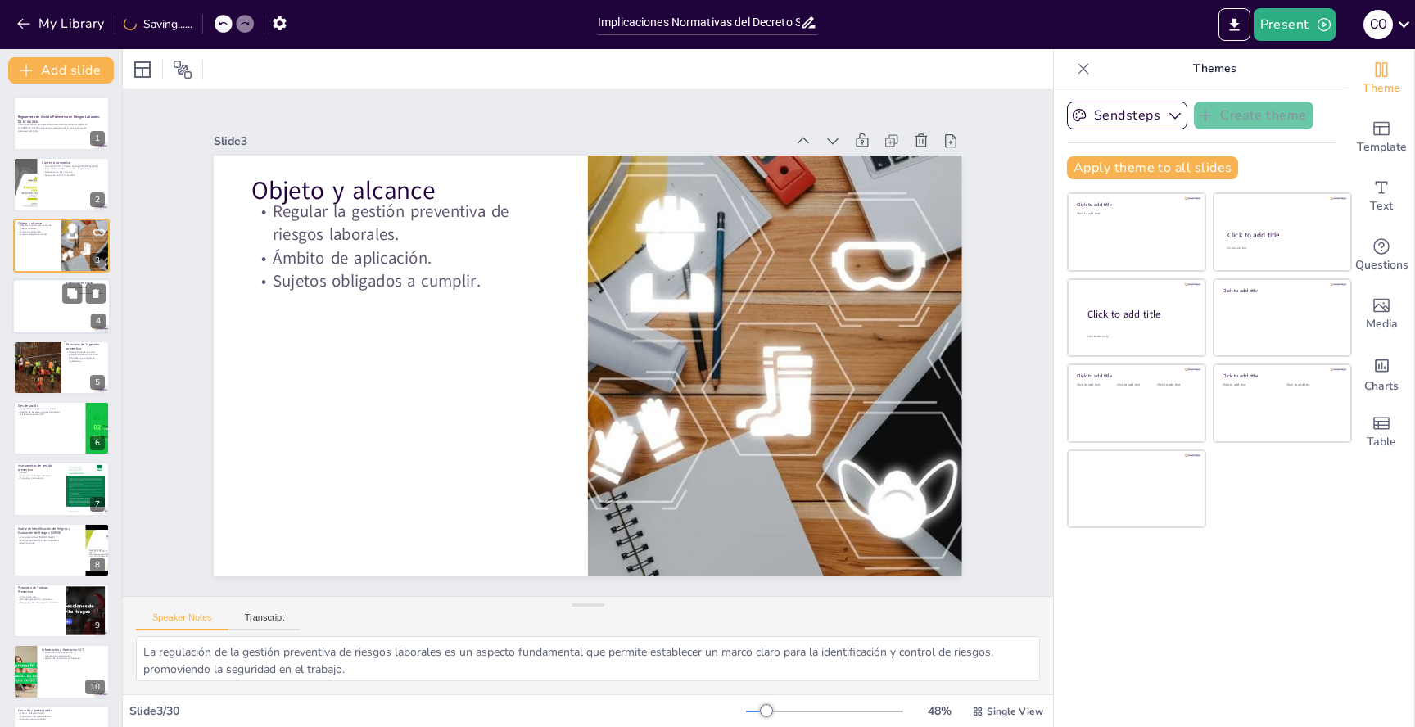
checkbox input "true"
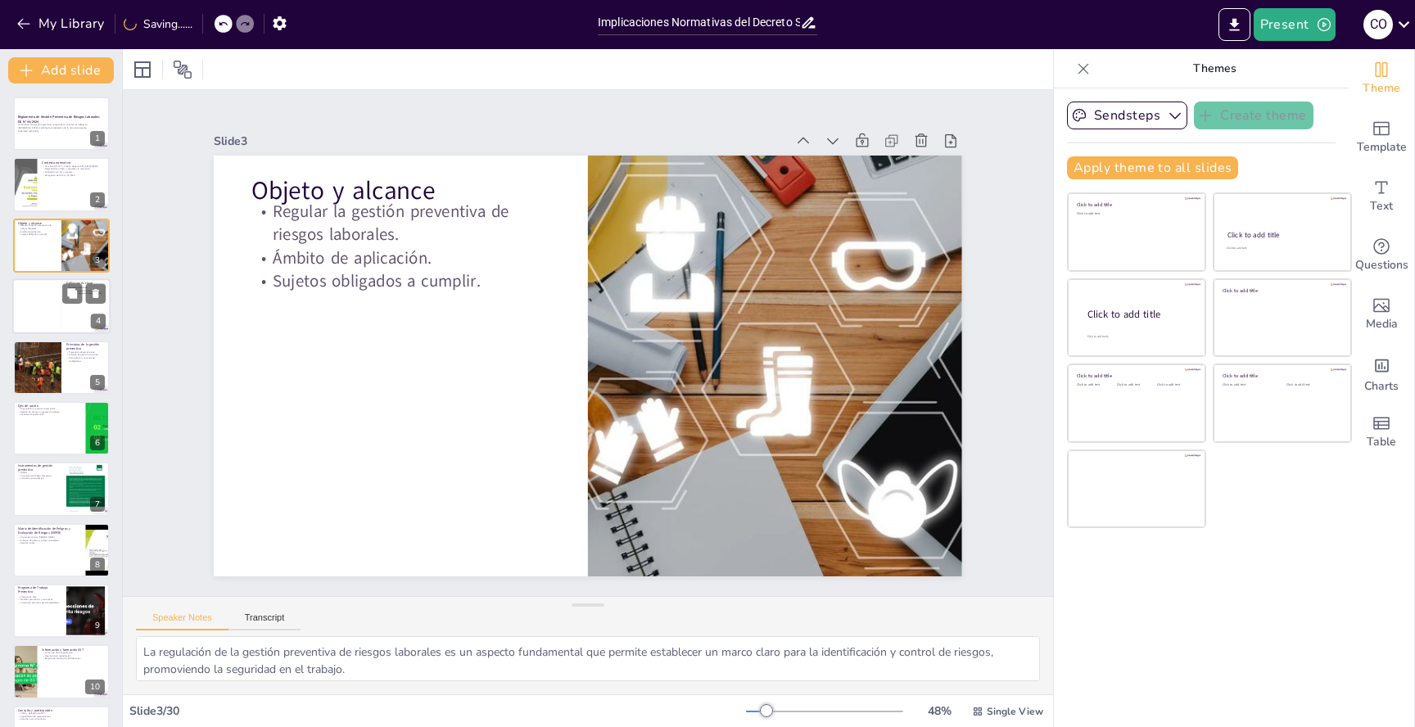
checkbox input "true"
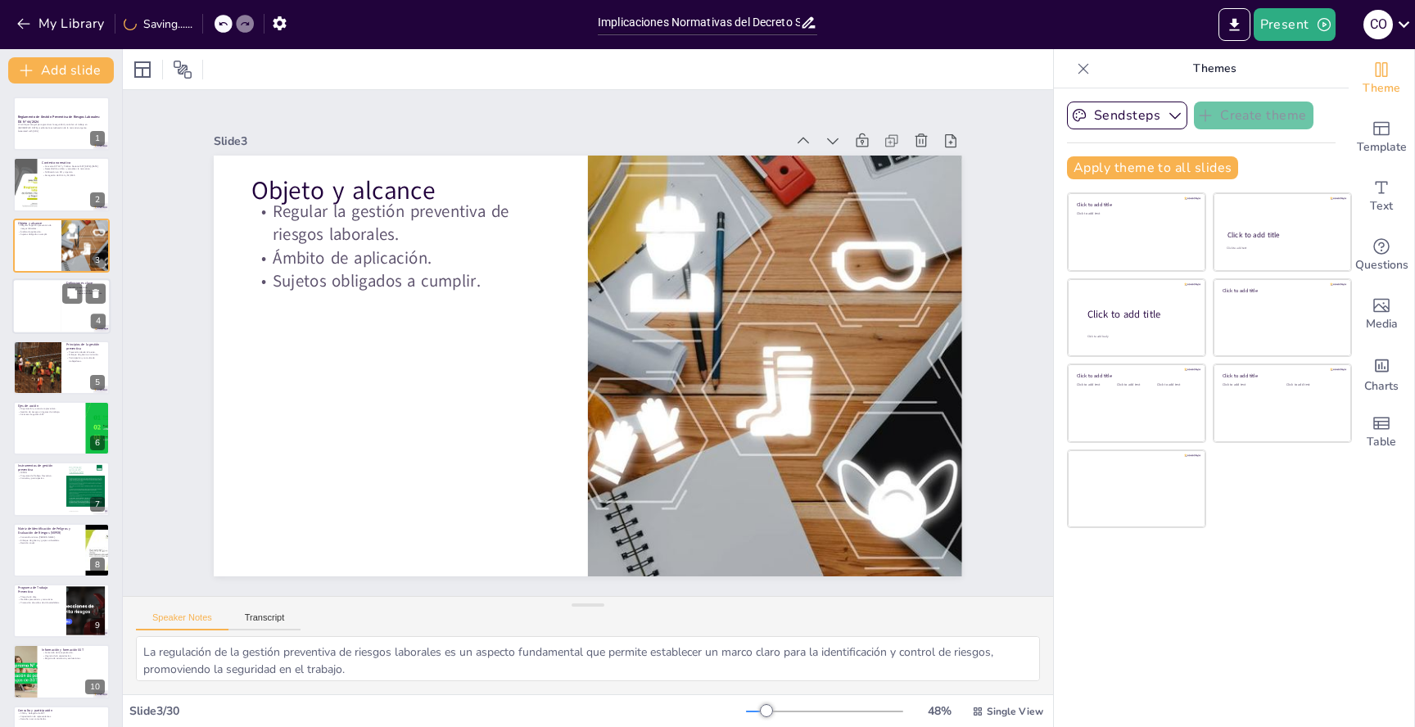
checkbox input "true"
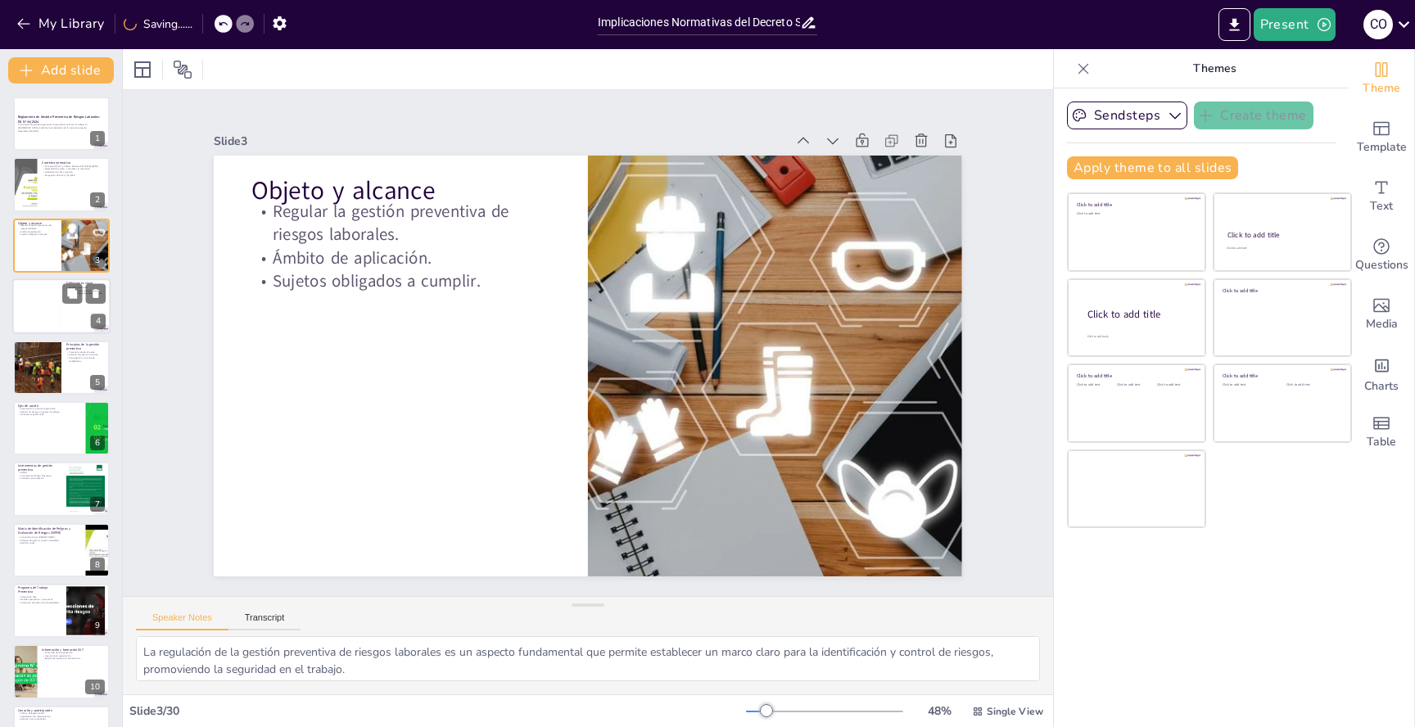
click at [43, 320] on div at bounding box center [36, 306] width 49 height 56
type textarea "La gestión preventiva es un concepto central en la normativa, ya que establece …"
checkbox input "true"
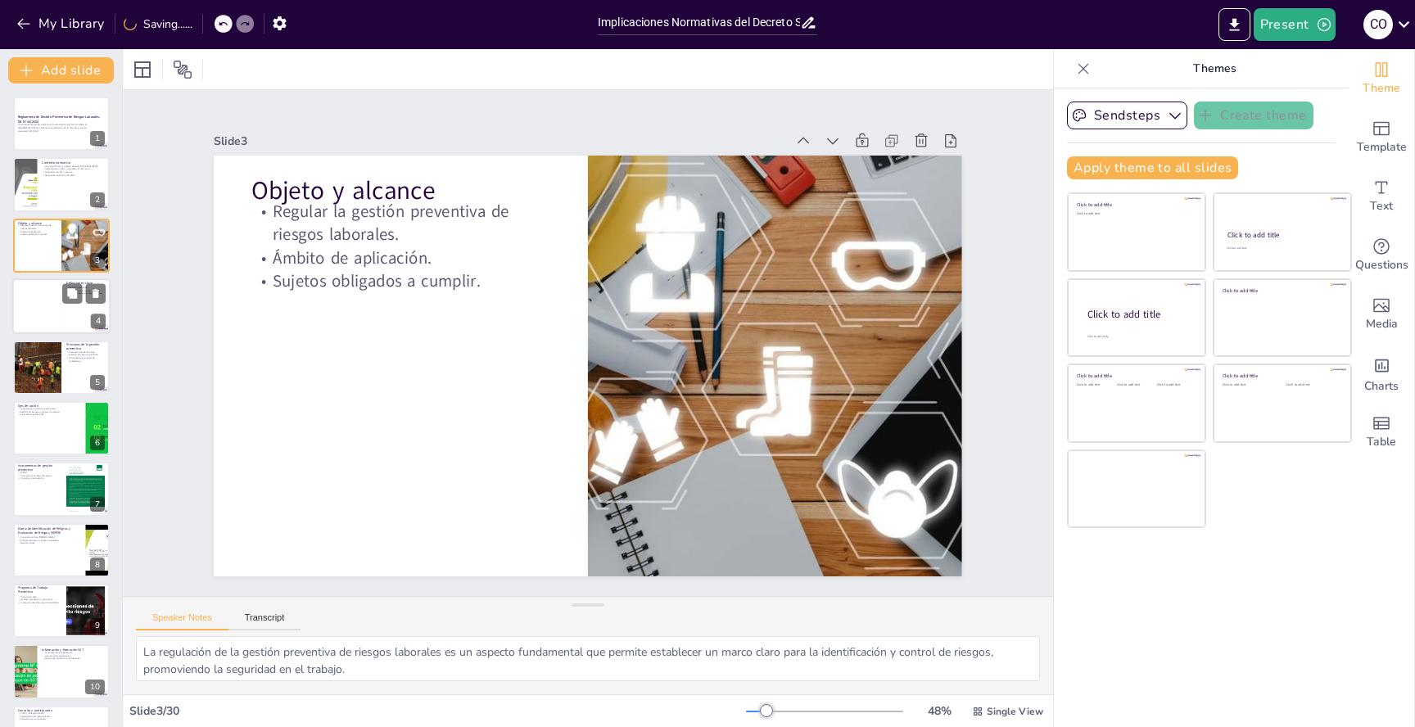
checkbox input "true"
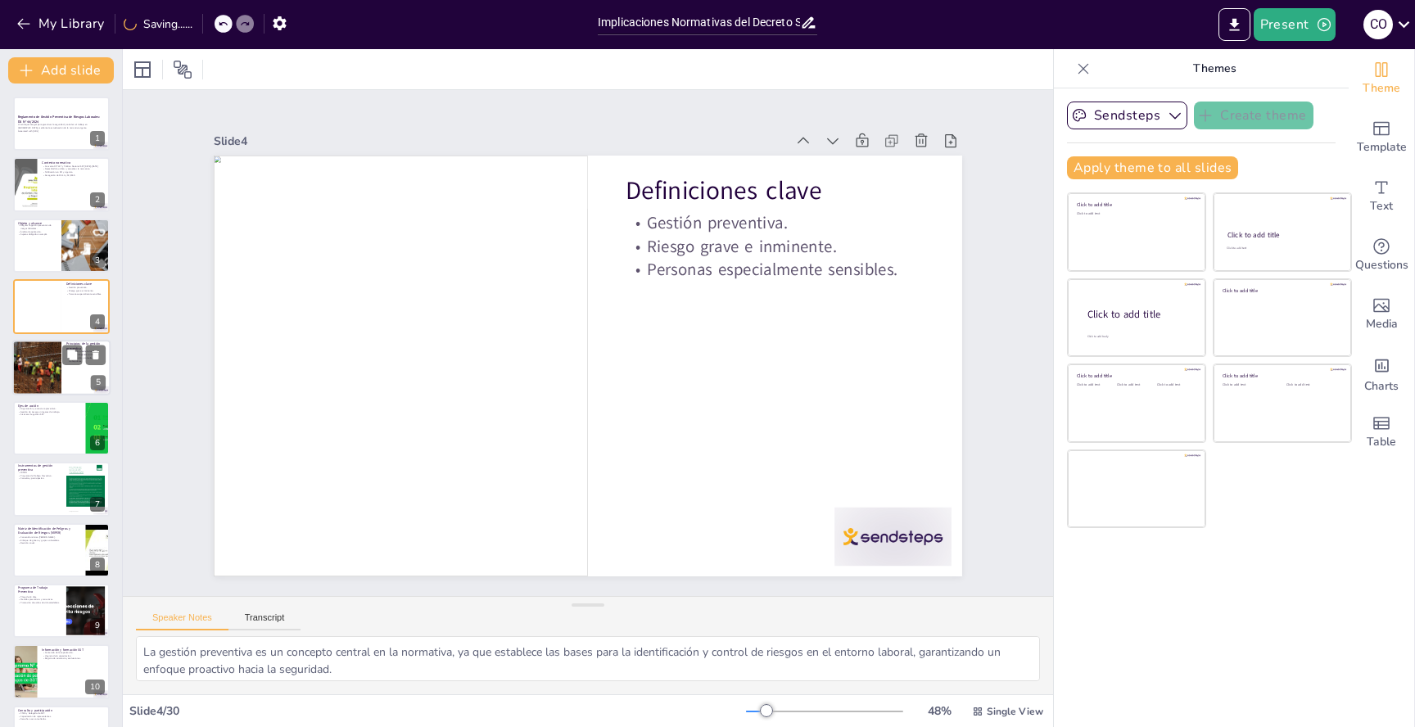
checkbox input "true"
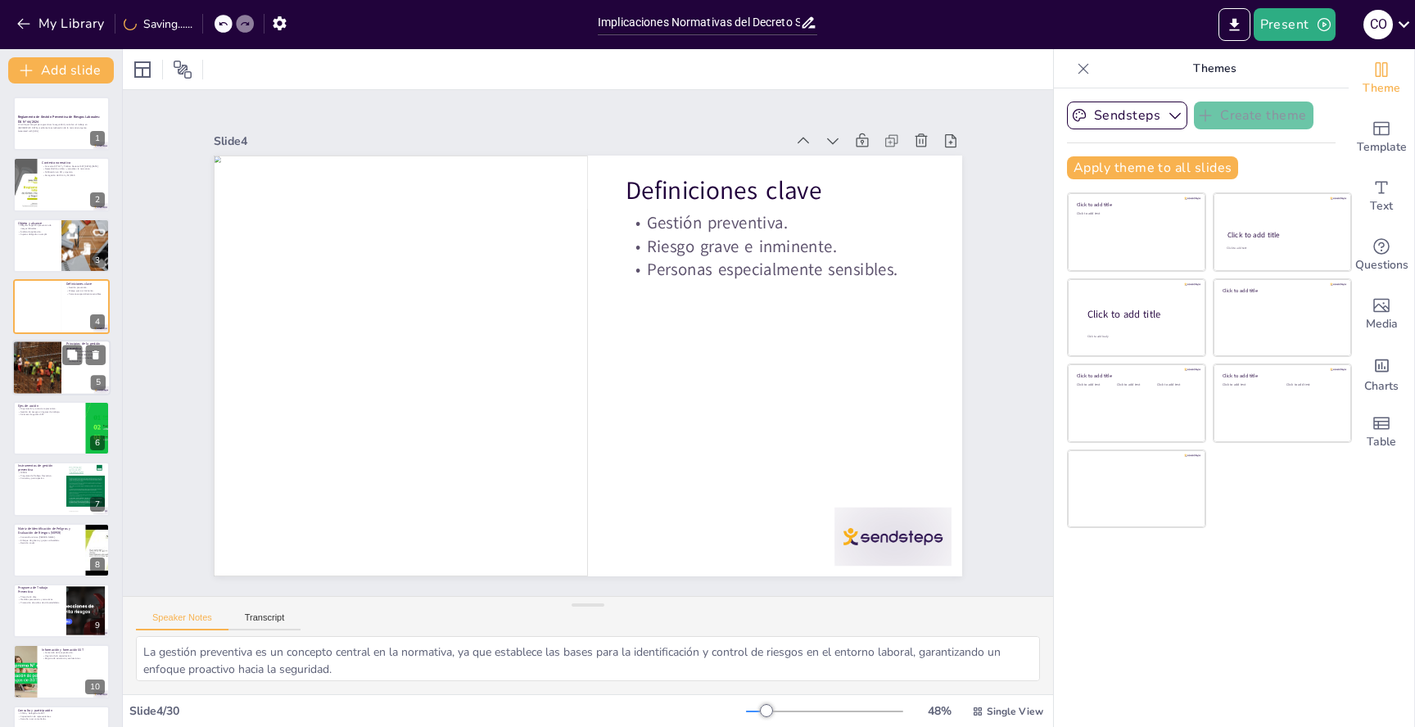
checkbox input "true"
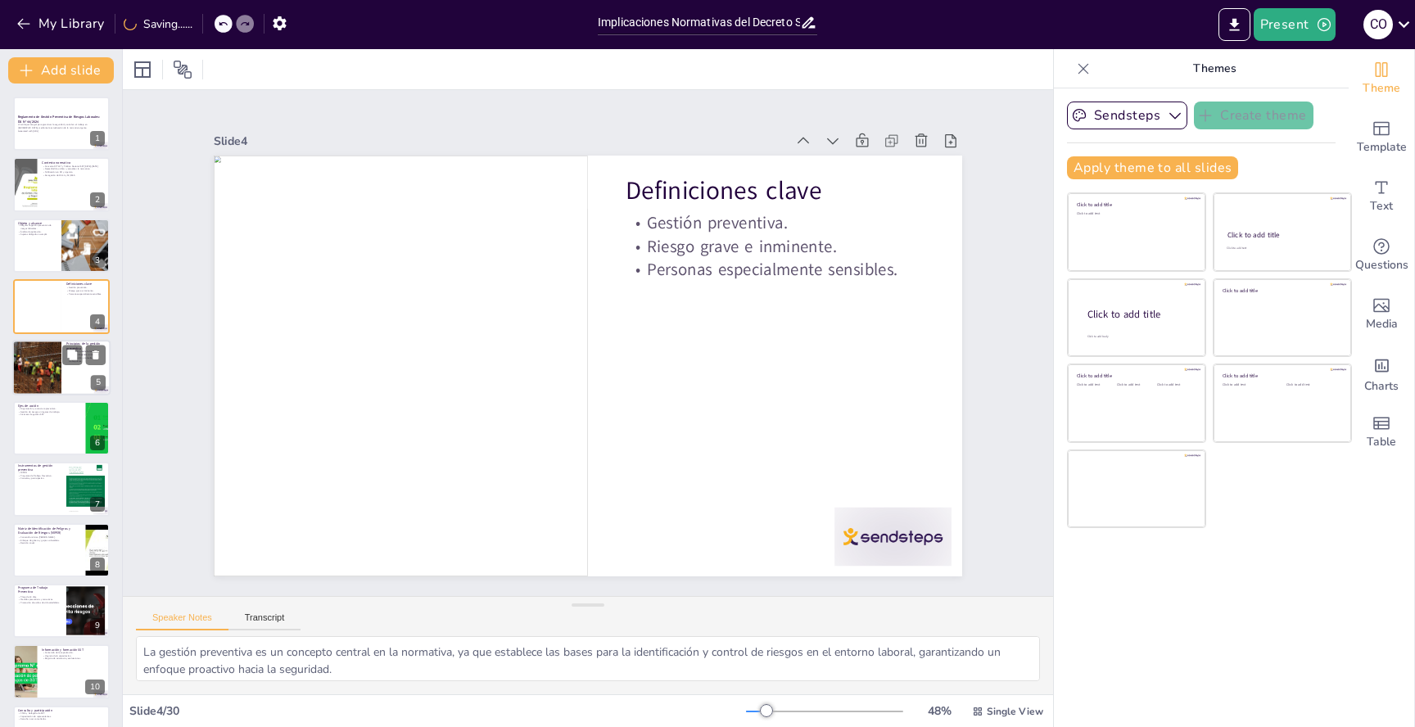
click at [49, 361] on div at bounding box center [36, 368] width 117 height 56
type textarea "La prevención desde la fuente es un enfoque que busca eliminar o minimizar los …"
checkbox input "true"
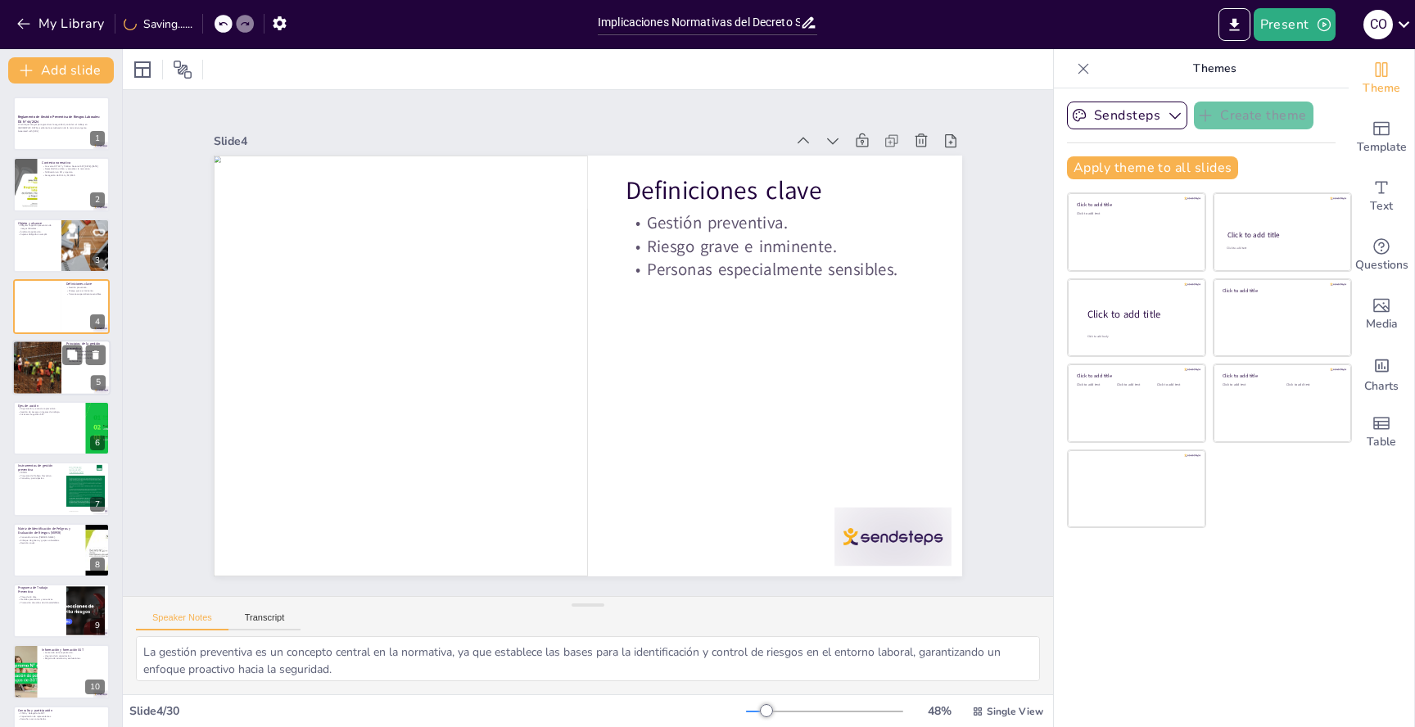
checkbox input "true"
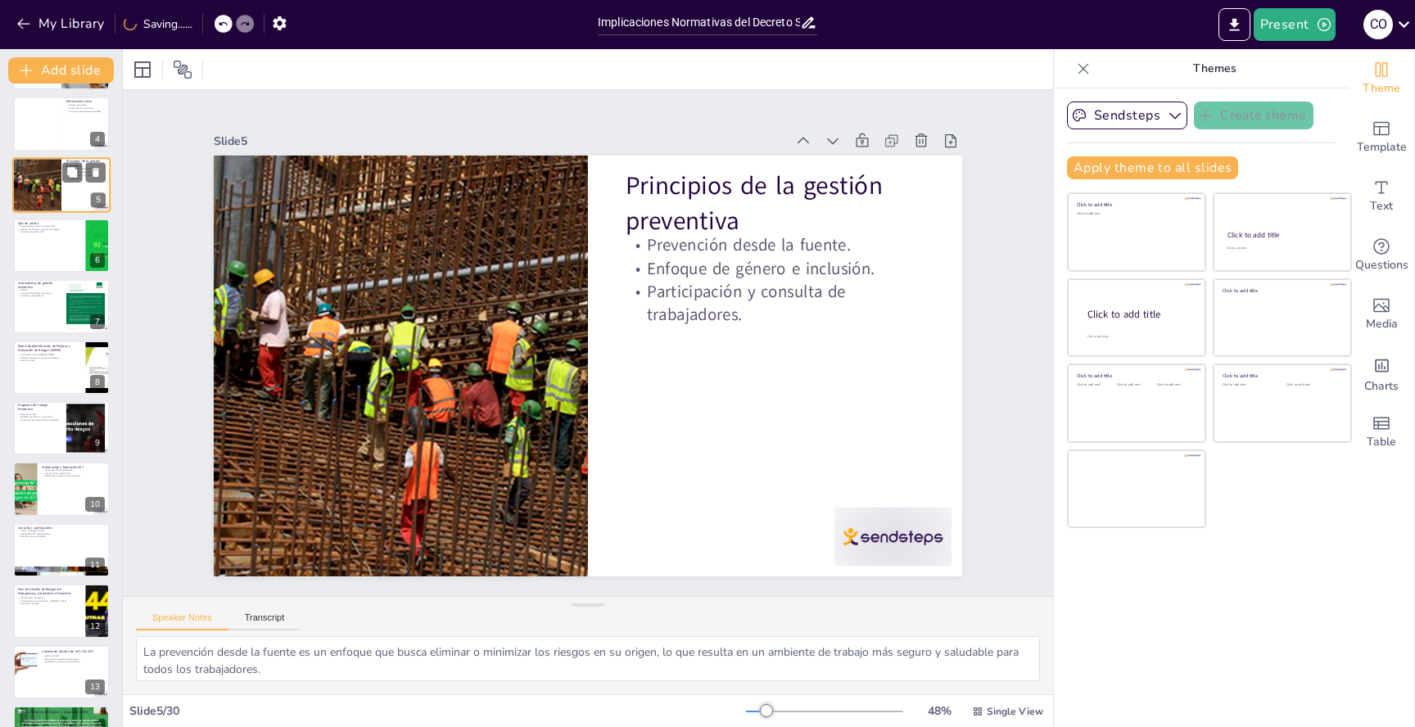
checkbox input "true"
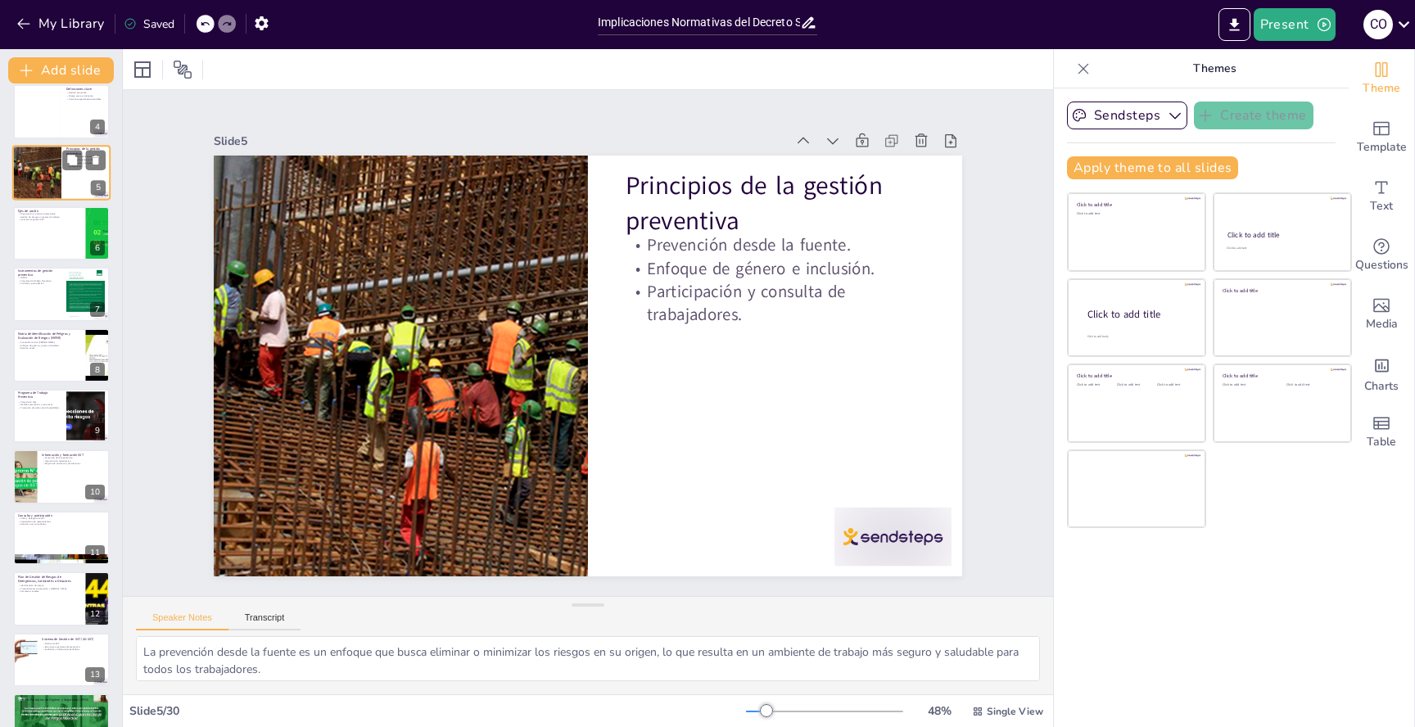
scroll to position [199, 0]
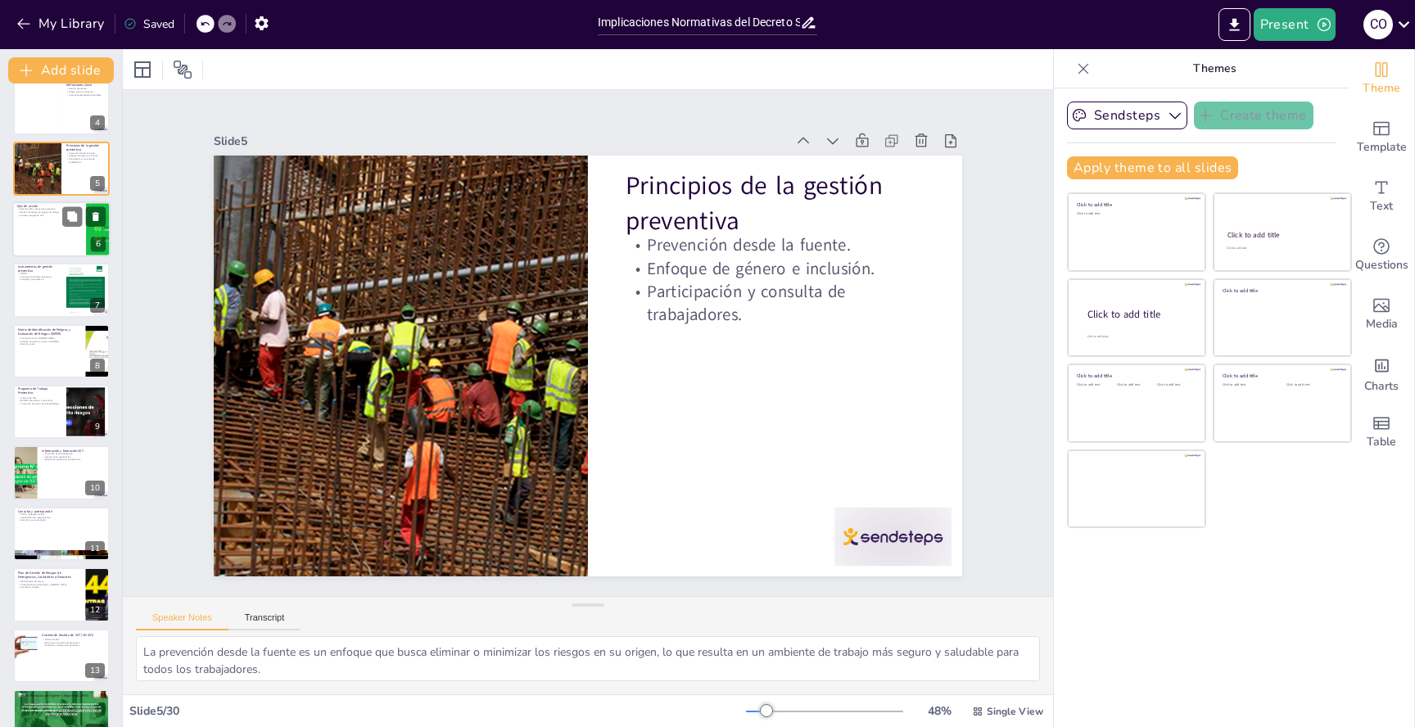
checkbox input "true"
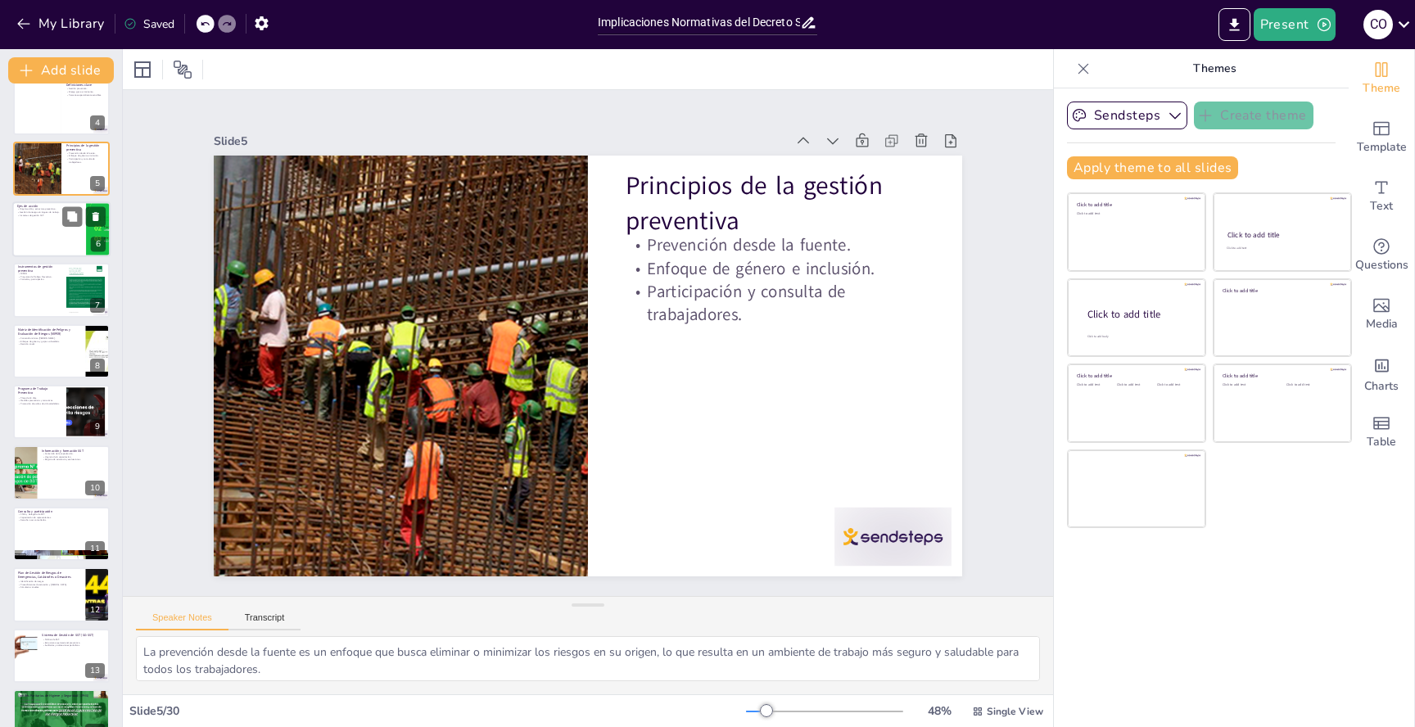
checkbox input "true"
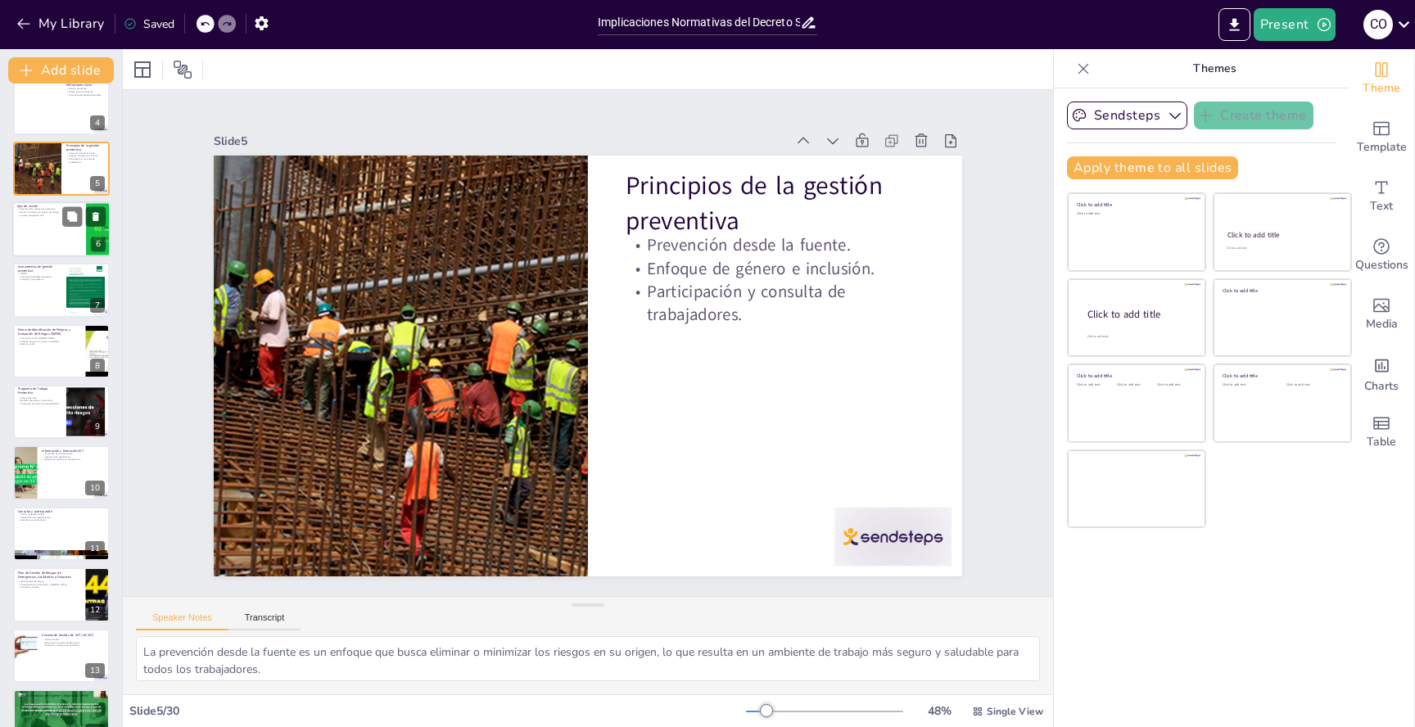
checkbox input "true"
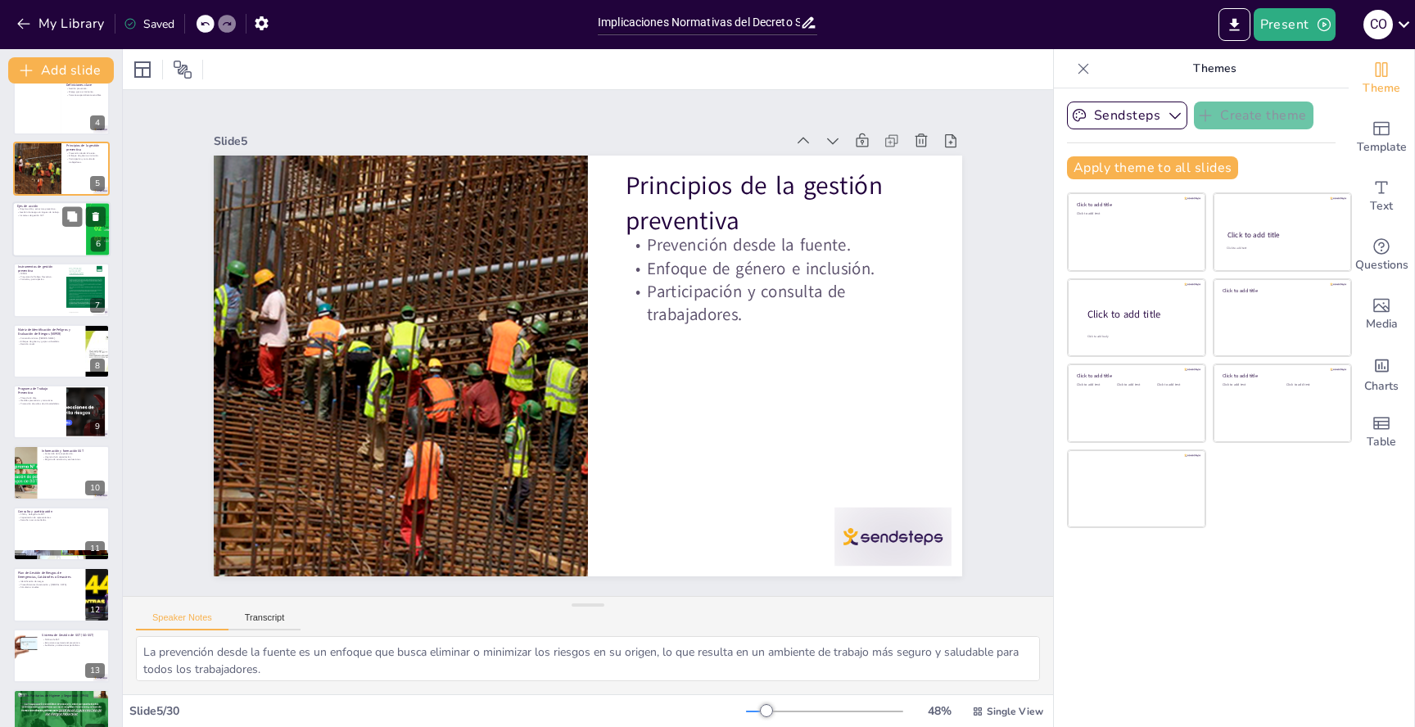
checkbox input "true"
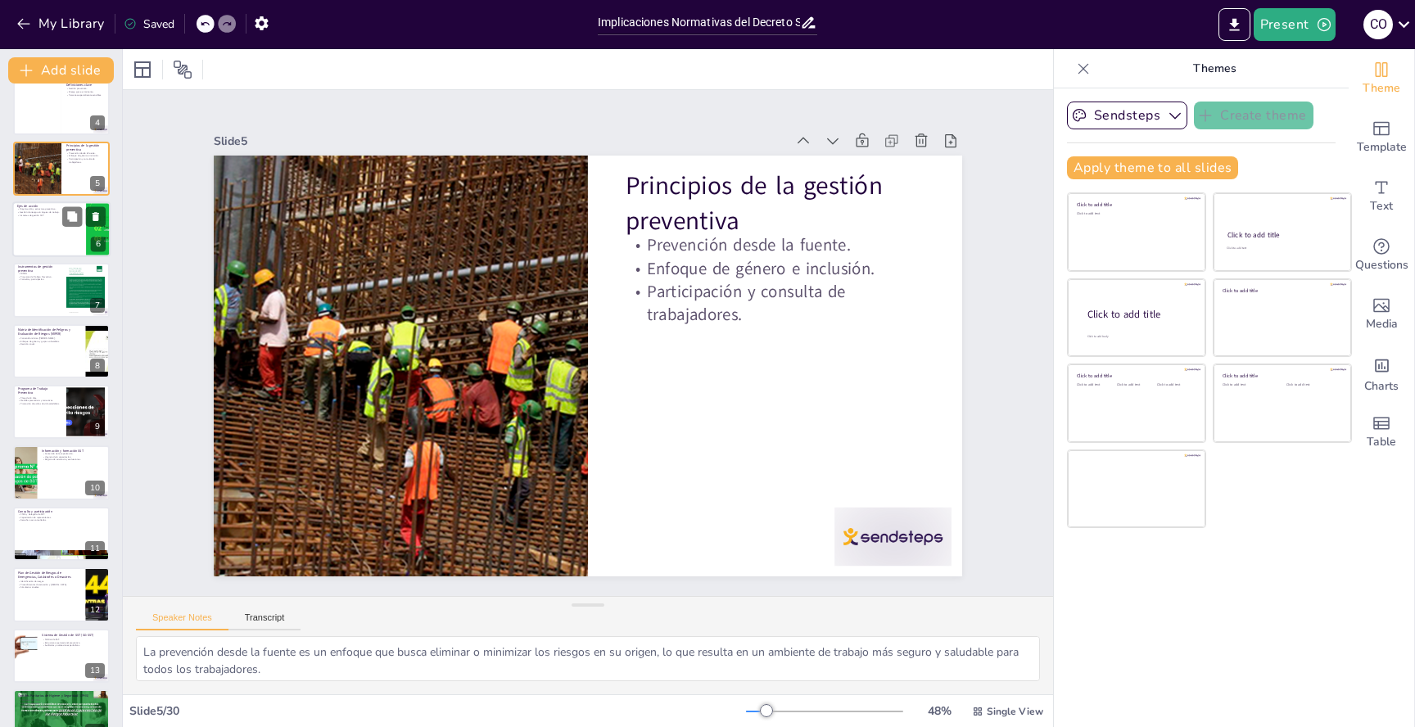
click at [32, 244] on div at bounding box center [61, 229] width 98 height 56
type textarea "Una organización clara y eficiente es esencial para que todos los actores compr…"
checkbox input "true"
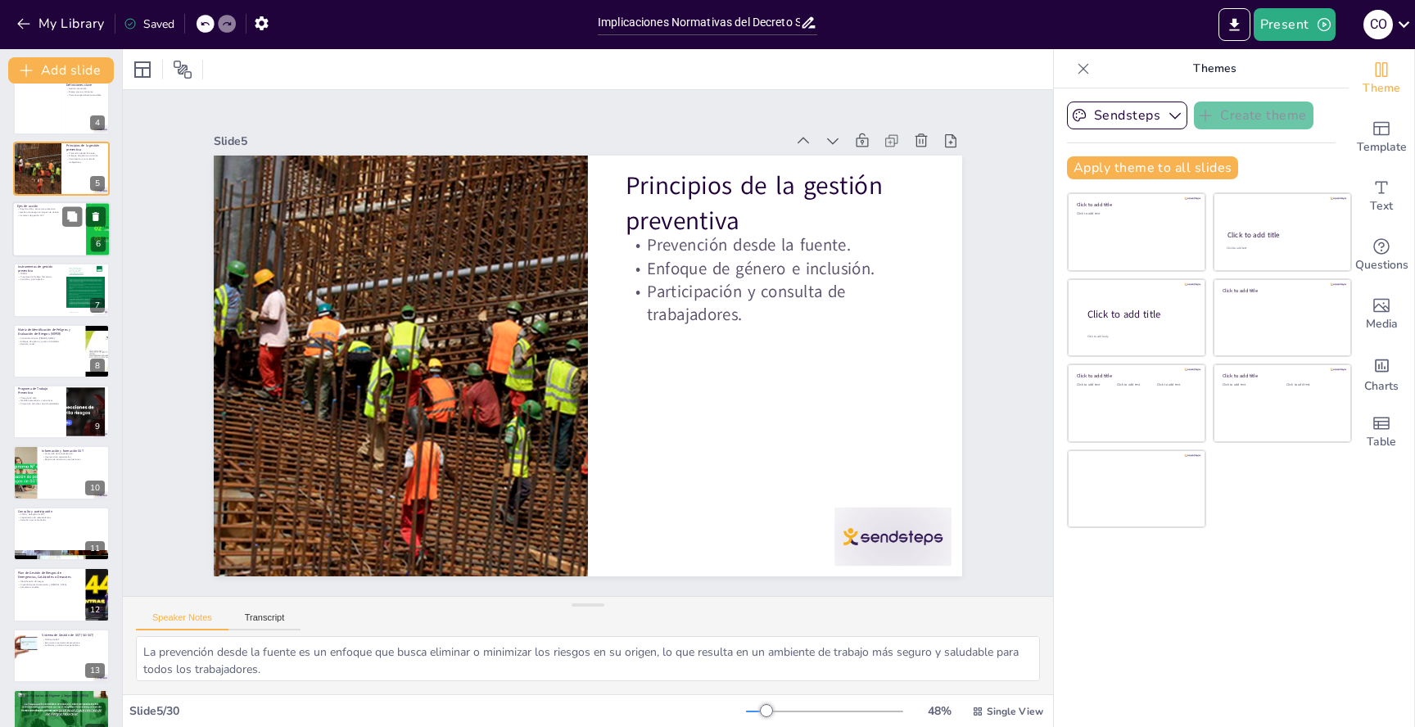
checkbox input "true"
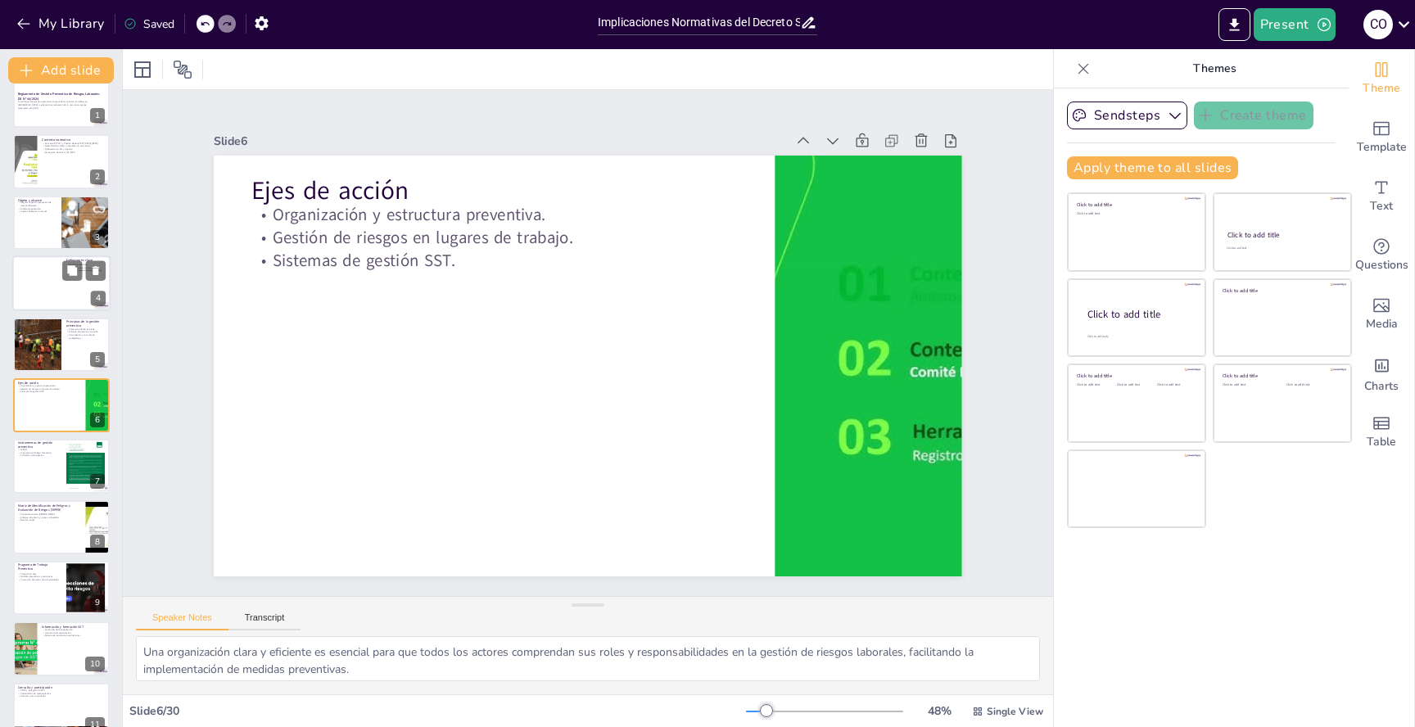
checkbox input "true"
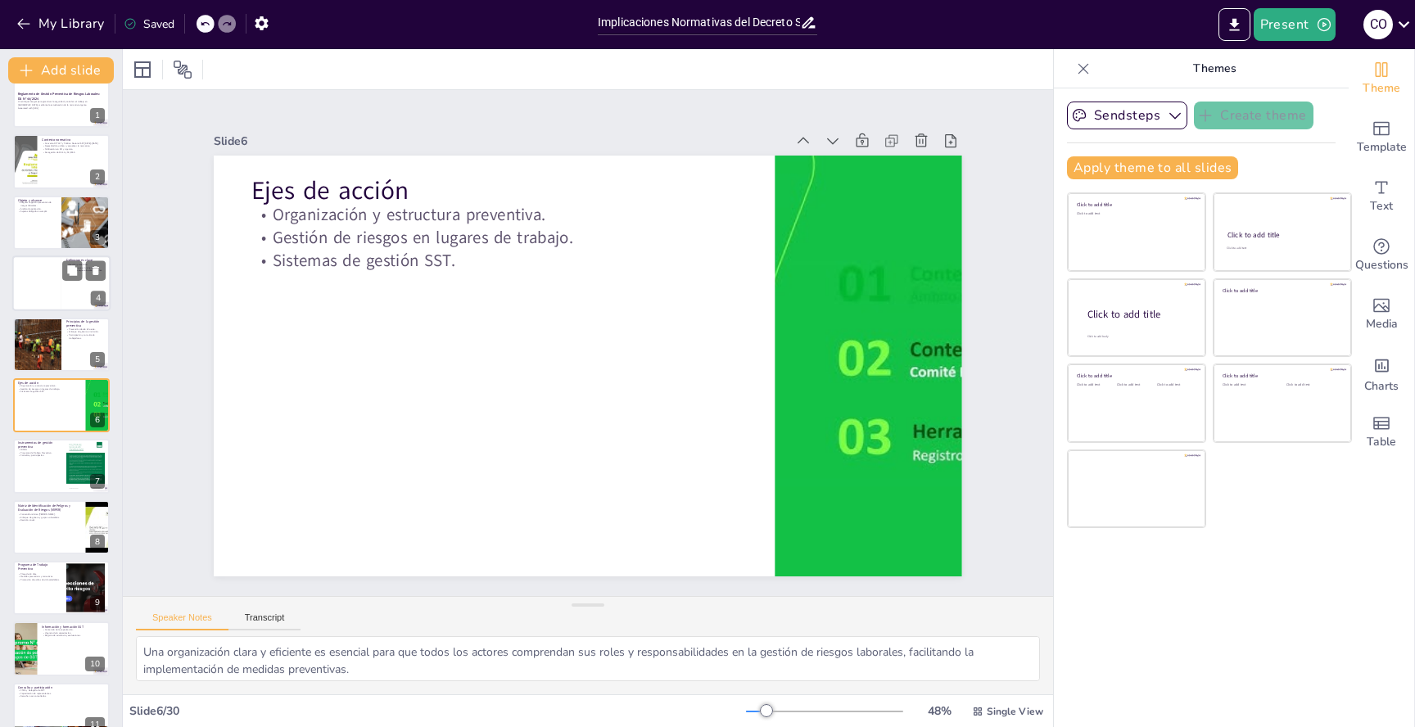
checkbox input "true"
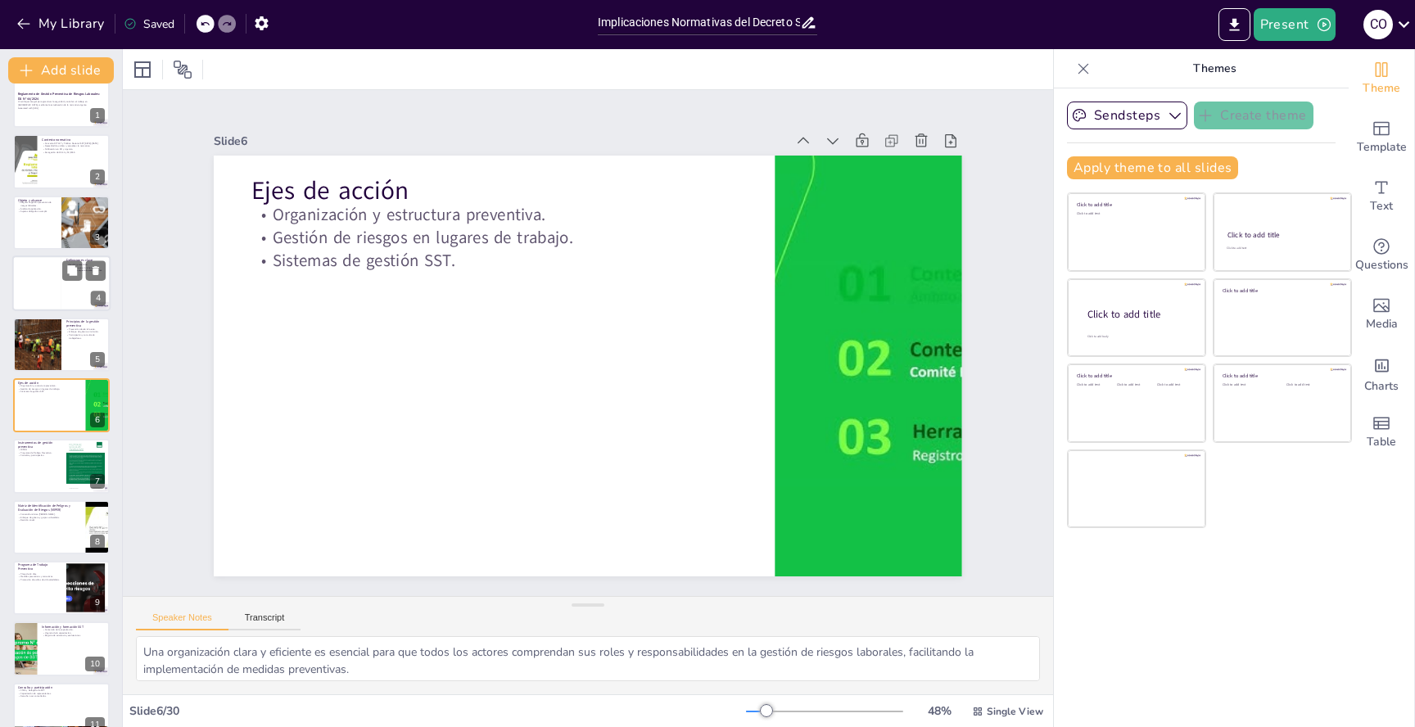
click at [40, 286] on div at bounding box center [36, 283] width 49 height 56
type textarea "La gestión preventiva es un concepto central en la normativa, ya que establece …"
checkbox input "true"
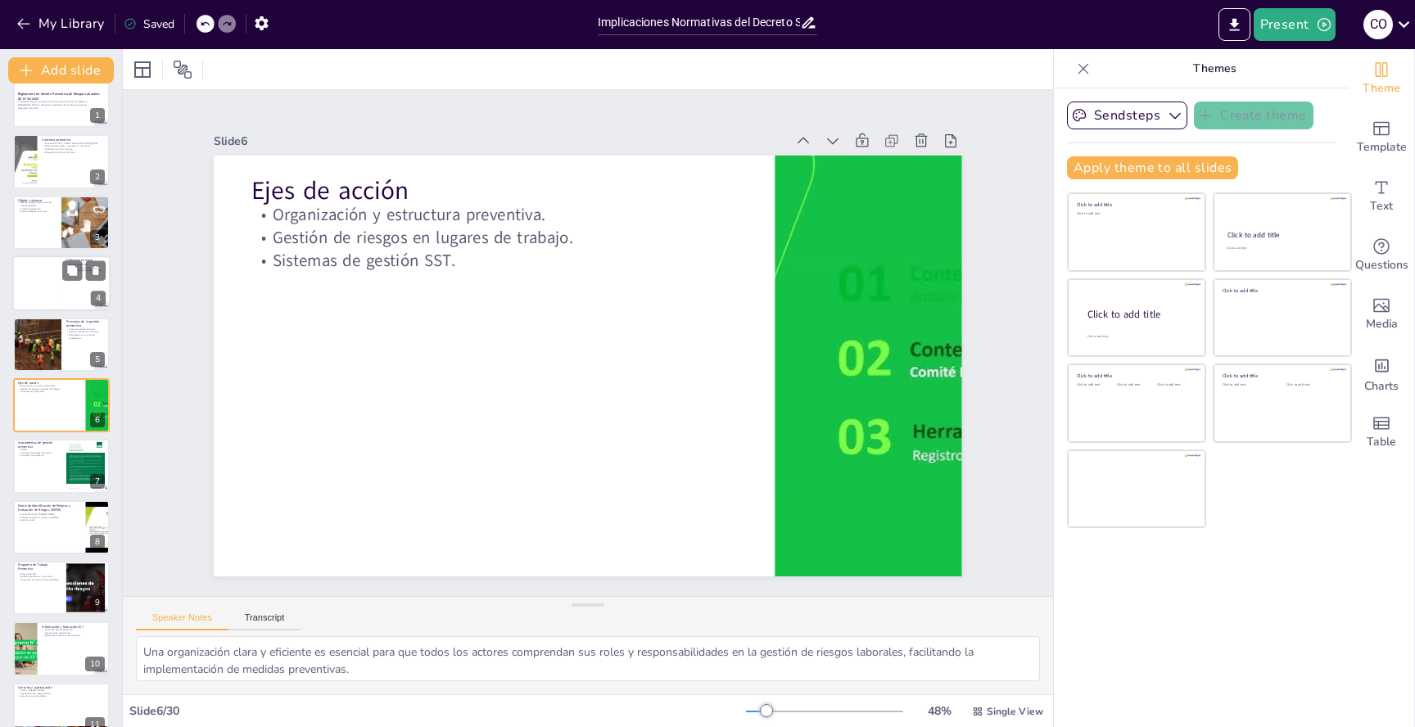
checkbox input "true"
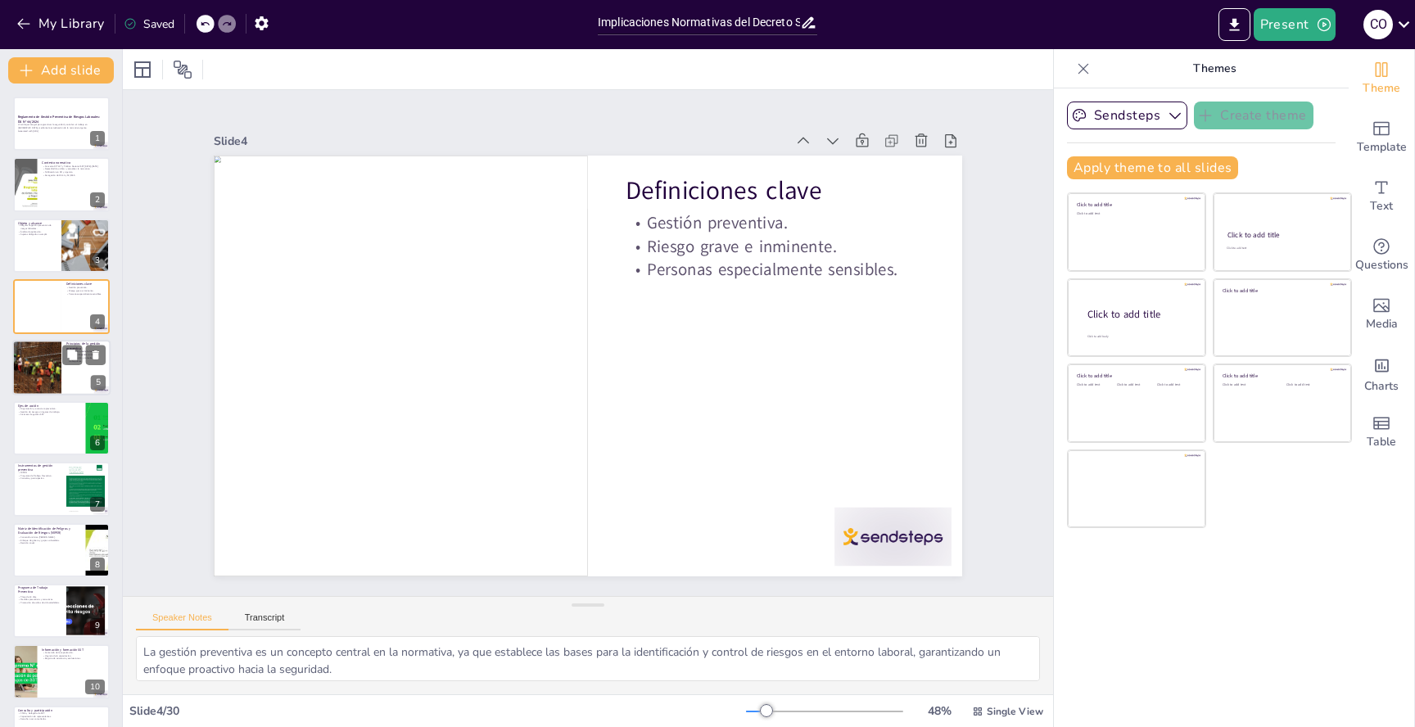
checkbox input "true"
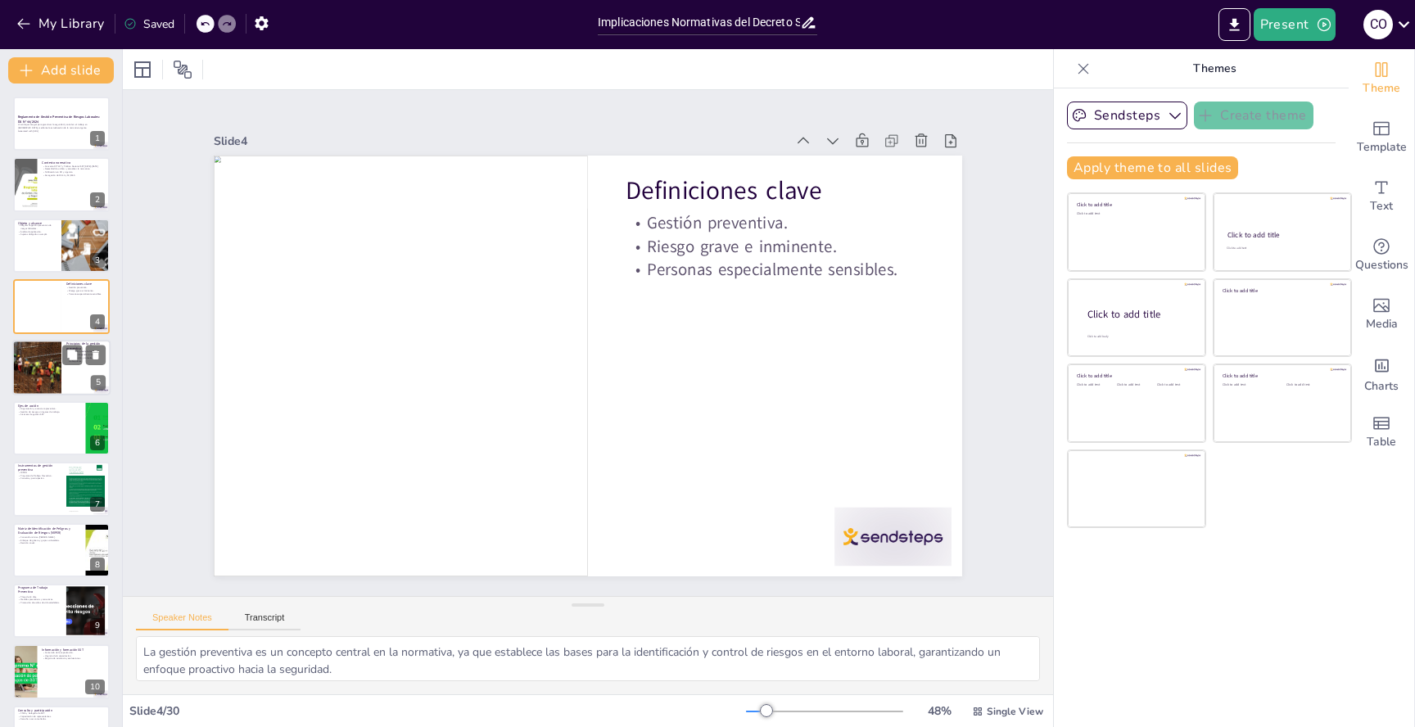
checkbox input "true"
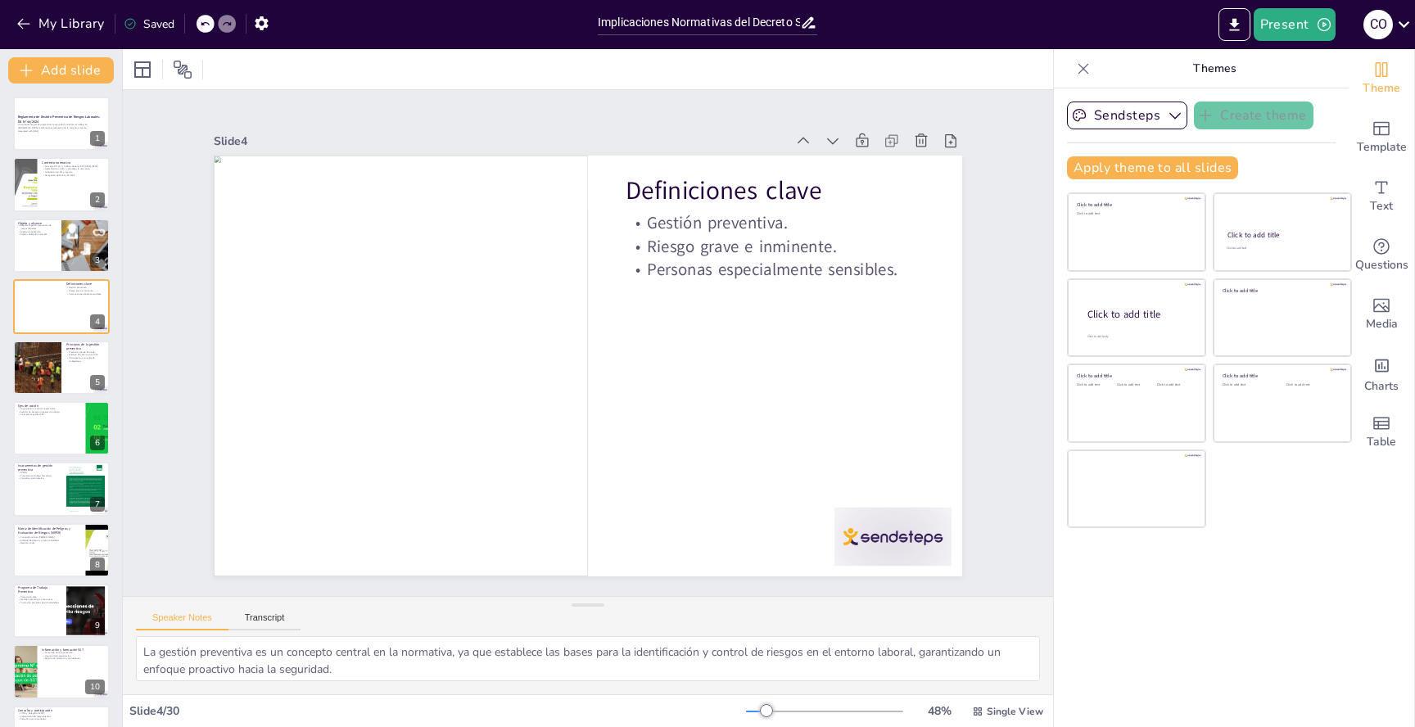
checkbox input "true"
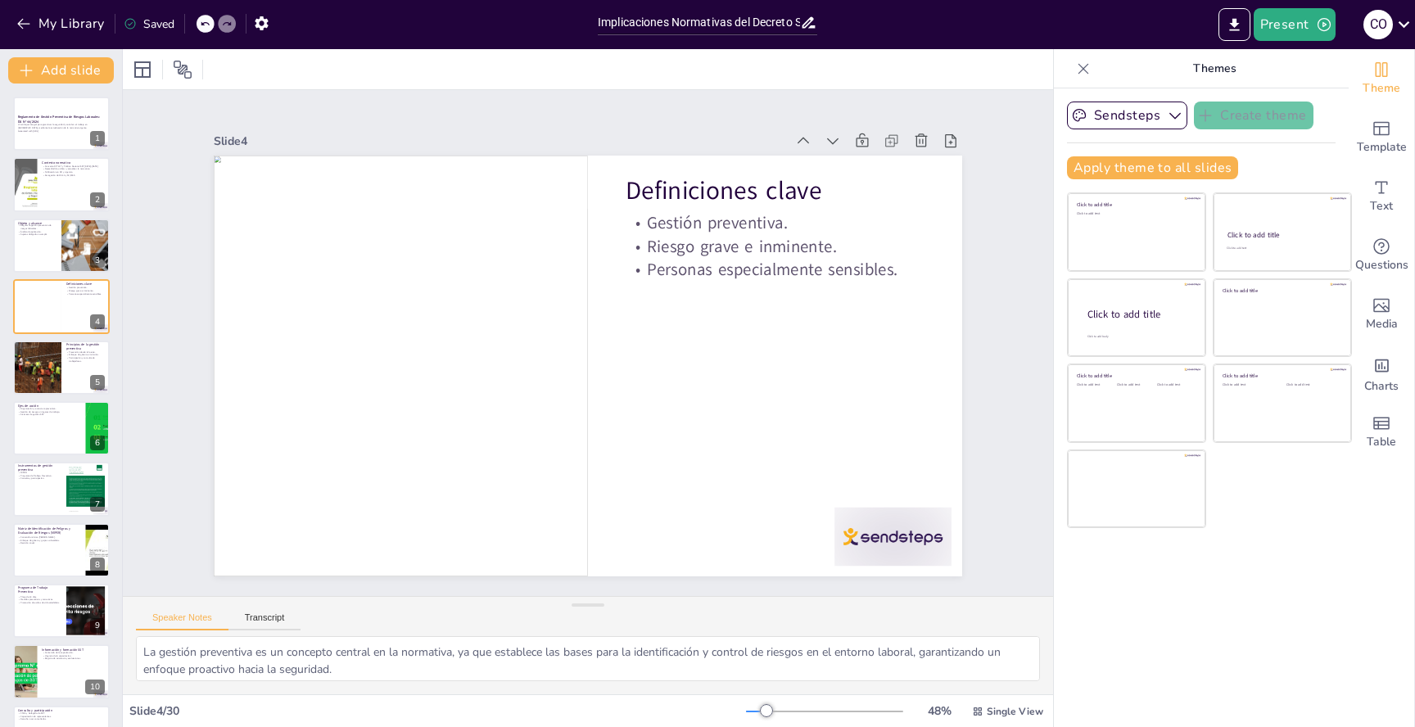
checkbox input "true"
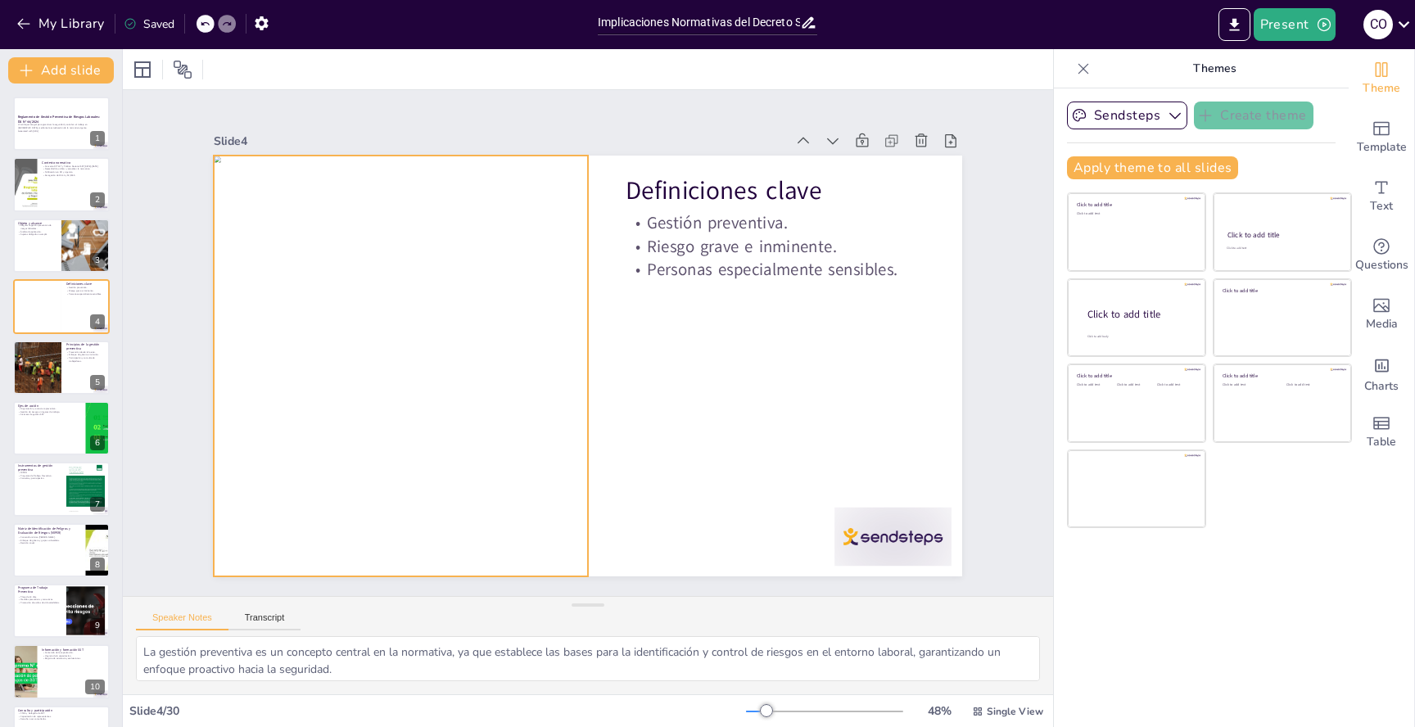
click at [386, 327] on div at bounding box center [401, 366] width 374 height 421
checkbox input "true"
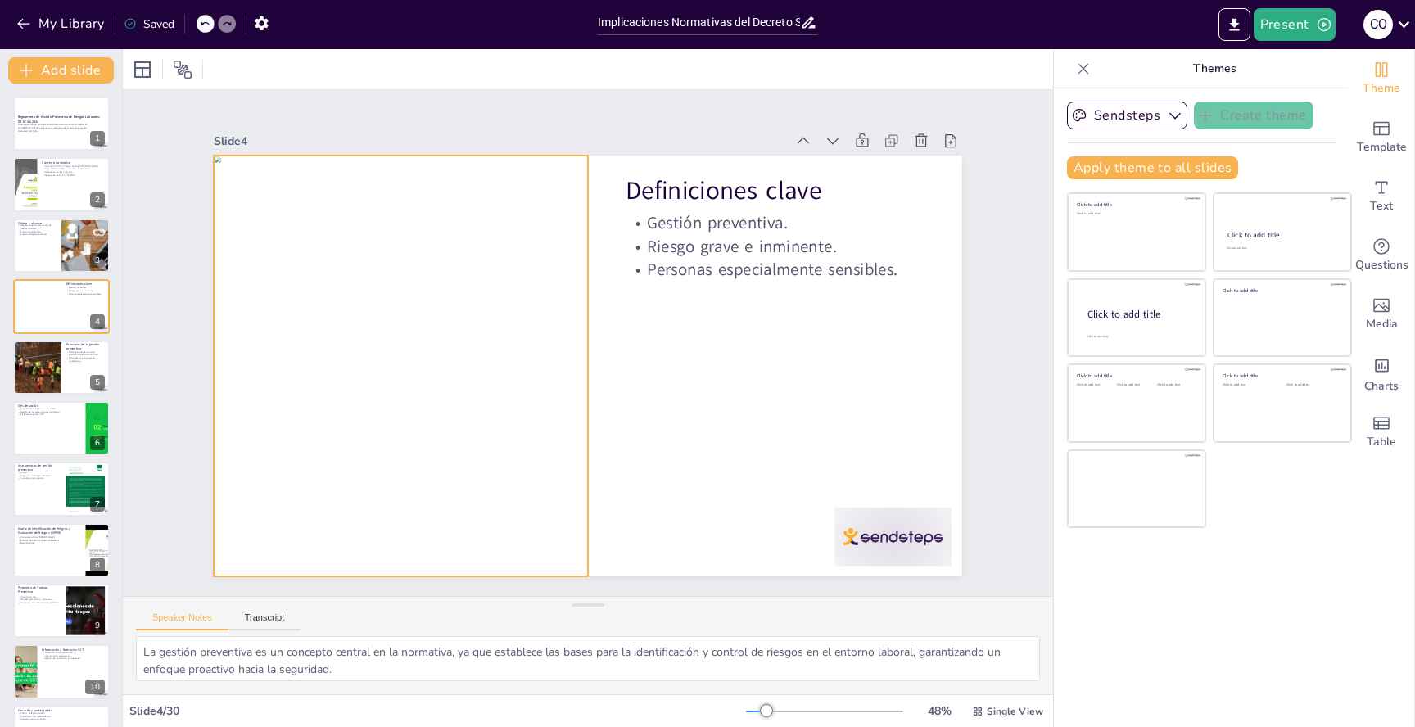
checkbox input "true"
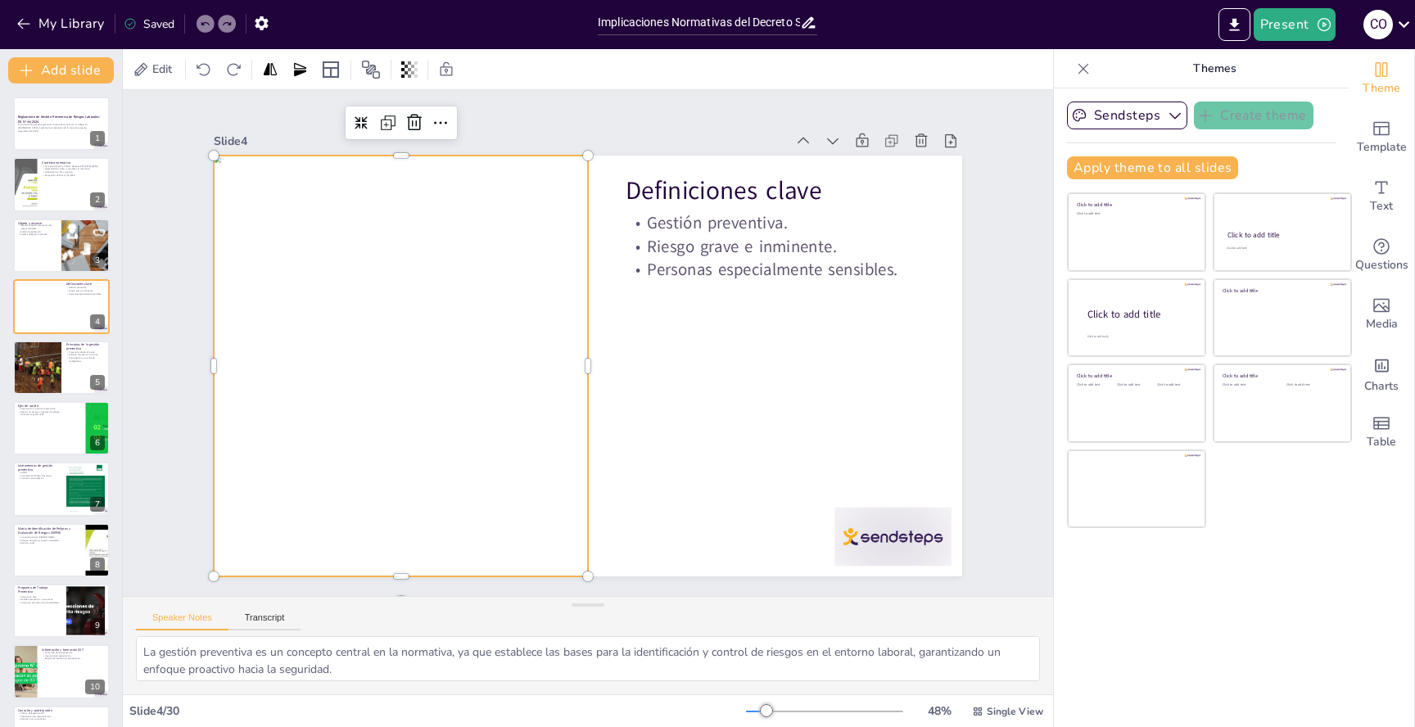
checkbox input "true"
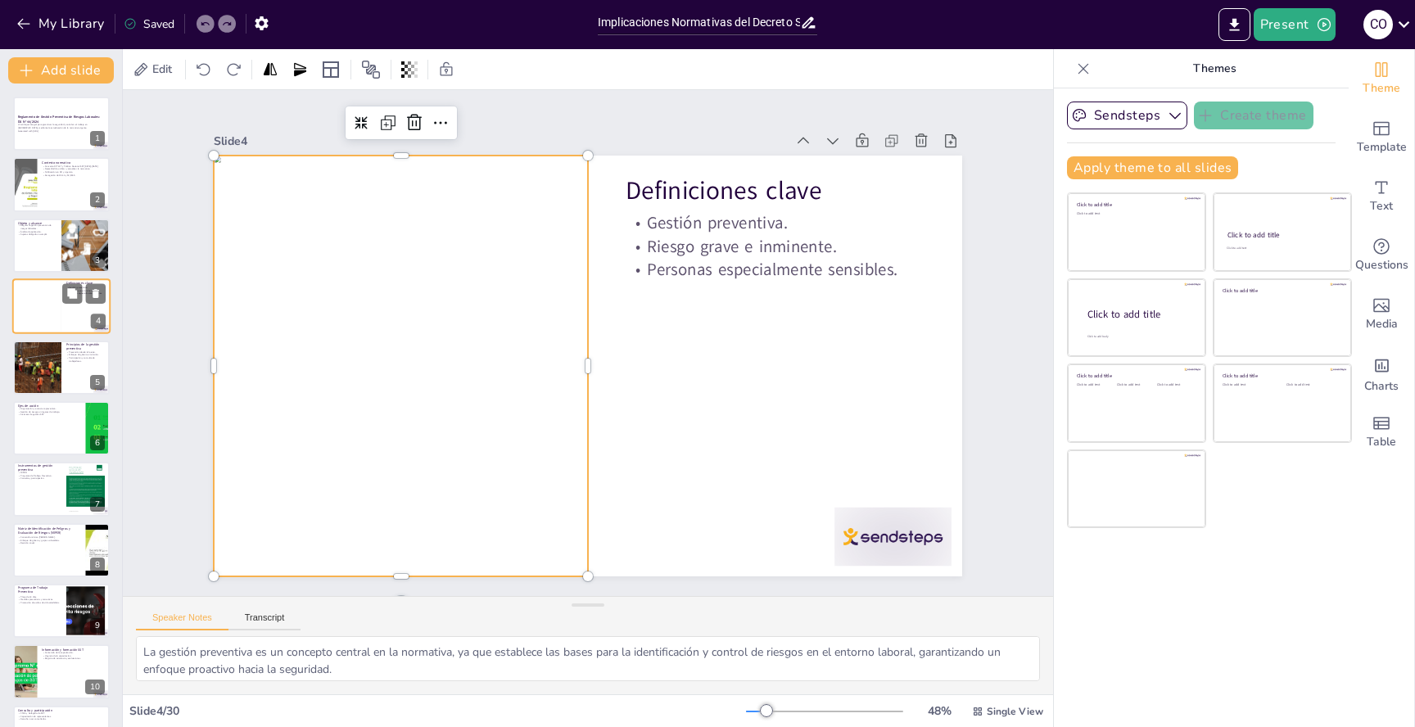
checkbox input "true"
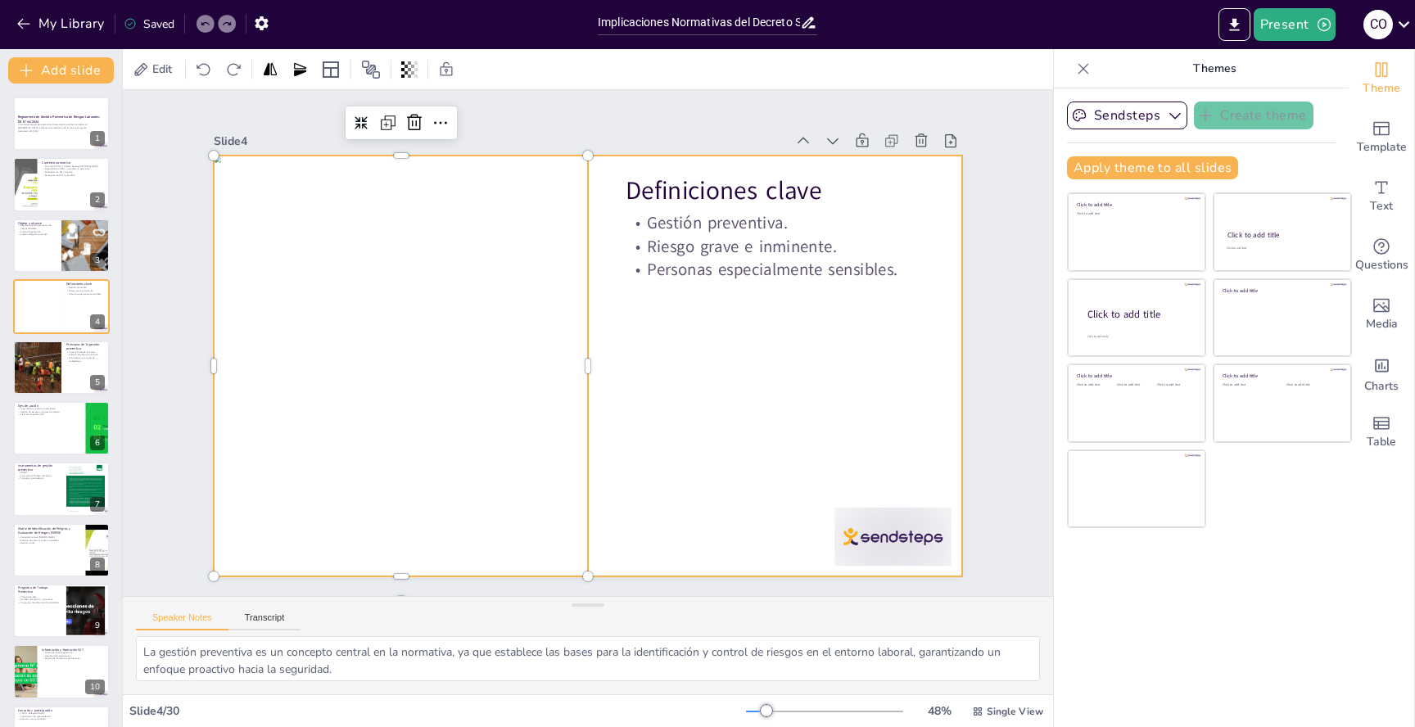
checkbox input "true"
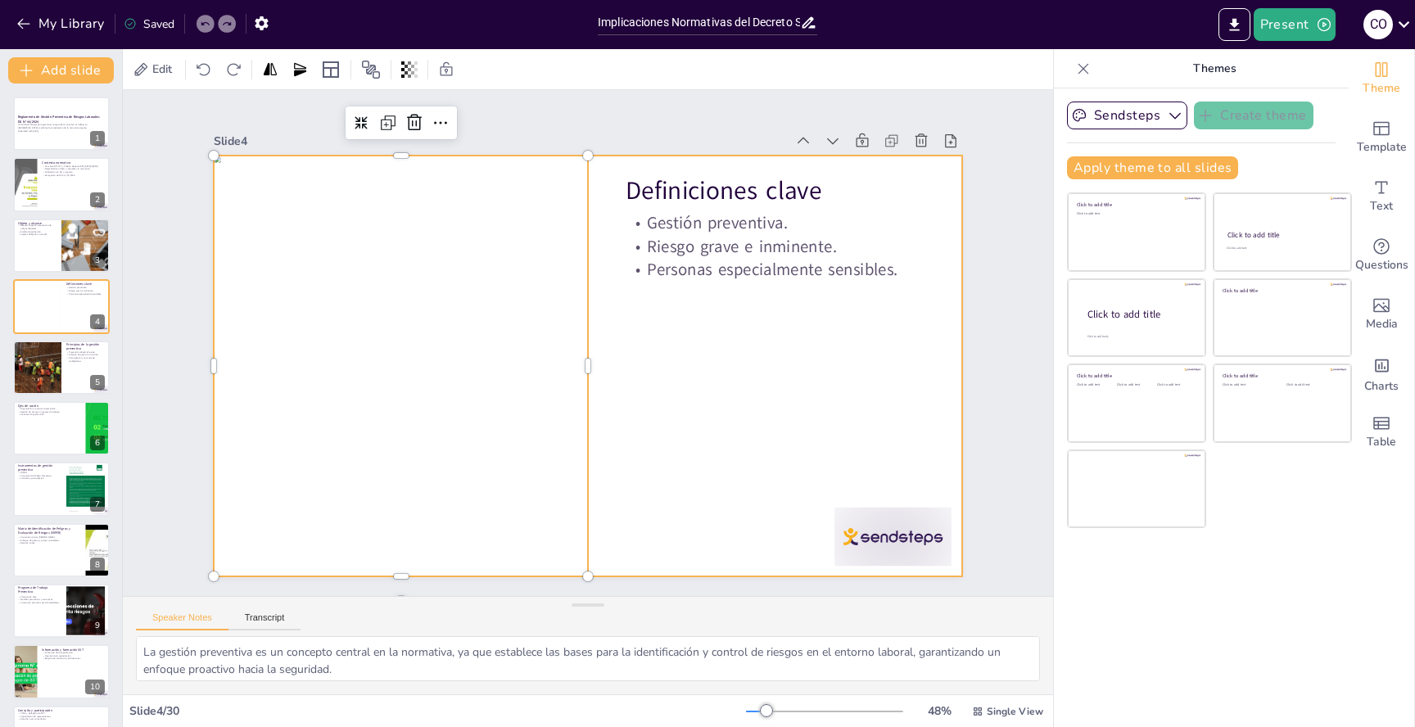
checkbox input "true"
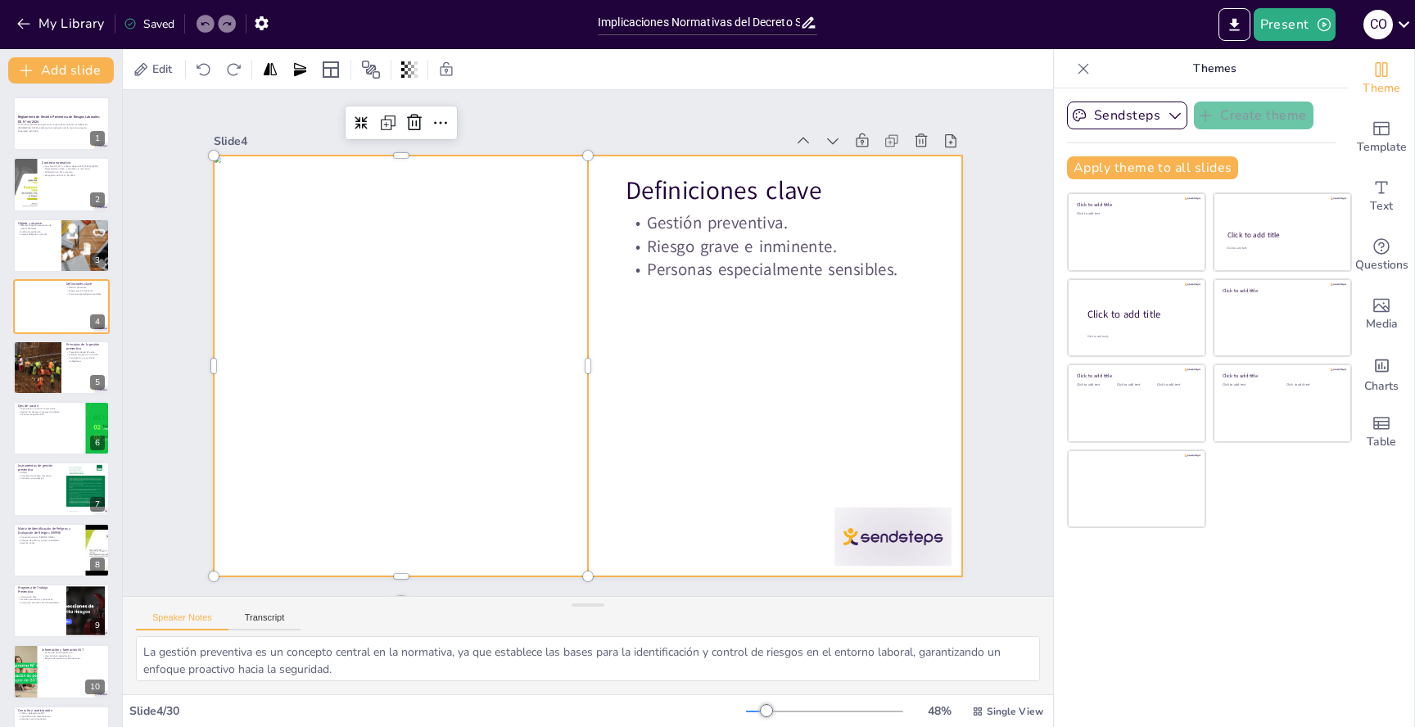
checkbox input "true"
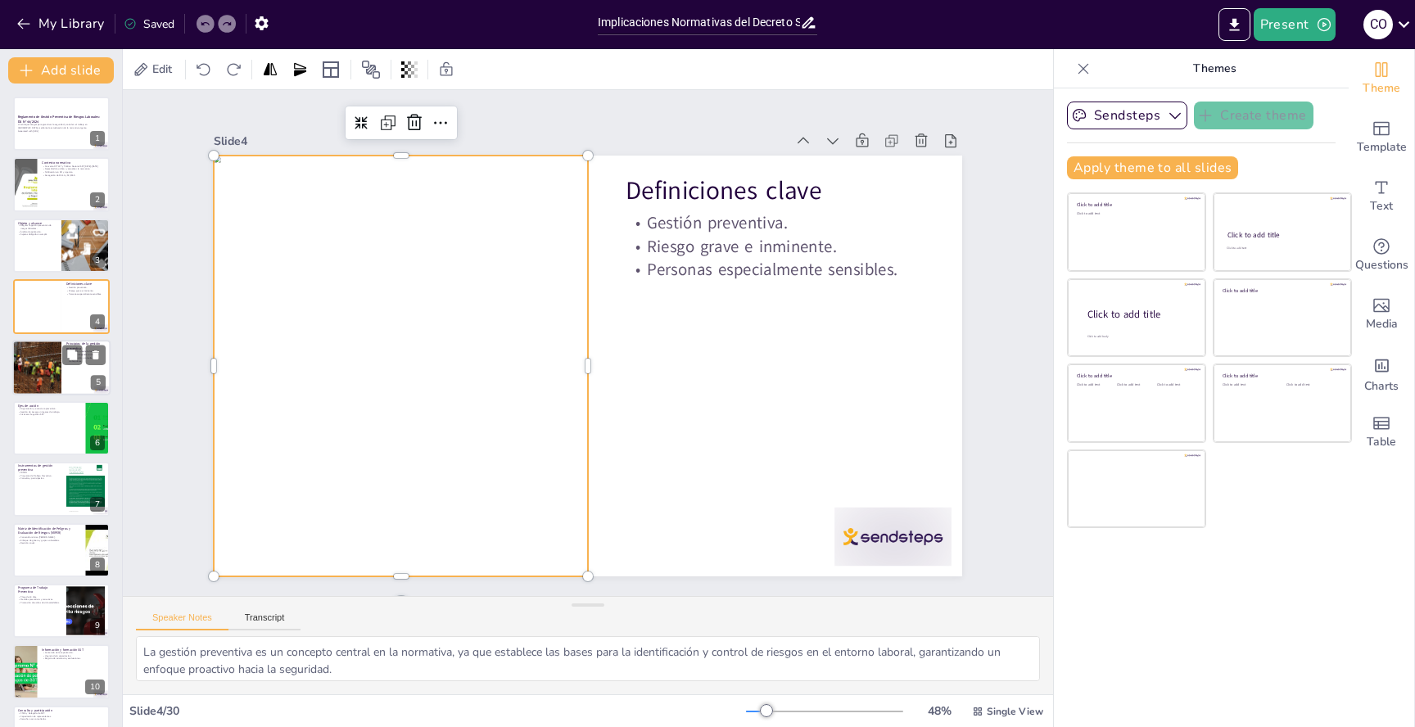
checkbox input "true"
click at [24, 381] on div at bounding box center [36, 368] width 117 height 56
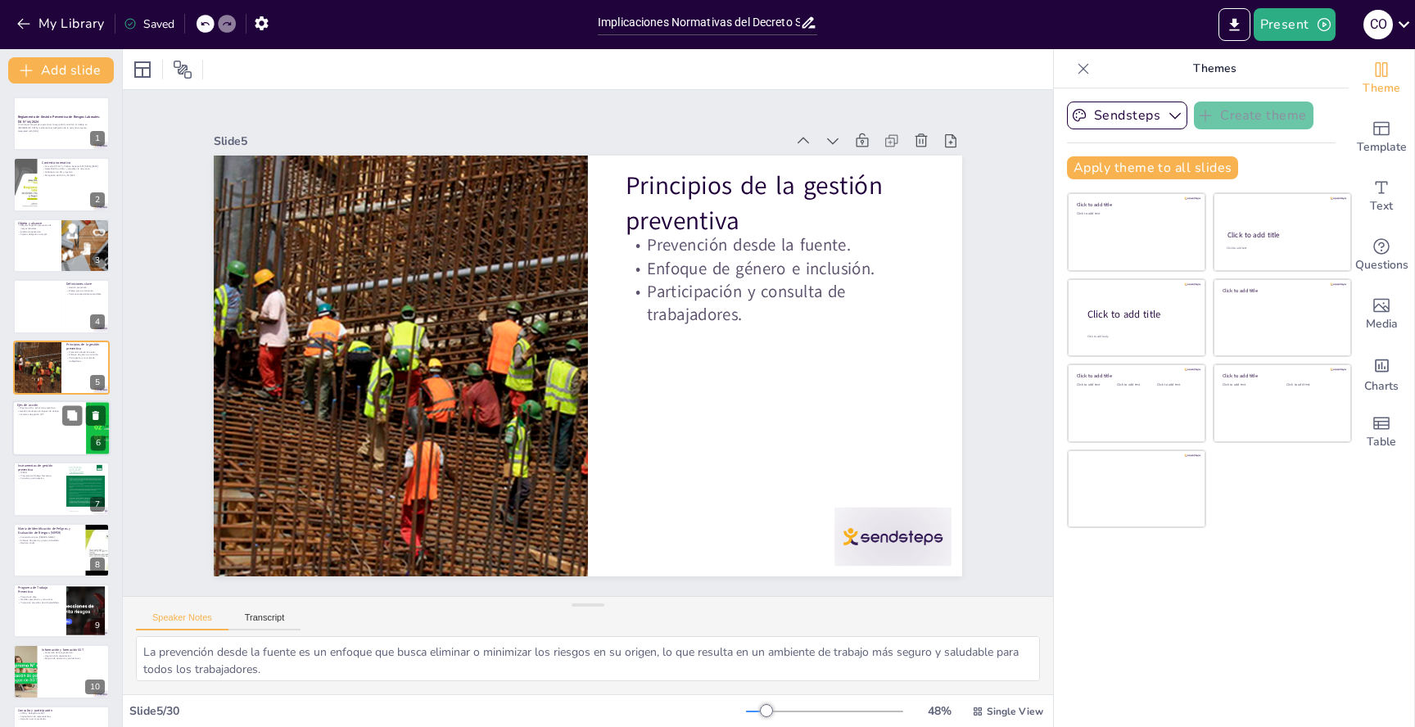
click at [49, 411] on p "Gestión de riesgos en lugares de trabajo." at bounding box center [49, 411] width 64 height 3
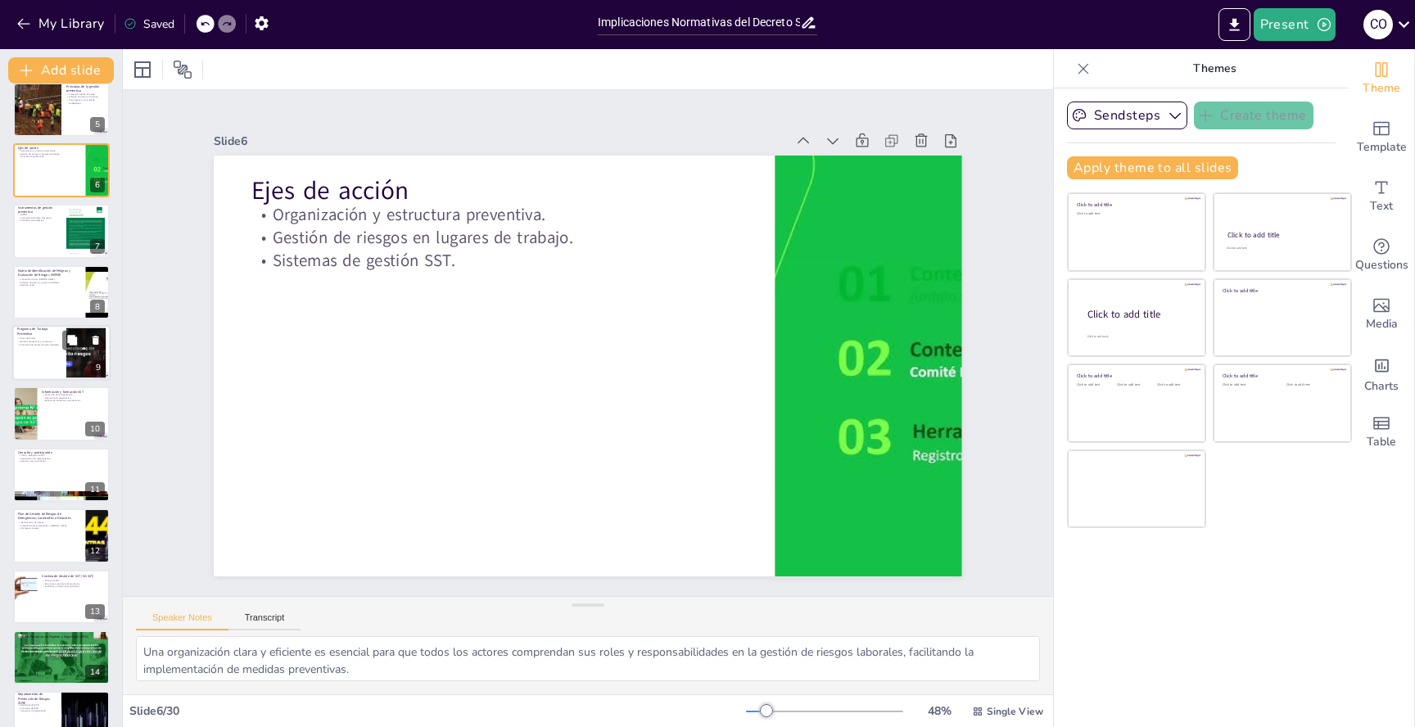
click at [50, 373] on div at bounding box center [61, 353] width 98 height 56
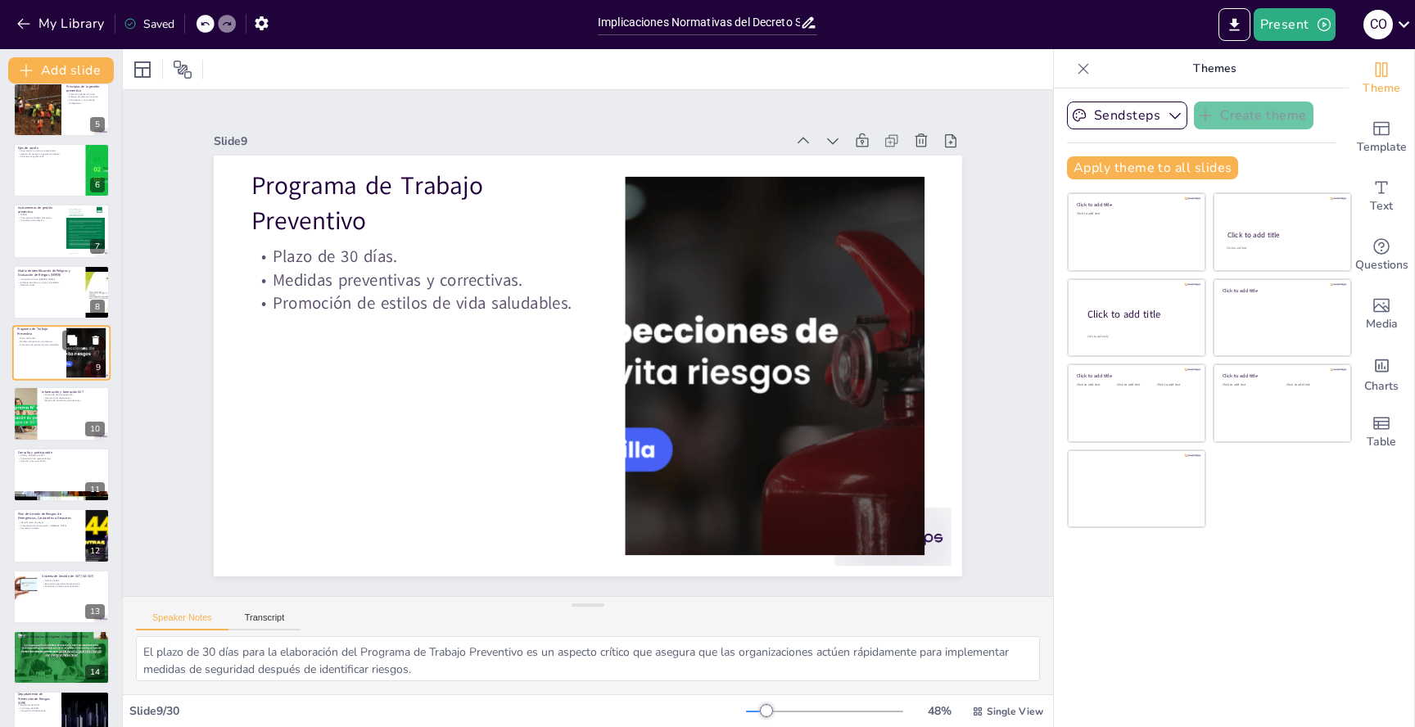
scroll to position [205, 0]
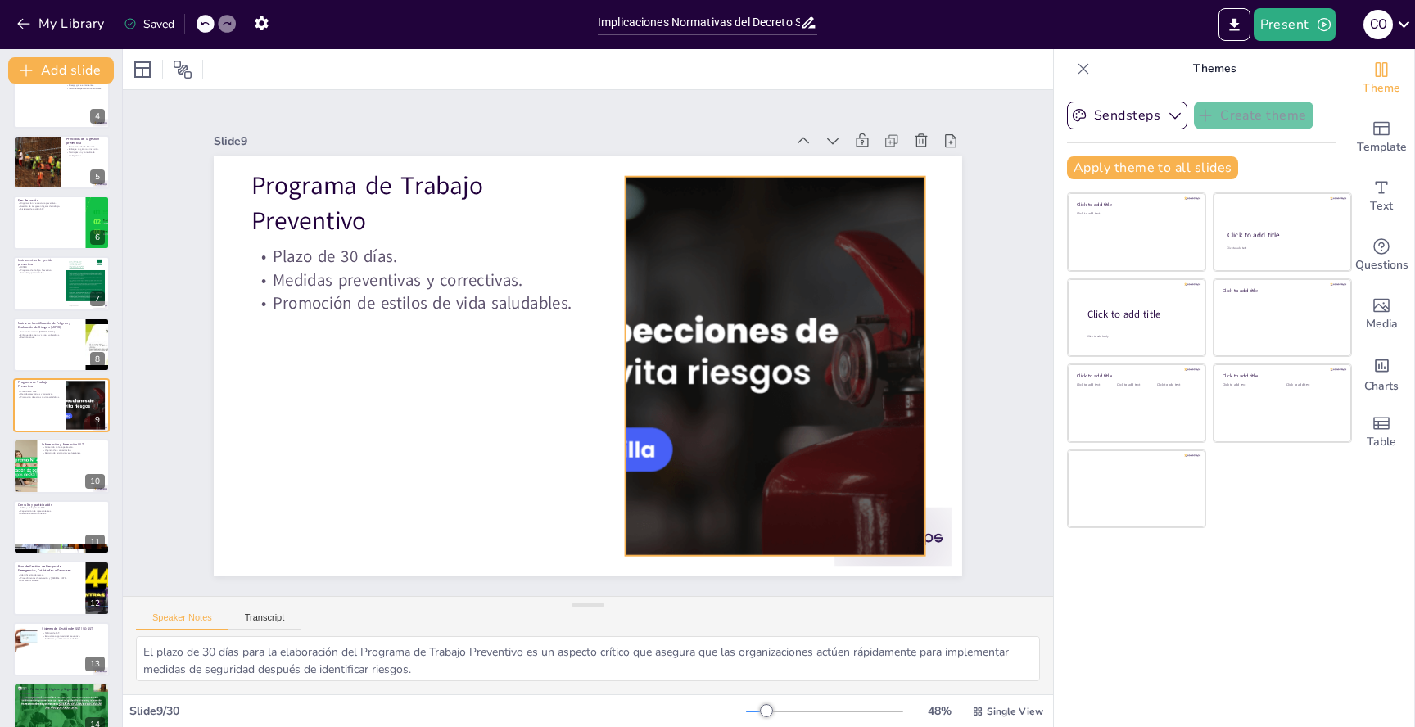
click at [746, 328] on div at bounding box center [750, 440] width 990 height 718
